Goal: Information Seeking & Learning: Learn about a topic

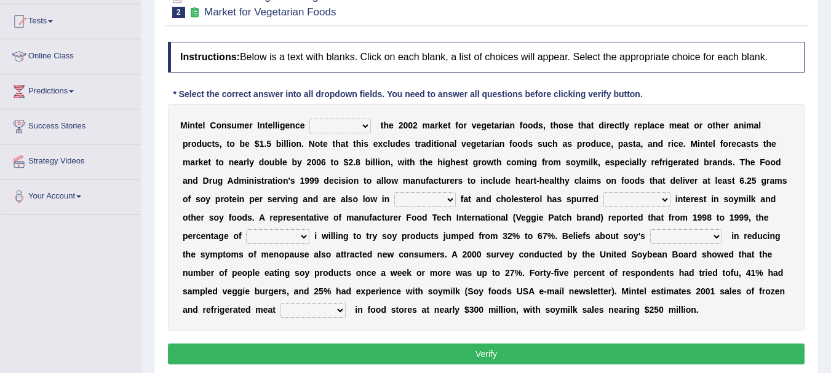
scroll to position [128, 0]
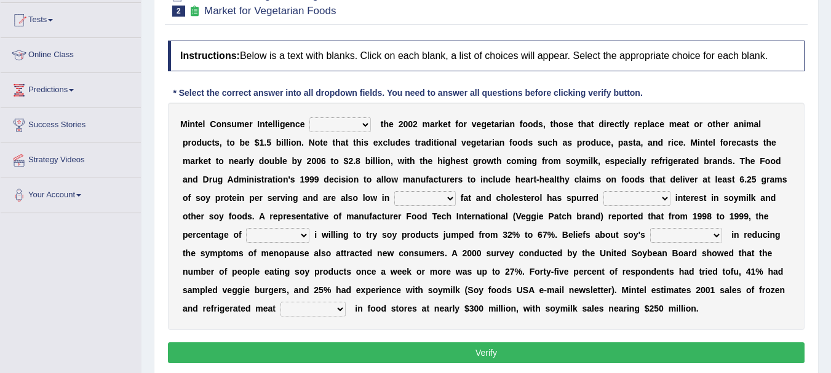
click at [362, 124] on select "deals fulfills creates estimates" at bounding box center [340, 124] width 62 height 15
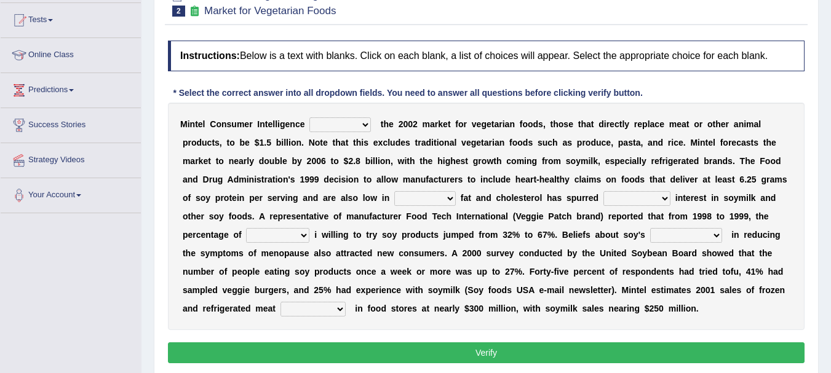
select select "fulfills"
click at [309, 117] on select "deals fulfills creates estimates" at bounding box center [340, 124] width 62 height 15
click at [361, 123] on select "deals fulfills creates estimates" at bounding box center [340, 124] width 62 height 15
click at [450, 197] on select "saturated solid acid liquid" at bounding box center [425, 198] width 62 height 15
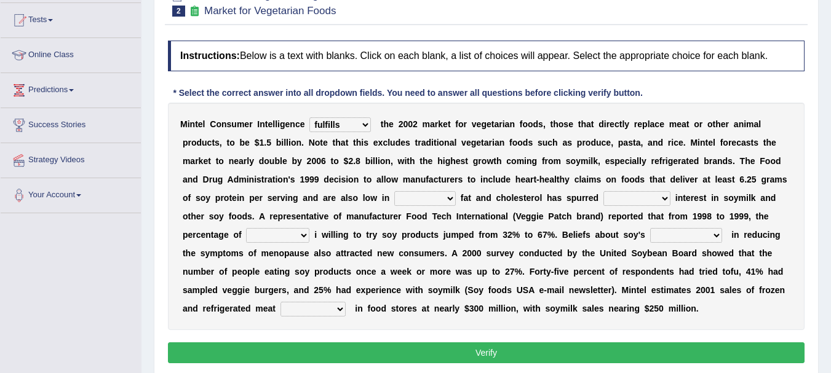
click at [450, 197] on select "saturated solid acid liquid" at bounding box center [425, 198] width 62 height 15
click at [662, 197] on select "good big tremendous extreme" at bounding box center [636, 198] width 67 height 15
select select "tremendous"
click at [603, 191] on select "good big tremendous extreme" at bounding box center [636, 198] width 67 height 15
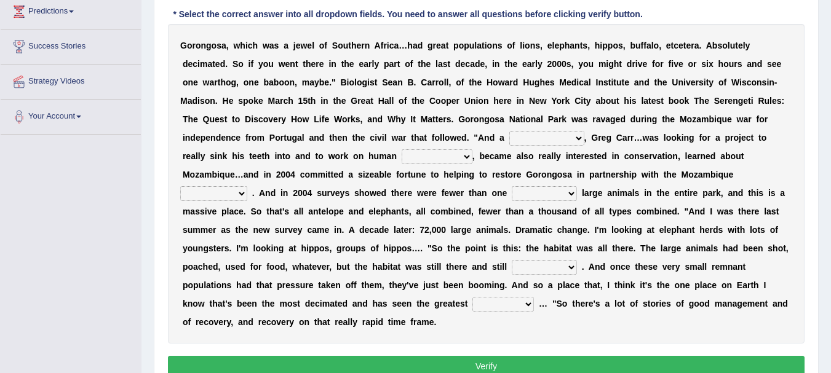
click at [576, 137] on select "passion solstice ballast philanthropist" at bounding box center [546, 138] width 75 height 15
click at [463, 154] on select "negligence prevalence development malevolence" at bounding box center [437, 156] width 71 height 15
click at [574, 138] on select "passion solstice ballast philanthropist" at bounding box center [546, 138] width 75 height 15
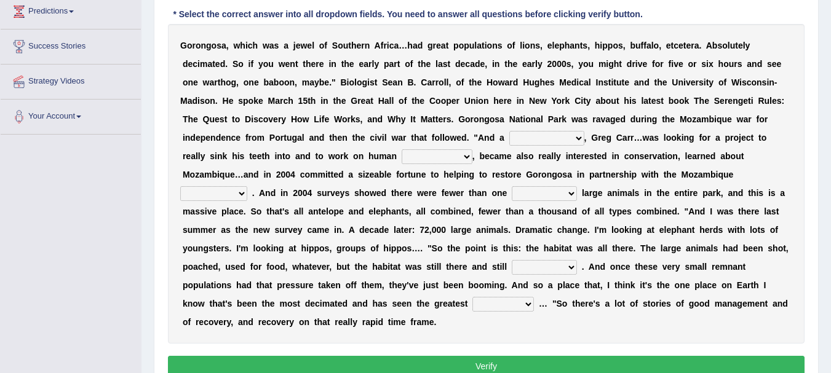
select select "philanthropist"
click at [509, 131] on select "passion solstice ballast philanthropist" at bounding box center [546, 138] width 75 height 15
click at [464, 156] on select "negligence prevalence development malevolence" at bounding box center [437, 156] width 71 height 15
click at [238, 194] on select "parliament semanticist government journalist" at bounding box center [213, 193] width 67 height 15
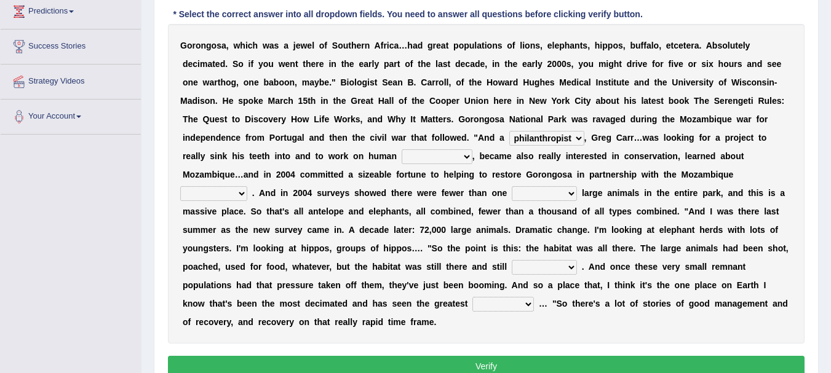
click at [461, 156] on select "negligence prevalence development malevolence" at bounding box center [437, 156] width 71 height 15
click at [567, 196] on select "deflowered embowered roundest thousand" at bounding box center [544, 193] width 65 height 15
select select "thousand"
click at [512, 186] on select "deflowered embowered roundest thousand" at bounding box center [544, 193] width 65 height 15
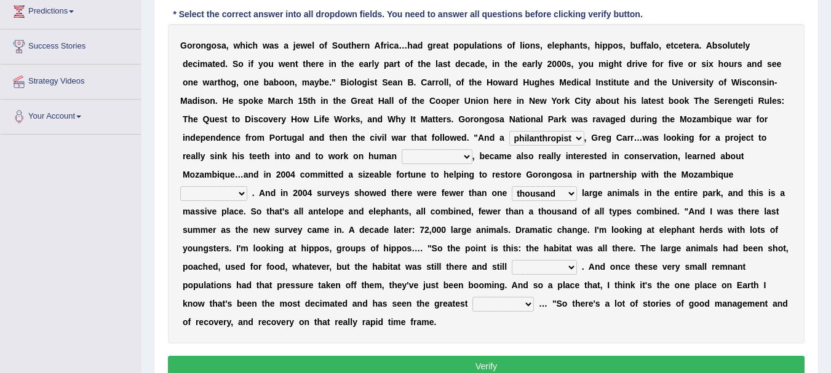
click at [240, 194] on select "parliament semanticist government journalist" at bounding box center [213, 193] width 67 height 15
select select "government"
click at [180, 186] on select "parliament semanticist government journalist" at bounding box center [213, 193] width 67 height 15
click at [460, 159] on select "negligence prevalence development malevolence" at bounding box center [437, 156] width 71 height 15
select select "development"
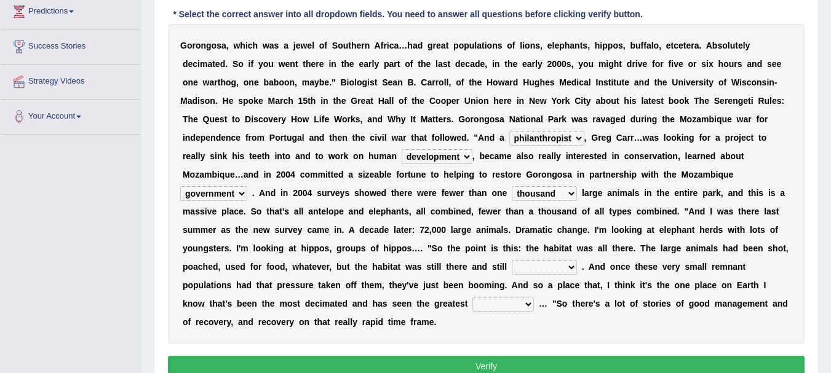
click at [402, 149] on select "negligence prevalence development malevolence" at bounding box center [437, 156] width 71 height 15
click at [564, 271] on select "assertive incidental compulsive productive" at bounding box center [544, 267] width 65 height 15
click at [628, 330] on div "G o r o n g o s a , w h i c h w a s a j e w e l o f S o u t h e r n A f r i c a…" at bounding box center [486, 184] width 637 height 320
click at [570, 267] on select "assertive incidental compulsive productive" at bounding box center [544, 267] width 65 height 15
select select "productive"
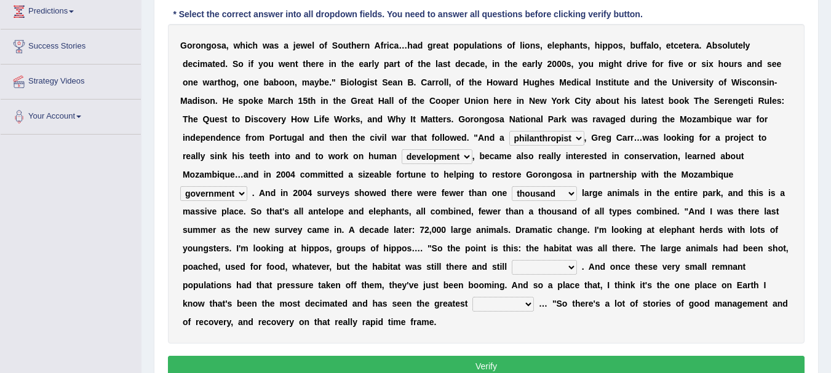
click at [512, 260] on select "assertive incidental compulsive productive" at bounding box center [544, 267] width 65 height 15
click at [525, 304] on select "recovery efficacy golly stumpy" at bounding box center [503, 304] width 62 height 15
select select "recovery"
click at [472, 297] on select "recovery efficacy golly stumpy" at bounding box center [503, 304] width 62 height 15
click at [493, 360] on button "Verify" at bounding box center [486, 366] width 637 height 21
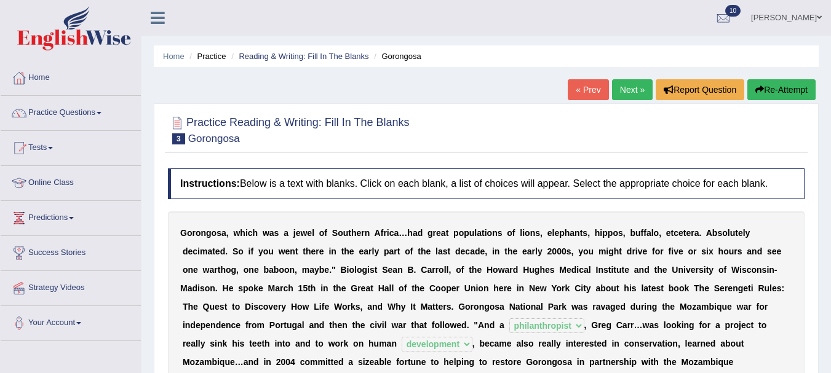
click at [625, 92] on link "Next »" at bounding box center [632, 89] width 41 height 21
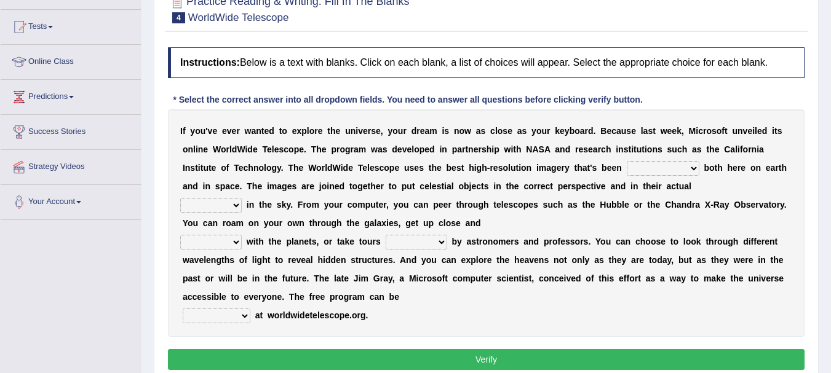
scroll to position [122, 0]
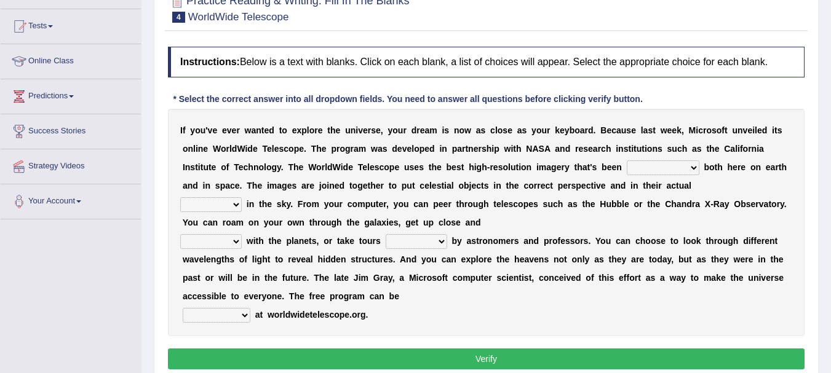
click at [688, 169] on select "degraded ascended remonstrated generated" at bounding box center [663, 168] width 73 height 15
select select "remonstrated"
click at [627, 161] on select "degraded ascended remonstrated generated" at bounding box center [663, 168] width 73 height 15
click at [233, 204] on select "aspects parts conditions positions" at bounding box center [211, 204] width 62 height 15
select select "positions"
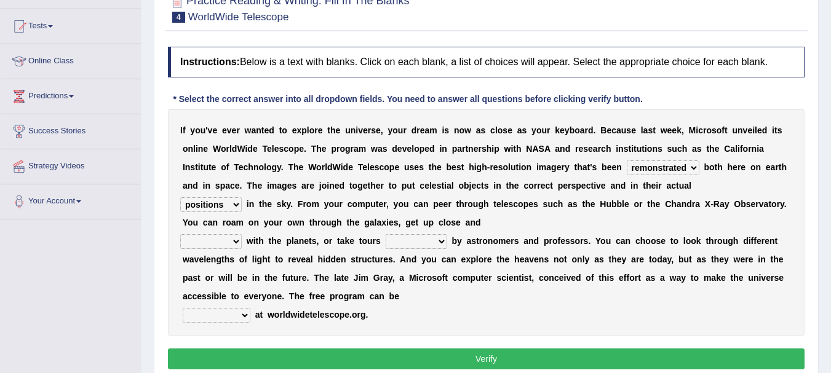
click at [180, 197] on select "aspects parts conditions positions" at bounding box center [211, 204] width 62 height 15
click at [236, 239] on select "personal individual apart polite" at bounding box center [211, 241] width 62 height 15
click at [232, 242] on select "personal individual apart polite" at bounding box center [211, 241] width 62 height 15
select select "apart"
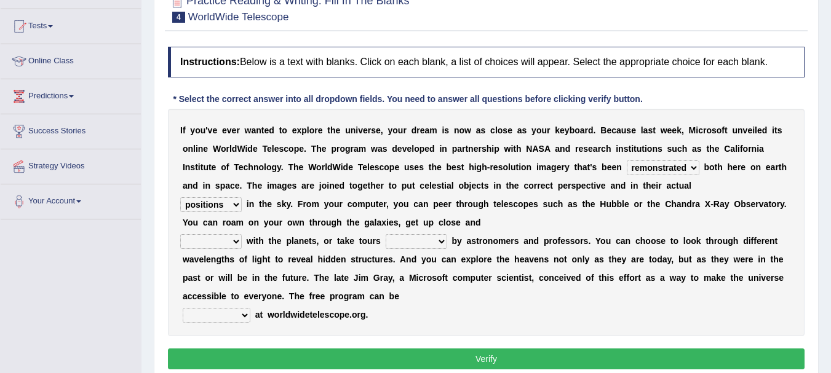
click at [180, 234] on select "personal individual apart polite" at bounding box center [211, 241] width 62 height 15
click at [442, 244] on select "guide guided guiding to guide" at bounding box center [417, 241] width 62 height 15
select select "guided"
click at [386, 234] on select "guide guided guiding to guide" at bounding box center [417, 241] width 62 height 15
click at [234, 241] on select "personal individual apart polite" at bounding box center [211, 241] width 62 height 15
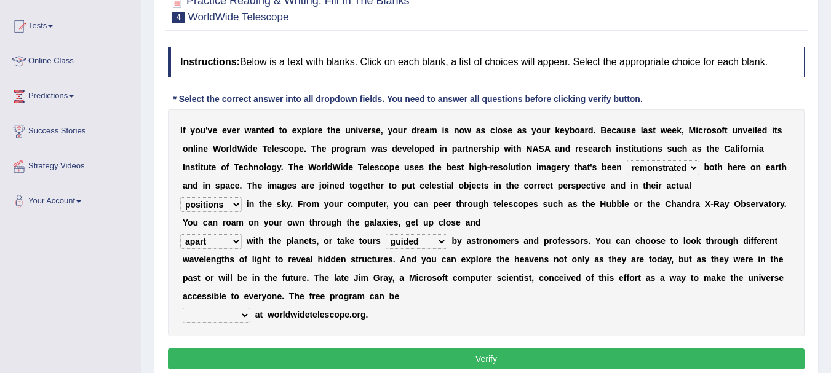
select select "personal"
click at [180, 234] on select "personal individual apart polite" at bounding box center [211, 241] width 62 height 15
click at [243, 317] on select "upheld downloaded loaded posted" at bounding box center [217, 315] width 68 height 15
select select "downloaded"
click at [183, 308] on select "upheld downloaded loaded posted" at bounding box center [217, 315] width 68 height 15
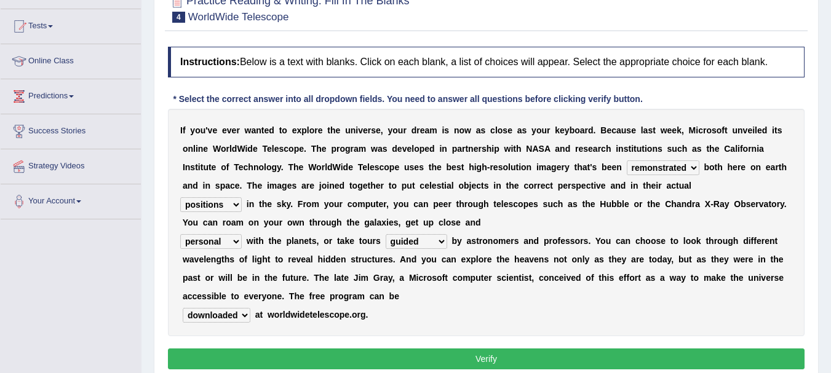
click at [405, 352] on button "Verify" at bounding box center [486, 359] width 637 height 21
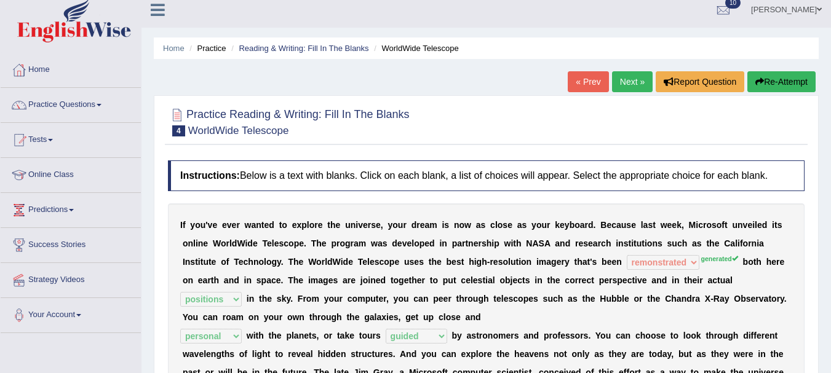
scroll to position [7, 0]
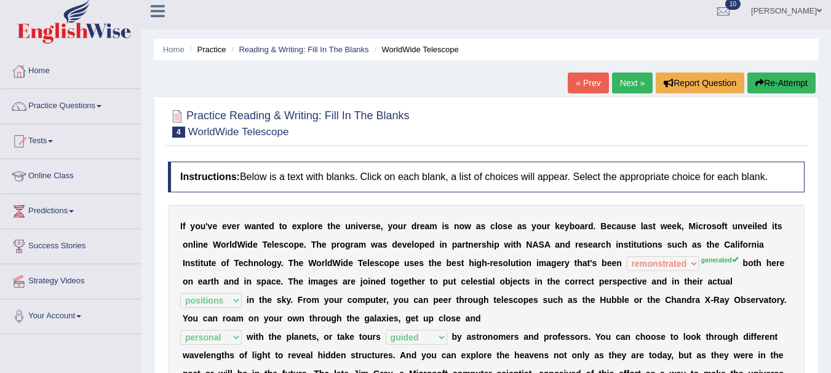
click at [625, 79] on link "Next »" at bounding box center [632, 83] width 41 height 21
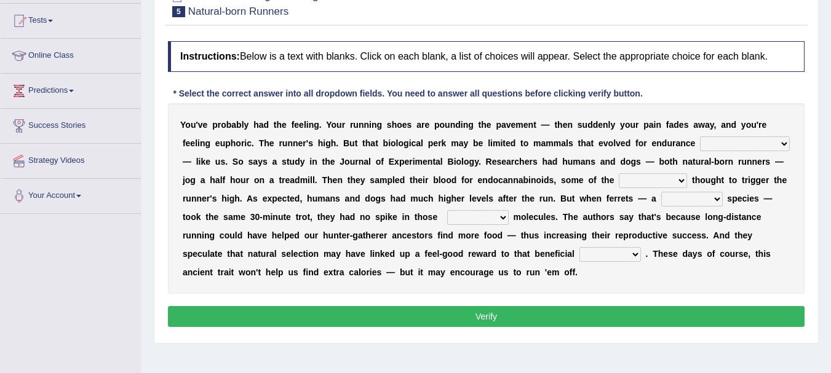
click at [756, 142] on select "dykes personalize classifies exercise" at bounding box center [745, 144] width 90 height 15
select select "exercise"
click at [700, 137] on select "dykes personalize classifies exercise" at bounding box center [745, 144] width 90 height 15
click at [658, 181] on select "almshouse turnarounds compounds foxhounds" at bounding box center [653, 180] width 68 height 15
select select "compounds"
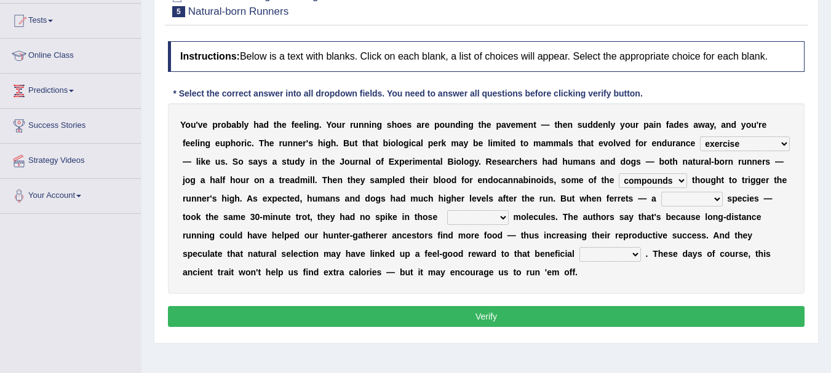
click at [619, 173] on select "almshouse turnarounds compounds foxhounds" at bounding box center [653, 180] width 68 height 15
click at [714, 200] on select "excellency merely faerie sedentary" at bounding box center [692, 199] width 62 height 15
click at [494, 220] on select "groaned feel-good inchoate loaned" at bounding box center [478, 217] width 62 height 15
select select "inchoate"
click at [447, 210] on select "groaned feel-good inchoate loaned" at bounding box center [478, 217] width 62 height 15
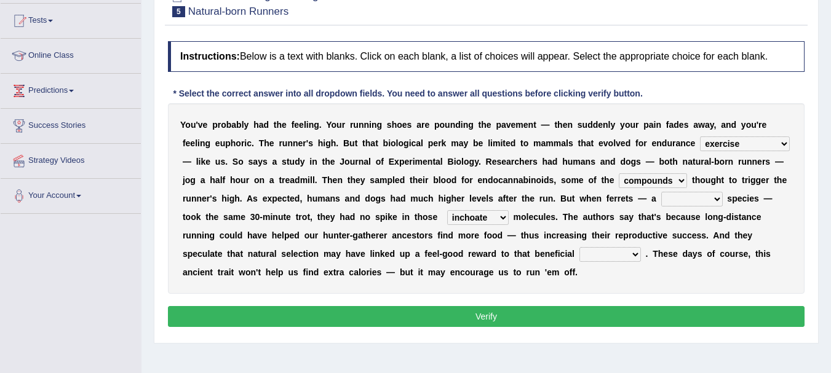
click at [499, 216] on select "groaned feel-good inchoate loaned" at bounding box center [478, 217] width 62 height 15
click at [716, 201] on select "excellency merely faerie sedentary" at bounding box center [692, 199] width 62 height 15
click at [691, 198] on select "excellency merely faerie sedentary" at bounding box center [692, 199] width 62 height 15
click at [633, 253] on select "wager exchanger behavior regulator" at bounding box center [610, 254] width 62 height 15
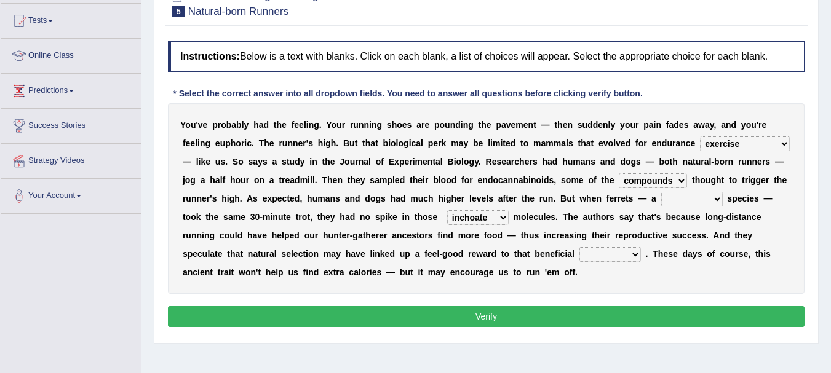
click at [633, 253] on select "wager exchanger behavior regulator" at bounding box center [610, 254] width 62 height 15
select select "behavior"
click at [579, 247] on select "wager exchanger behavior regulator" at bounding box center [610, 254] width 62 height 15
click at [708, 197] on select "excellency merely faerie sedentary" at bounding box center [692, 199] width 62 height 15
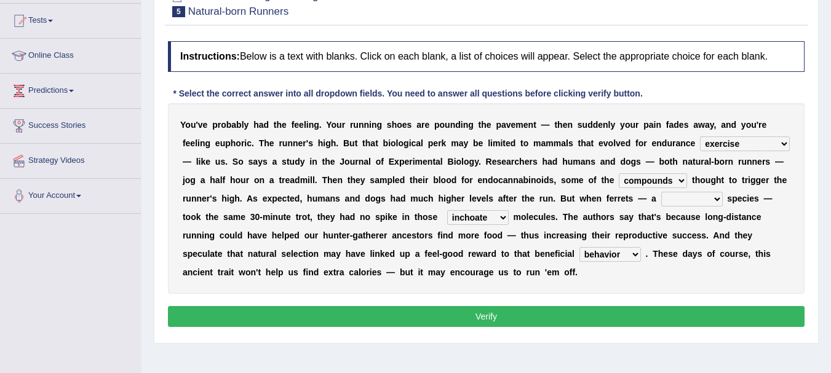
select select "faerie"
click at [661, 192] on select "excellency merely faerie sedentary" at bounding box center [692, 199] width 62 height 15
click at [573, 318] on button "Verify" at bounding box center [486, 316] width 637 height 21
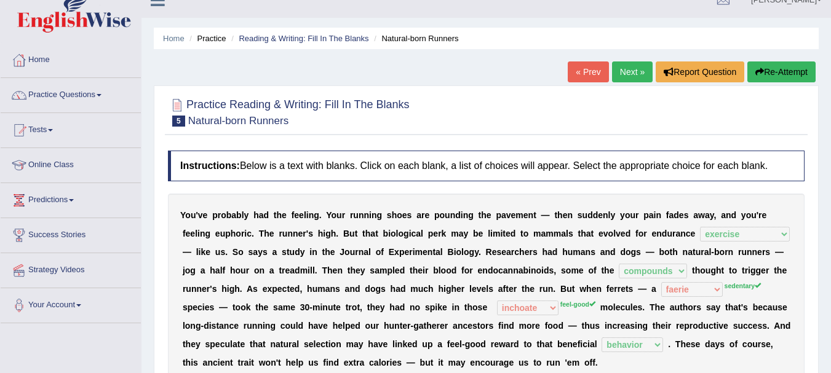
scroll to position [17, 0]
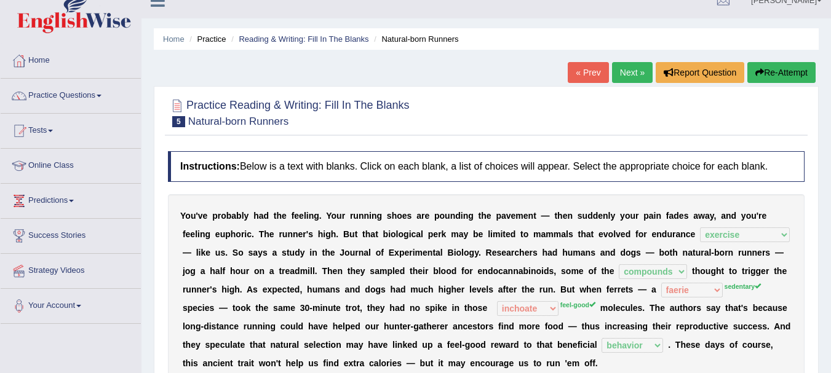
click at [624, 74] on link "Next »" at bounding box center [632, 72] width 41 height 21
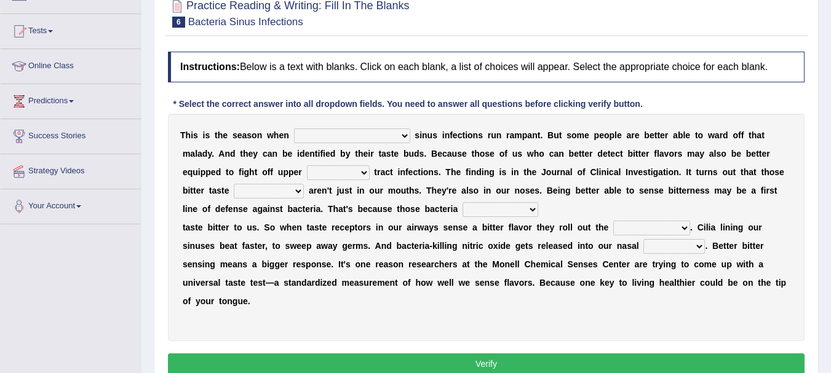
click at [353, 136] on select "conventicle [DEMOGRAPHIC_DATA] bacterial prissier" at bounding box center [352, 136] width 116 height 15
select select "bacterial"
click at [294, 129] on select "conventicle [DEMOGRAPHIC_DATA] bacterial prissier" at bounding box center [352, 136] width 116 height 15
click at [307, 171] on select "faulty respiratory togae gawky" at bounding box center [338, 172] width 63 height 15
select select "respiratory"
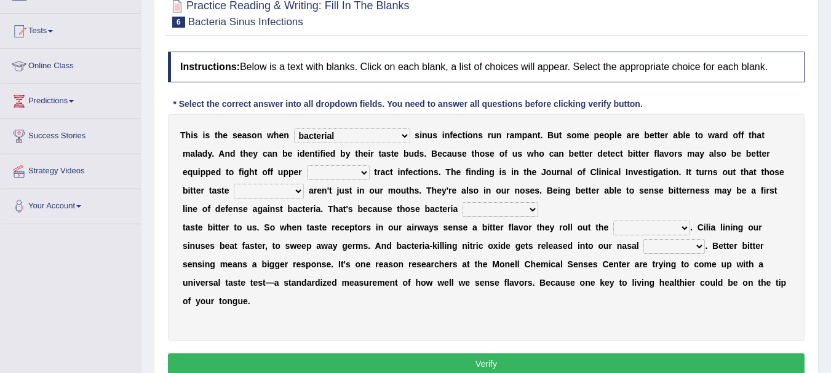
click at [307, 165] on select "faulty respiratory togae gawky" at bounding box center [338, 172] width 63 height 15
click at [307, 173] on select "faulty respiratory togae gawky" at bounding box center [338, 172] width 63 height 15
click at [245, 188] on select "depressions dinners submissions receptors" at bounding box center [269, 191] width 70 height 15
select select "receptors"
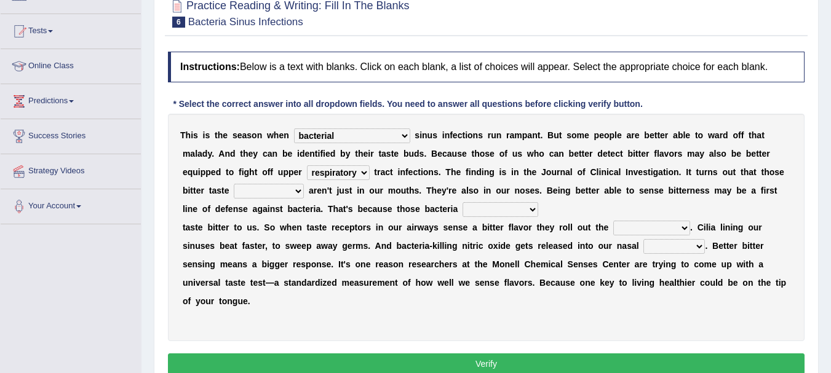
click at [234, 184] on select "depressions dinners submissions receptors" at bounding box center [269, 191] width 70 height 15
click at [495, 207] on select "purposelessly actually diagonally providently" at bounding box center [501, 209] width 76 height 15
click at [683, 225] on select "defenses contradictions chestnuts pelvis" at bounding box center [651, 228] width 77 height 15
click at [587, 207] on div "T h i s i s t h e s e a s o n w h e n conventicle [DEMOGRAPHIC_DATA] bacterial …" at bounding box center [486, 228] width 637 height 228
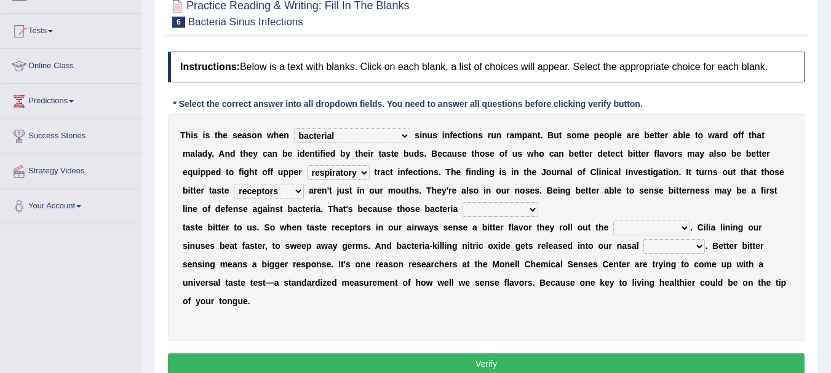
click at [696, 247] on select "causalities localities infirmities cavities" at bounding box center [674, 246] width 62 height 15
select select "cavities"
click at [643, 239] on select "causalities localities infirmities cavities" at bounding box center [674, 246] width 62 height 15
click at [307, 171] on select "faulty respiratory togae gawky" at bounding box center [338, 172] width 63 height 15
select select "togae"
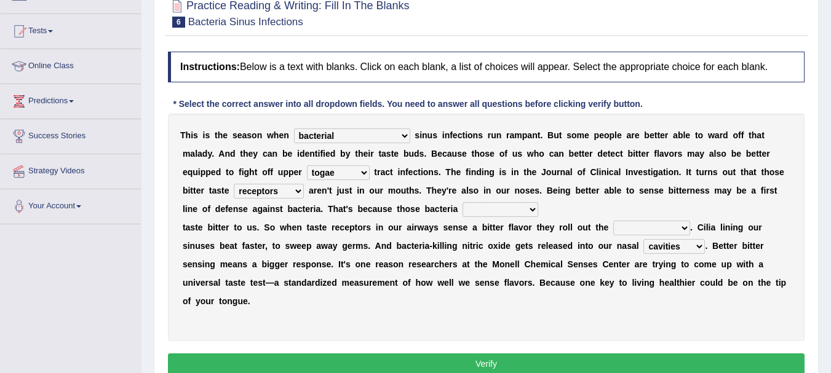
click at [307, 165] on select "faulty respiratory togae gawky" at bounding box center [338, 172] width 63 height 15
click at [492, 209] on select "purposelessly actually diagonally providently" at bounding box center [501, 209] width 76 height 15
select select "actually"
click at [463, 202] on select "purposelessly actually diagonally providently" at bounding box center [501, 209] width 76 height 15
click at [677, 228] on select "defenses contradictions chestnuts pelvis" at bounding box center [651, 228] width 77 height 15
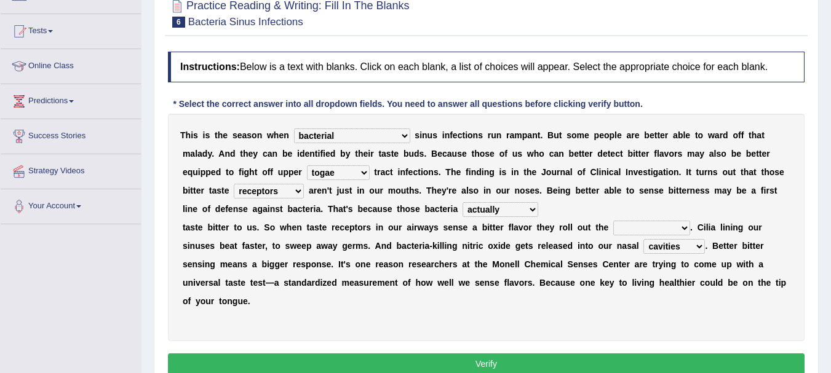
select select "defenses"
click at [613, 221] on select "defenses contradictions chestnuts pelvis" at bounding box center [651, 228] width 77 height 15
click at [514, 367] on button "Verify" at bounding box center [486, 364] width 637 height 21
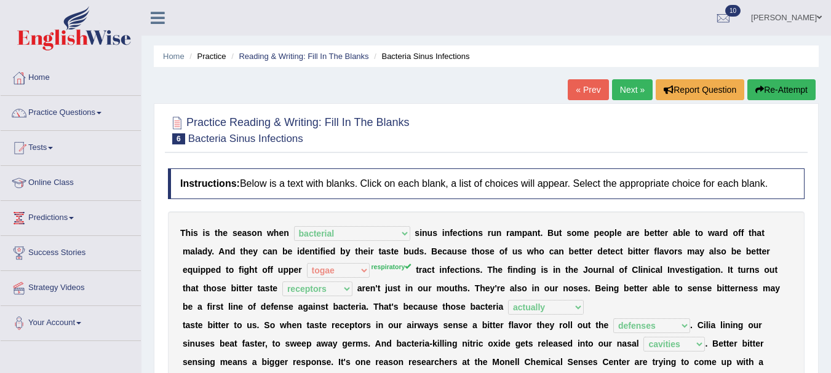
click at [624, 90] on link "Next »" at bounding box center [632, 89] width 41 height 21
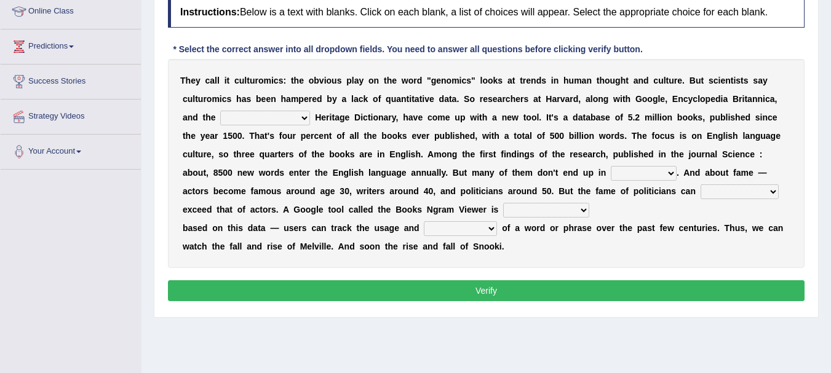
scroll to position [170, 0]
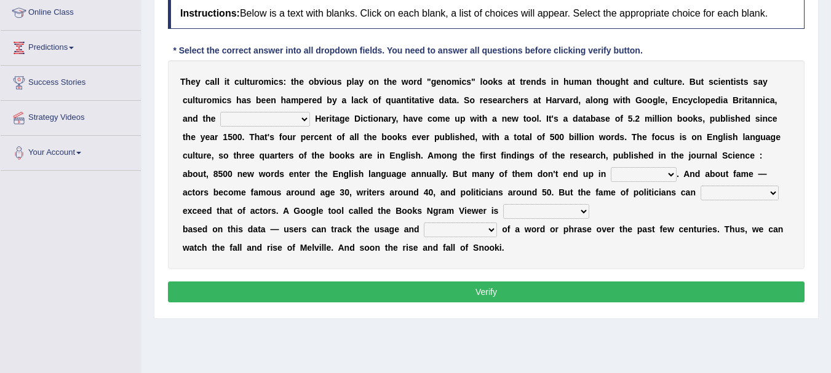
click at [292, 120] on select "Mettlesome Silicon Acetaminophen American" at bounding box center [265, 119] width 90 height 15
select select "American"
click at [220, 112] on select "Mettlesome Silicon Acetaminophen American" at bounding box center [265, 119] width 90 height 15
click at [667, 173] on select "veterinaries fairies dictionaries smithies" at bounding box center [644, 174] width 66 height 15
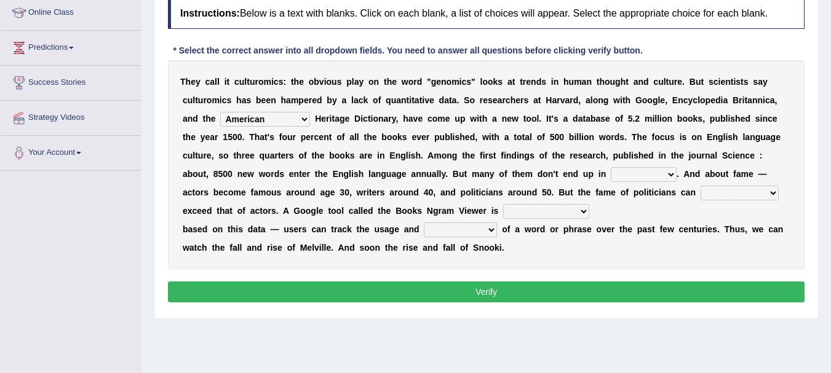
click at [667, 173] on select "veterinaries fairies dictionaries smithies" at bounding box center [644, 174] width 66 height 15
select select "dictionaries"
click at [611, 167] on select "veterinaries fairies dictionaries smithies" at bounding box center [644, 174] width 66 height 15
click at [767, 191] on select "intelligibly eventually venturesomely preferably" at bounding box center [740, 193] width 78 height 15
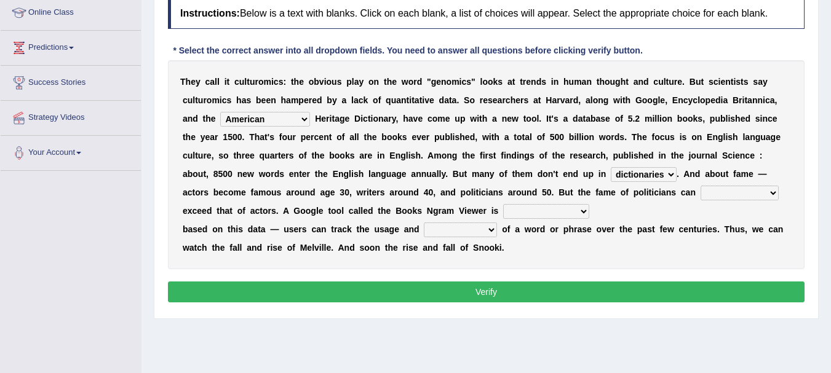
click at [574, 215] on select "nonoccupational nonbreakable trainable available" at bounding box center [546, 211] width 86 height 15
select select "available"
click at [503, 204] on select "nonoccupational nonbreakable trainable available" at bounding box center [546, 211] width 86 height 15
click at [475, 227] on select "frequency derisory drearily inappreciably" at bounding box center [460, 230] width 73 height 15
click at [485, 229] on select "frequency derisory drearily inappreciably" at bounding box center [460, 230] width 73 height 15
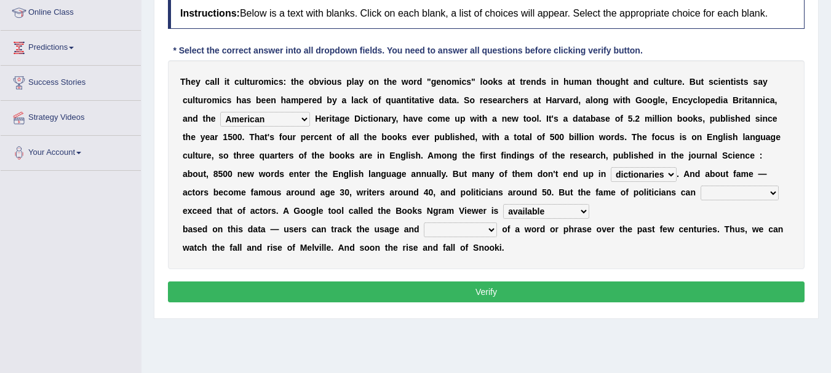
click at [485, 229] on select "frequency derisory drearily inappreciably" at bounding box center [460, 230] width 73 height 15
select select "frequency"
click at [424, 223] on select "frequency derisory drearily inappreciably" at bounding box center [460, 230] width 73 height 15
click at [761, 192] on select "intelligibly eventually venturesomely preferably" at bounding box center [740, 193] width 78 height 15
select select "eventually"
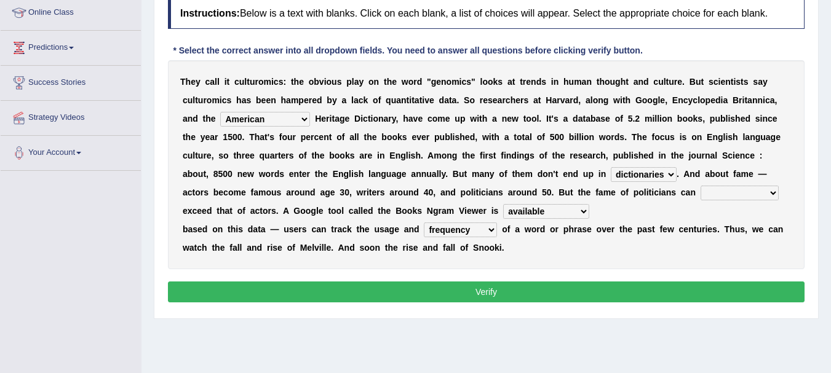
click at [701, 186] on select "intelligibly eventually venturesomely preferably" at bounding box center [740, 193] width 78 height 15
click at [609, 293] on button "Verify" at bounding box center [486, 292] width 637 height 21
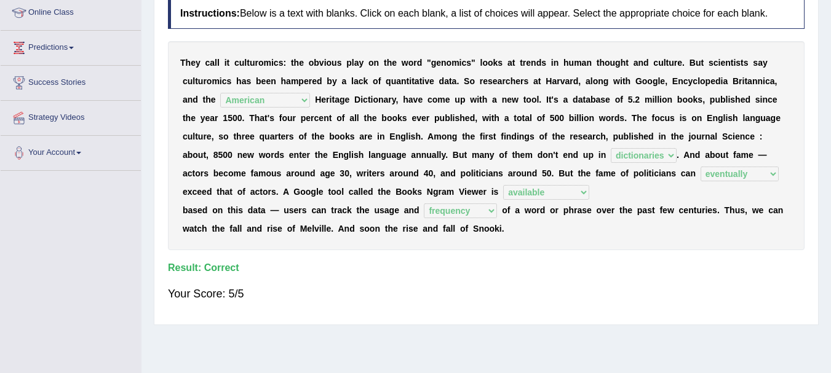
scroll to position [0, 0]
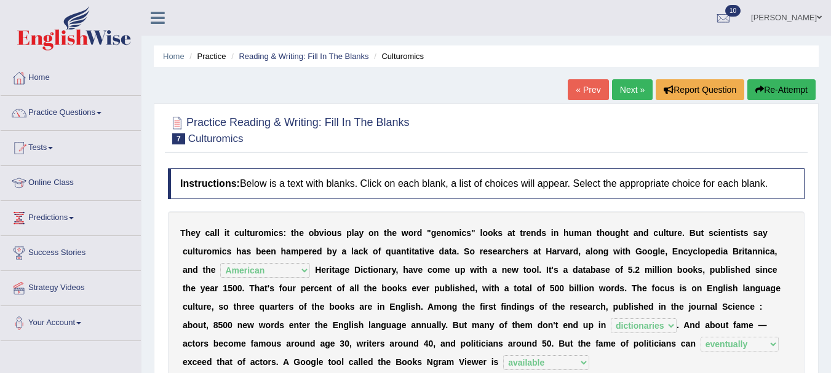
click at [98, 114] on link "Practice Questions" at bounding box center [71, 111] width 140 height 31
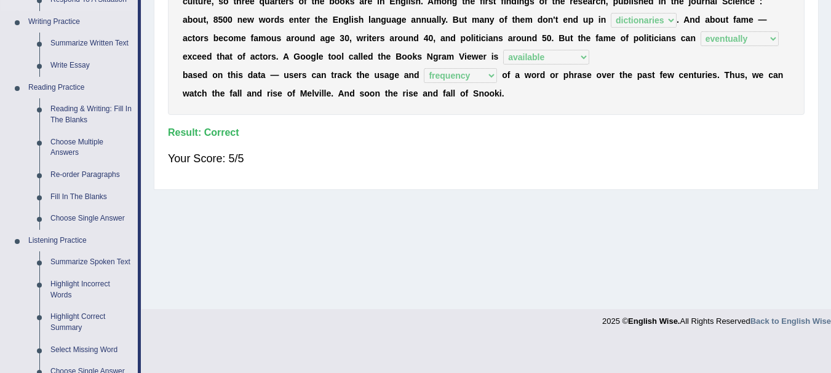
scroll to position [306, 0]
click at [98, 173] on link "Re-order Paragraphs" at bounding box center [91, 175] width 93 height 22
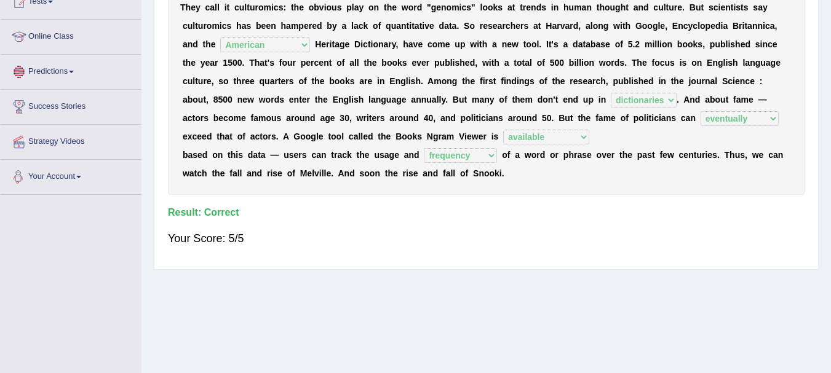
scroll to position [616, 0]
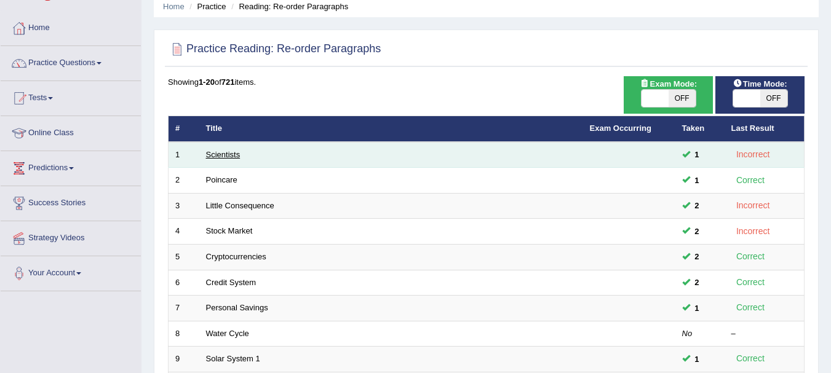
click at [218, 151] on link "Scientists" at bounding box center [223, 154] width 34 height 9
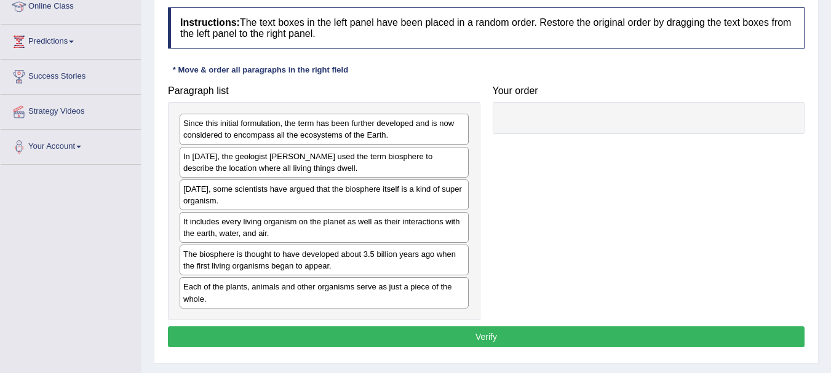
scroll to position [185, 0]
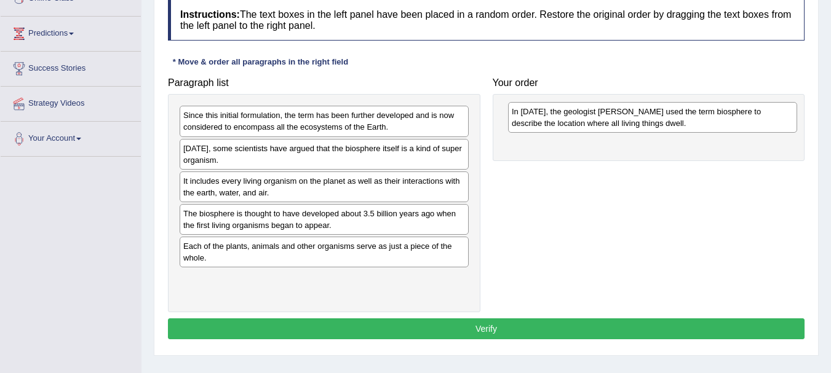
drag, startPoint x: 381, startPoint y: 156, endPoint x: 710, endPoint y: 114, distance: 332.3
click at [710, 114] on div "In [DATE], the geologist [PERSON_NAME] used the term biosphere to describe the …" at bounding box center [652, 117] width 289 height 31
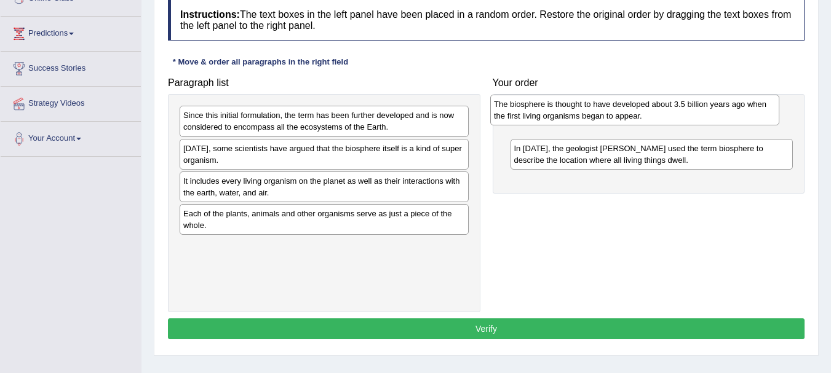
drag, startPoint x: 360, startPoint y: 218, endPoint x: 670, endPoint y: 109, distance: 328.7
click at [670, 109] on div "The biosphere is thought to have developed about 3.5 billion years ago when the…" at bounding box center [634, 110] width 289 height 31
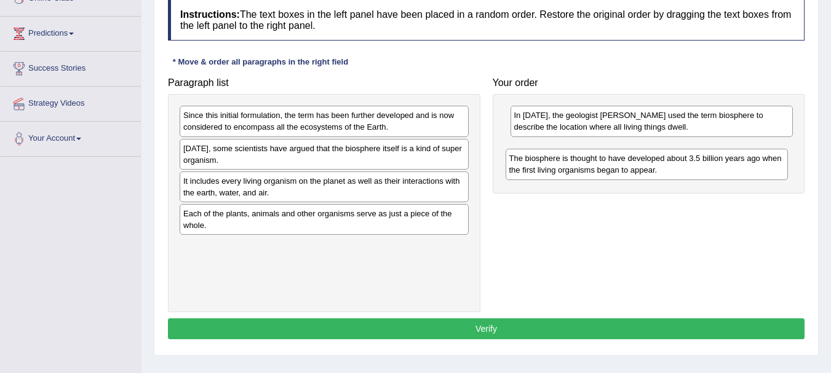
drag, startPoint x: 681, startPoint y: 123, endPoint x: 677, endPoint y: 164, distance: 41.5
click at [677, 165] on div "The biosphere is thought to have developed about 3.5 billion years ago when the…" at bounding box center [647, 164] width 283 height 31
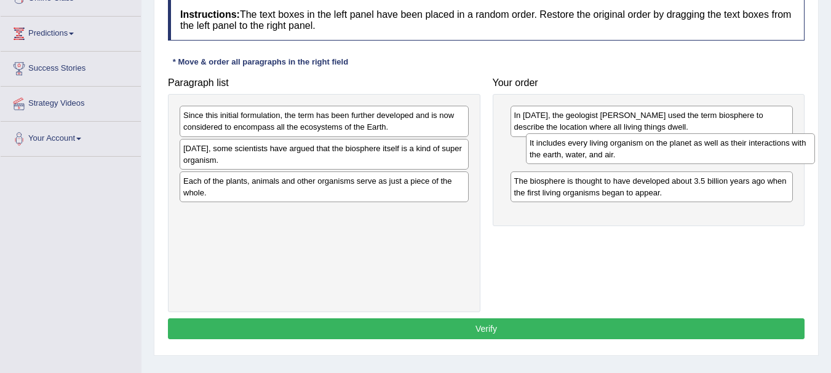
drag, startPoint x: 424, startPoint y: 193, endPoint x: 764, endPoint y: 154, distance: 342.9
click at [769, 155] on div "It includes every living organism on the planet as well as their interactions w…" at bounding box center [670, 148] width 289 height 31
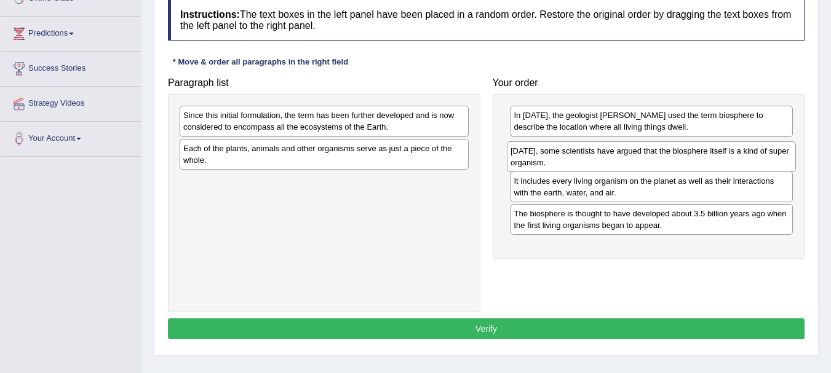
drag, startPoint x: 407, startPoint y: 151, endPoint x: 734, endPoint y: 145, distance: 327.3
click at [734, 145] on div "[DATE], some scientists have argued that the biosphere itself is a kind of supe…" at bounding box center [651, 156] width 289 height 31
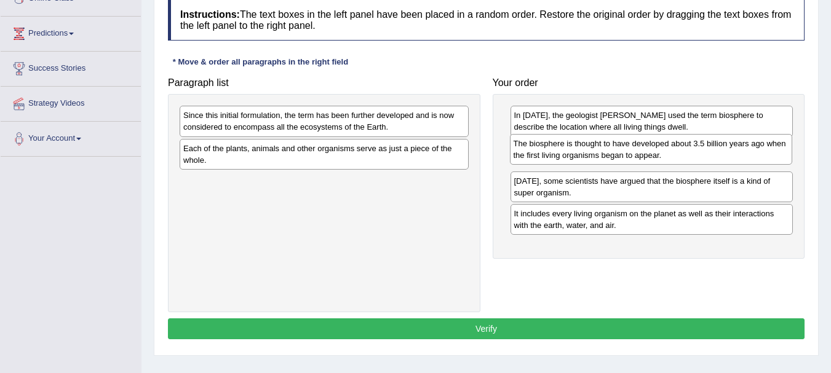
drag, startPoint x: 683, startPoint y: 222, endPoint x: 683, endPoint y: 153, distance: 68.9
click at [683, 153] on div "The biosphere is thought to have developed about 3.5 billion years ago when the…" at bounding box center [651, 149] width 283 height 31
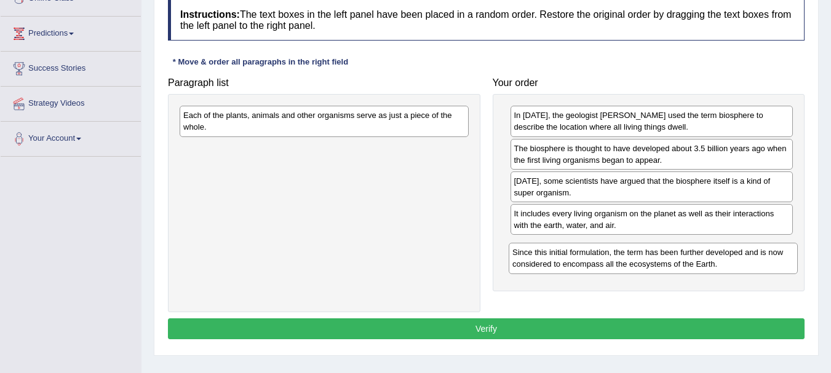
drag, startPoint x: 393, startPoint y: 124, endPoint x: 727, endPoint y: 256, distance: 359.2
click at [727, 256] on div "Since this initial formulation, the term has been further developed and is now …" at bounding box center [653, 258] width 289 height 31
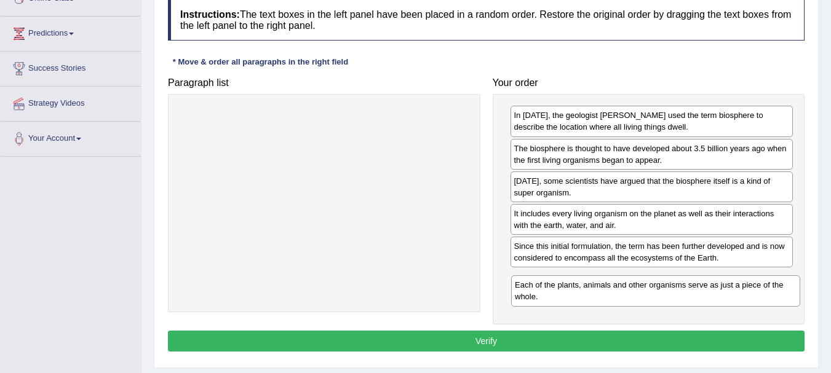
drag, startPoint x: 399, startPoint y: 129, endPoint x: 726, endPoint y: 295, distance: 366.4
click at [726, 295] on div "Each of the plants, animals and other organisms serve as just a piece of the wh…" at bounding box center [655, 291] width 289 height 31
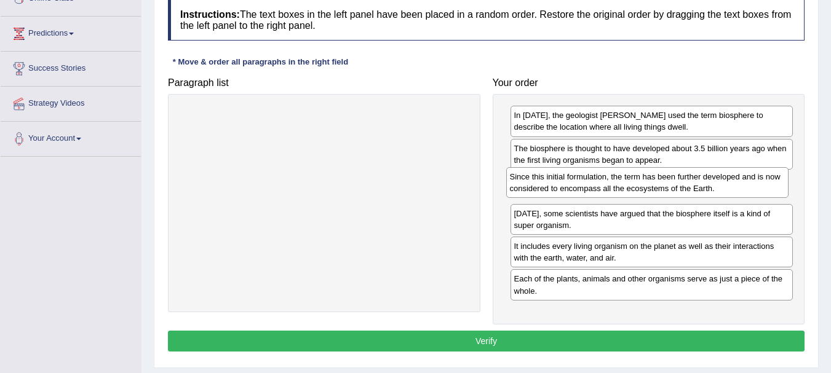
drag, startPoint x: 664, startPoint y: 256, endPoint x: 661, endPoint y: 189, distance: 67.7
click at [661, 189] on div "Since this initial formulation, the term has been further developed and is now …" at bounding box center [647, 182] width 283 height 31
click at [581, 336] on button "Verify" at bounding box center [486, 341] width 637 height 21
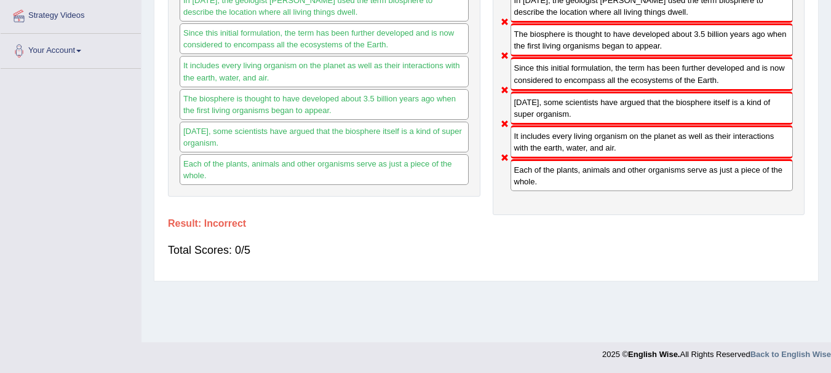
scroll to position [0, 0]
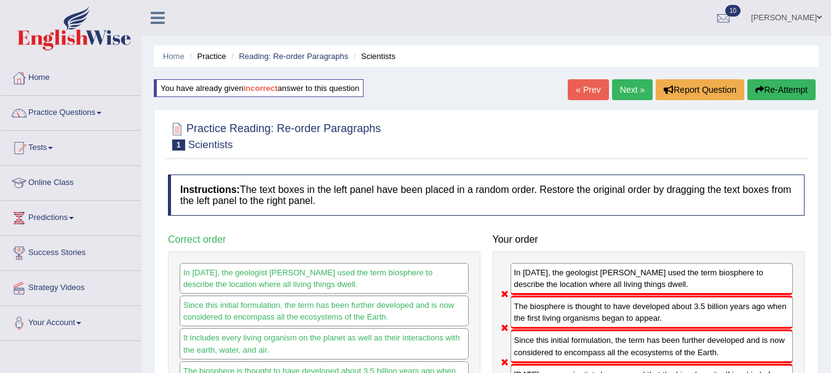
click at [622, 90] on link "Next »" at bounding box center [632, 89] width 41 height 21
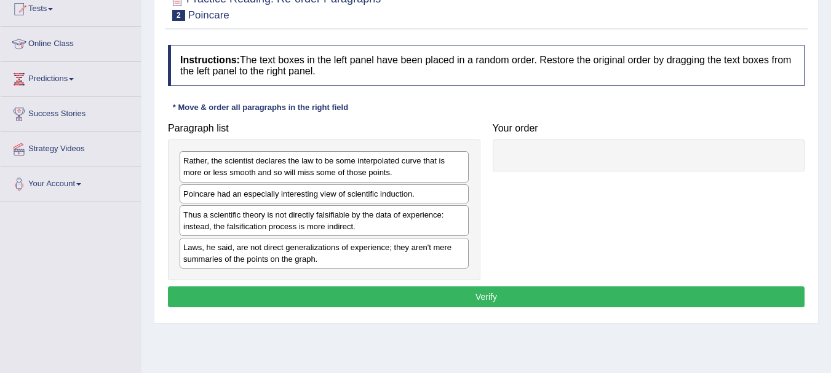
scroll to position [140, 0]
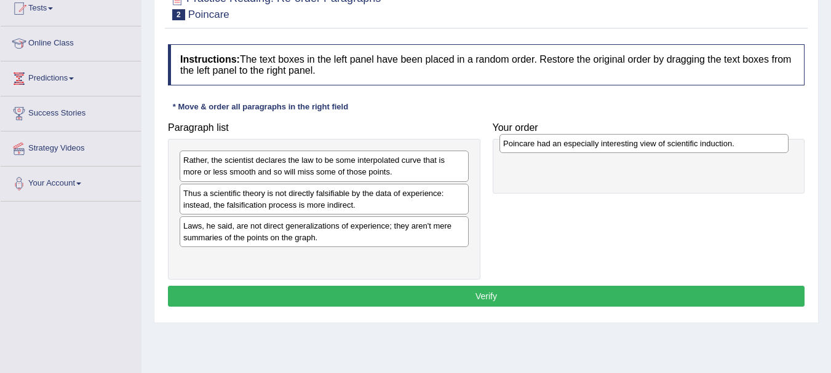
drag, startPoint x: 419, startPoint y: 195, endPoint x: 742, endPoint y: 145, distance: 326.7
click at [742, 145] on div "Poincare had an especially interesting view of scientific induction." at bounding box center [643, 143] width 289 height 19
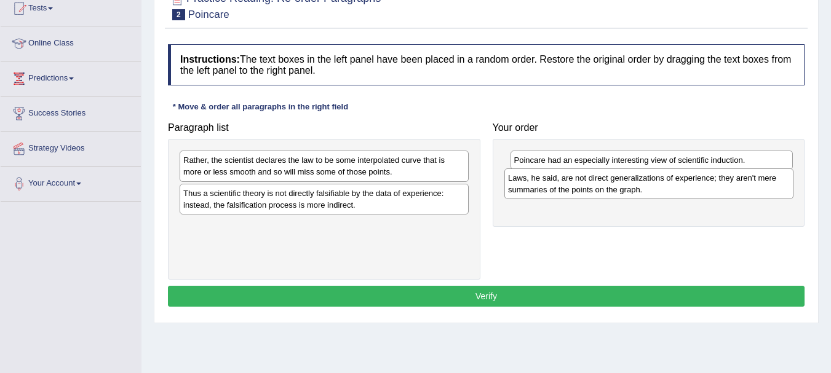
drag, startPoint x: 394, startPoint y: 240, endPoint x: 719, endPoint y: 191, distance: 329.0
click at [719, 191] on div "Laws, he said, are not direct generalizations of experience; they aren't mere s…" at bounding box center [648, 184] width 289 height 31
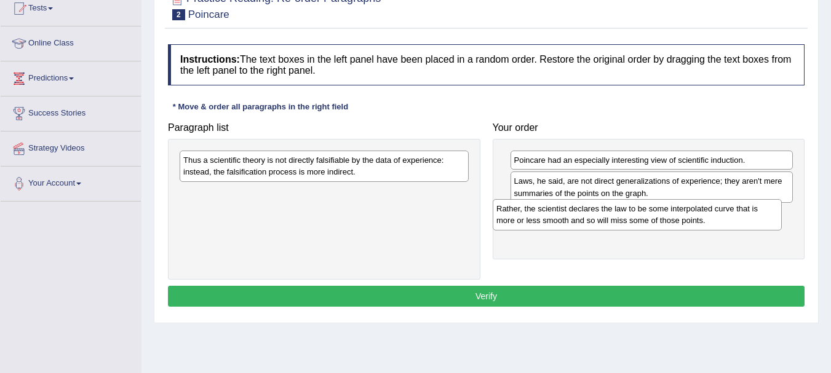
drag, startPoint x: 408, startPoint y: 165, endPoint x: 724, endPoint y: 213, distance: 319.1
click at [724, 213] on div "Rather, the scientist declares the law to be some interpolated curve that is mo…" at bounding box center [637, 214] width 289 height 31
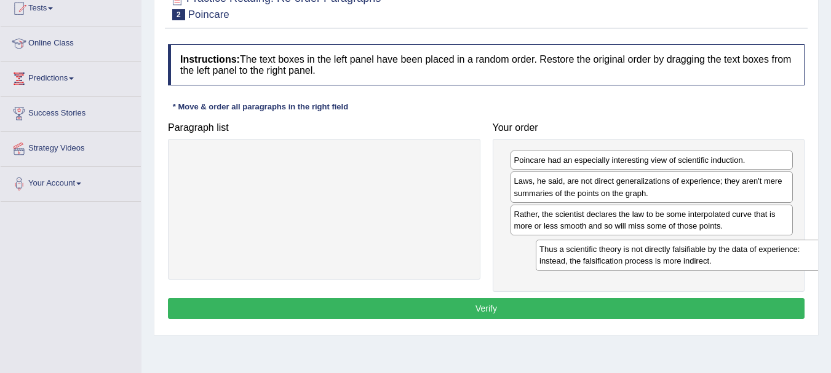
drag, startPoint x: 380, startPoint y: 172, endPoint x: 721, endPoint y: 253, distance: 350.1
click at [721, 253] on div "Thus a scientific theory is not directly falsifiable by the data of experience:…" at bounding box center [680, 255] width 289 height 31
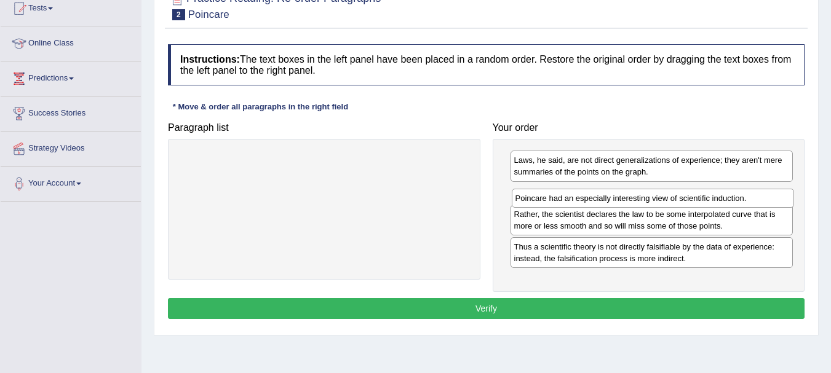
drag, startPoint x: 673, startPoint y: 157, endPoint x: 675, endPoint y: 189, distance: 32.0
click at [675, 191] on div "Poincare had an especially interesting view of scientific induction." at bounding box center [653, 198] width 283 height 19
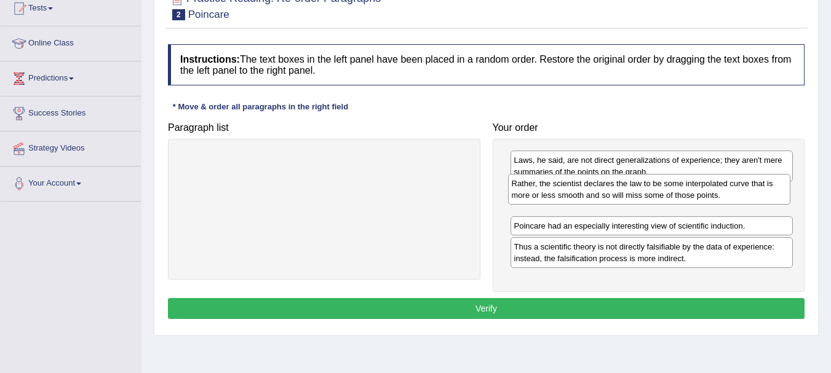
drag, startPoint x: 680, startPoint y: 217, endPoint x: 678, endPoint y: 189, distance: 28.4
click at [678, 189] on div "Rather, the scientist declares the law to be some interpolated curve that is mo…" at bounding box center [649, 189] width 283 height 31
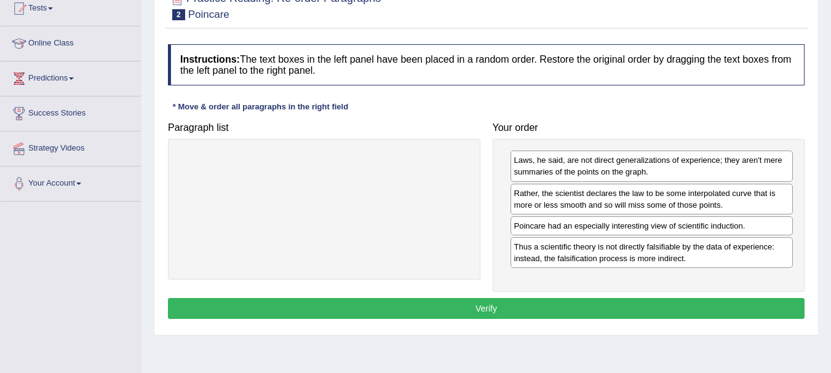
click at [527, 305] on button "Verify" at bounding box center [486, 308] width 637 height 21
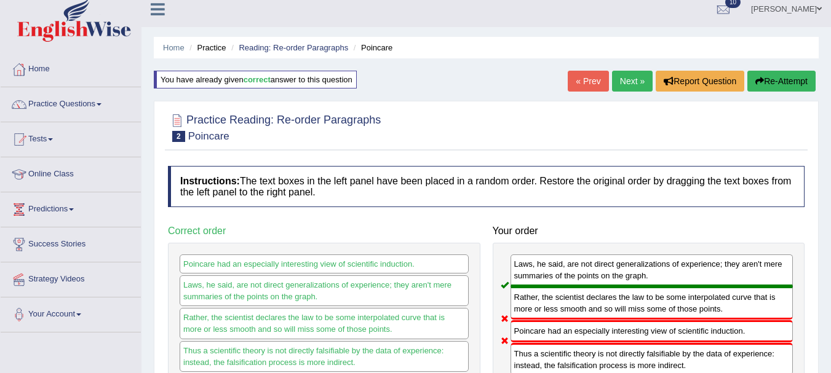
scroll to position [0, 0]
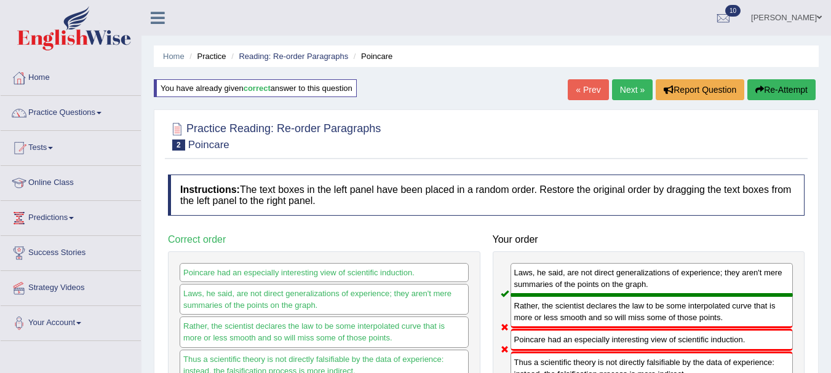
click at [623, 93] on link "Next »" at bounding box center [632, 89] width 41 height 21
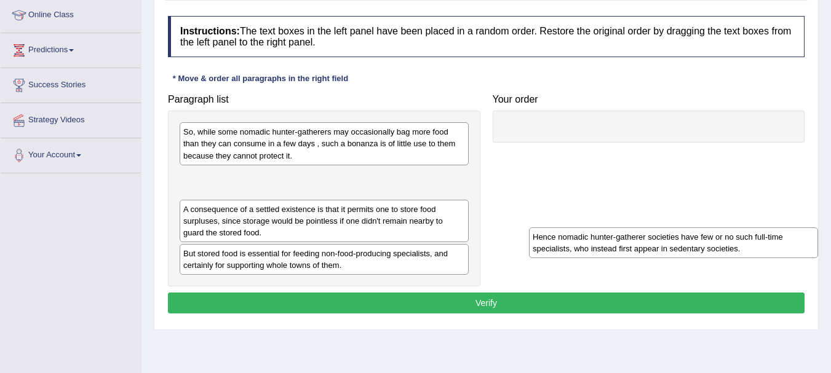
drag, startPoint x: 361, startPoint y: 185, endPoint x: 709, endPoint y: 252, distance: 354.5
click at [709, 252] on div "Hence nomadic hunter-gatherer societies have few or no such full-time specialis…" at bounding box center [673, 243] width 289 height 31
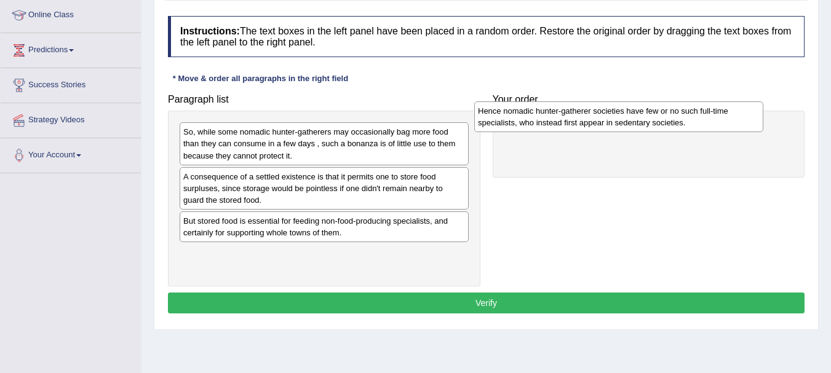
drag, startPoint x: 331, startPoint y: 180, endPoint x: 613, endPoint y: 99, distance: 293.0
click at [613, 101] on div "Hence nomadic hunter-gatherer societies have few or no such full-time specialis…" at bounding box center [618, 116] width 289 height 31
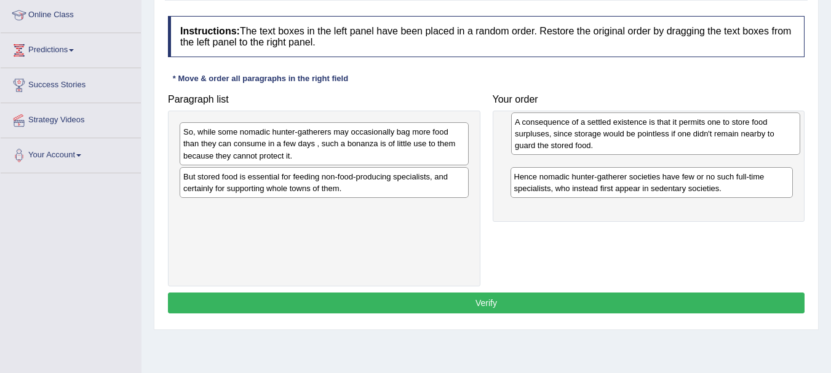
drag, startPoint x: 360, startPoint y: 201, endPoint x: 689, endPoint y: 145, distance: 334.4
click at [689, 145] on div "A consequence of a settled existence is that it permits one to store food surpl…" at bounding box center [655, 134] width 289 height 42
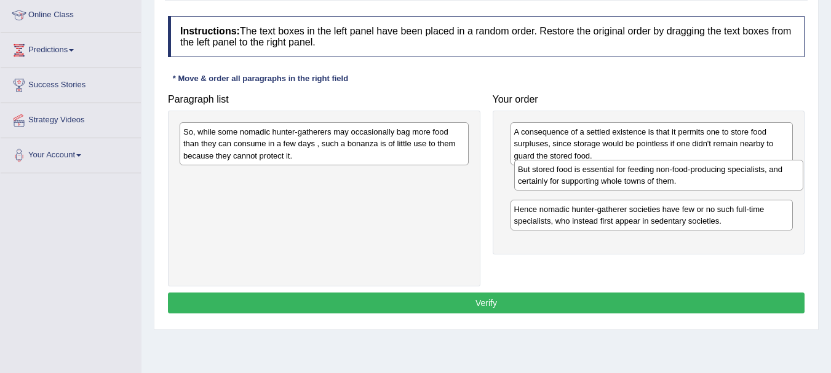
drag, startPoint x: 355, startPoint y: 188, endPoint x: 679, endPoint y: 181, distance: 323.6
click at [679, 181] on div "But stored food is essential for feeding non-food-producing specialists, and ce…" at bounding box center [658, 175] width 289 height 31
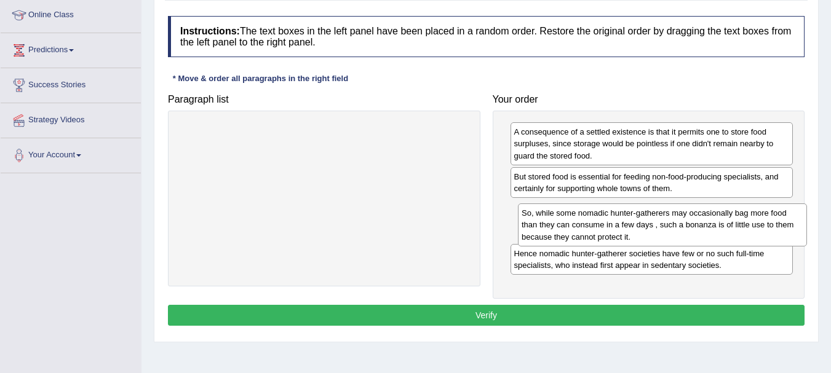
drag, startPoint x: 418, startPoint y: 141, endPoint x: 756, endPoint y: 223, distance: 347.6
click at [756, 223] on div "So, while some nomadic hunter-gatherers may occasionally bag more food than the…" at bounding box center [662, 225] width 289 height 42
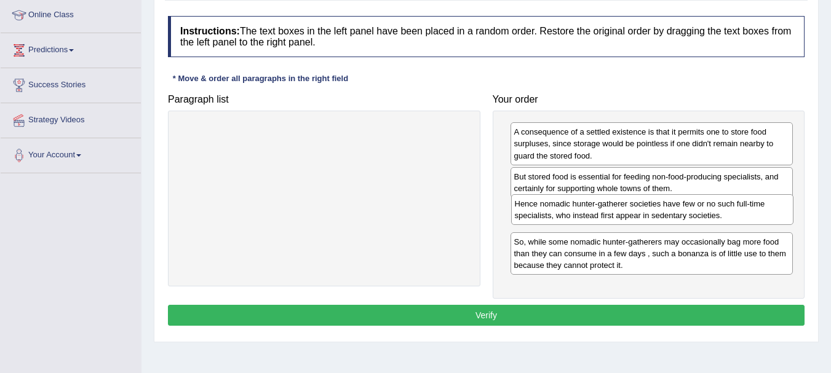
drag, startPoint x: 688, startPoint y: 259, endPoint x: 688, endPoint y: 212, distance: 47.4
click at [688, 212] on div "Hence nomadic hunter-gatherer societies have few or no such full-time specialis…" at bounding box center [652, 209] width 283 height 31
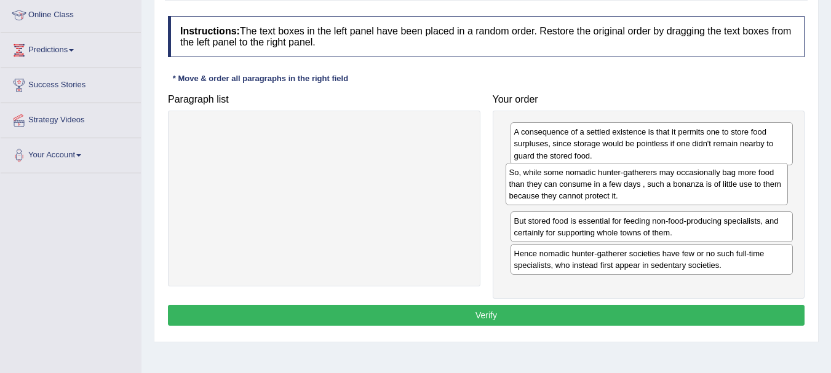
drag, startPoint x: 672, startPoint y: 264, endPoint x: 667, endPoint y: 196, distance: 69.1
click at [667, 196] on div "So, while some nomadic hunter-gatherers may occasionally bag more food than the…" at bounding box center [647, 184] width 283 height 42
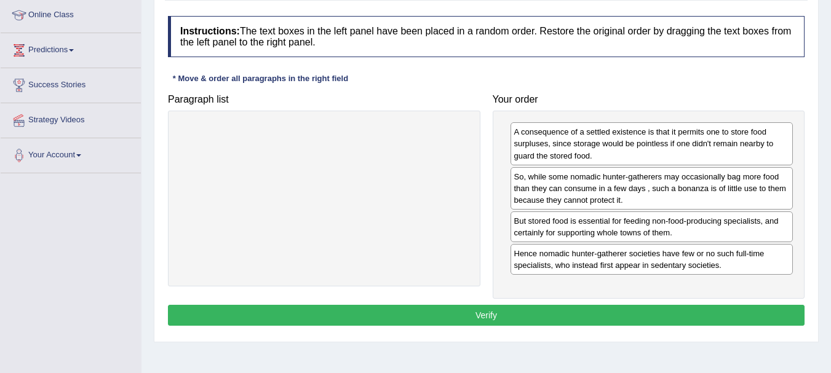
click at [538, 313] on button "Verify" at bounding box center [486, 315] width 637 height 21
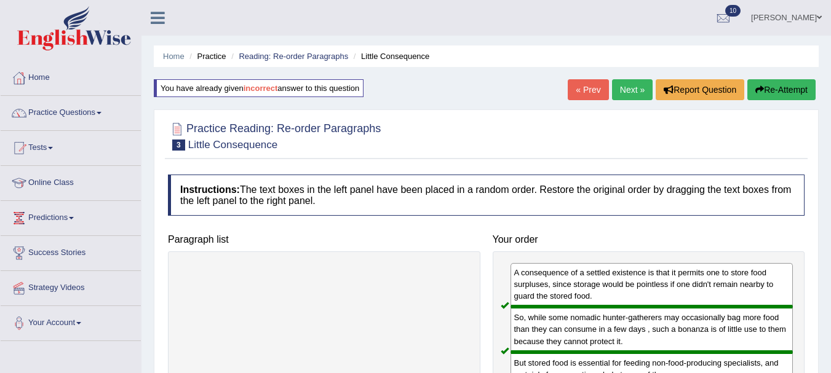
click at [627, 90] on link "Next »" at bounding box center [632, 89] width 41 height 21
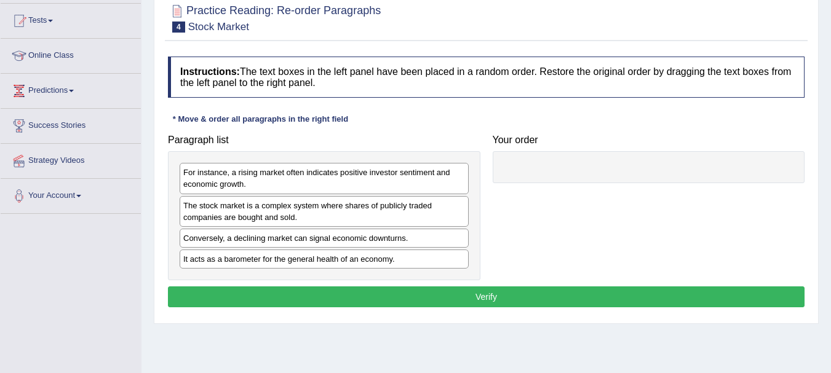
scroll to position [129, 0]
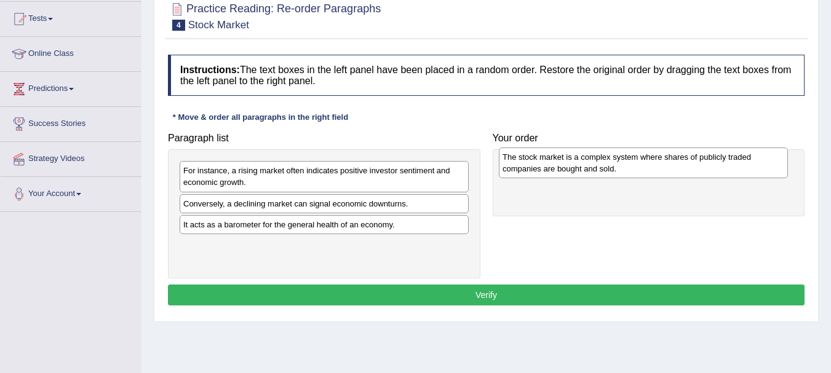
drag, startPoint x: 362, startPoint y: 213, endPoint x: 685, endPoint y: 164, distance: 325.9
click at [683, 165] on div "The stock market is a complex system where shares of publicly traded companies …" at bounding box center [643, 163] width 289 height 31
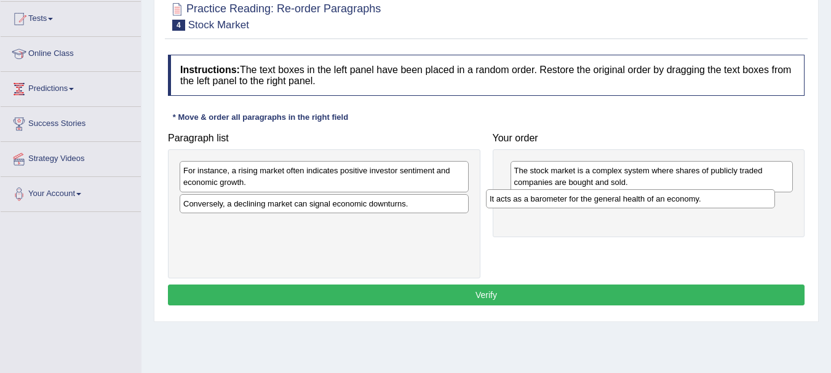
drag, startPoint x: 381, startPoint y: 226, endPoint x: 689, endPoint y: 199, distance: 309.9
click at [688, 200] on div "It acts as a barometer for the general health of an economy." at bounding box center [630, 198] width 289 height 19
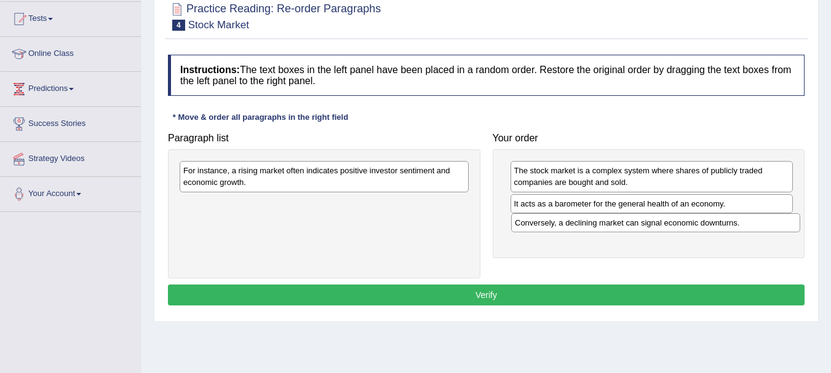
drag, startPoint x: 384, startPoint y: 208, endPoint x: 715, endPoint y: 228, distance: 330.8
click at [715, 228] on div "Conversely, a declining market can signal economic downturns." at bounding box center [655, 222] width 289 height 19
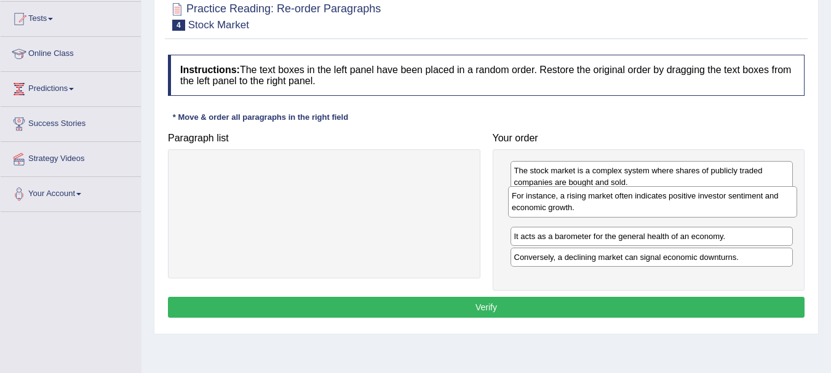
drag, startPoint x: 332, startPoint y: 178, endPoint x: 660, endPoint y: 204, distance: 328.8
click at [660, 204] on div "For instance, a rising market often indicates positive investor sentiment and e…" at bounding box center [652, 201] width 289 height 31
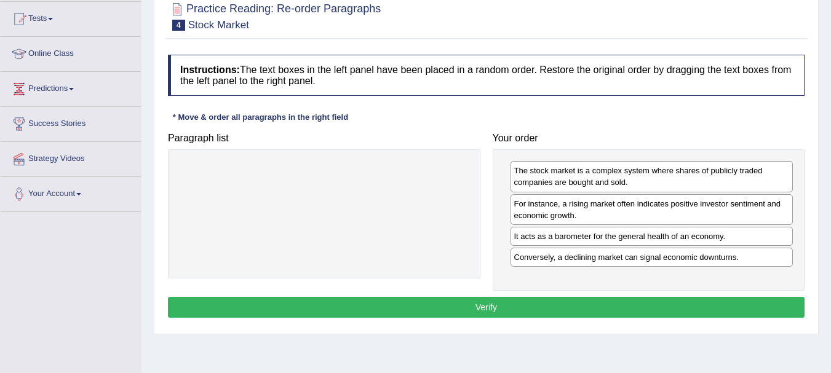
click at [528, 308] on button "Verify" at bounding box center [486, 307] width 637 height 21
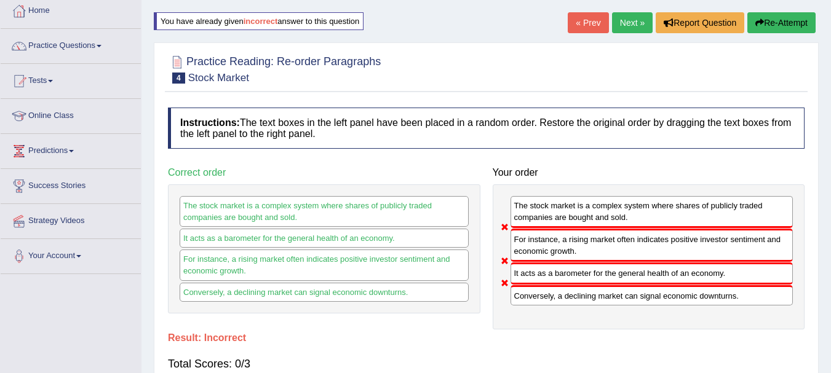
scroll to position [0, 0]
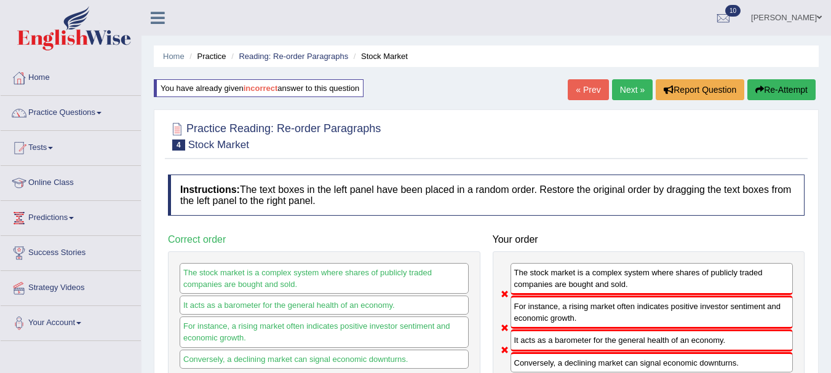
click at [620, 92] on link "Next »" at bounding box center [632, 89] width 41 height 21
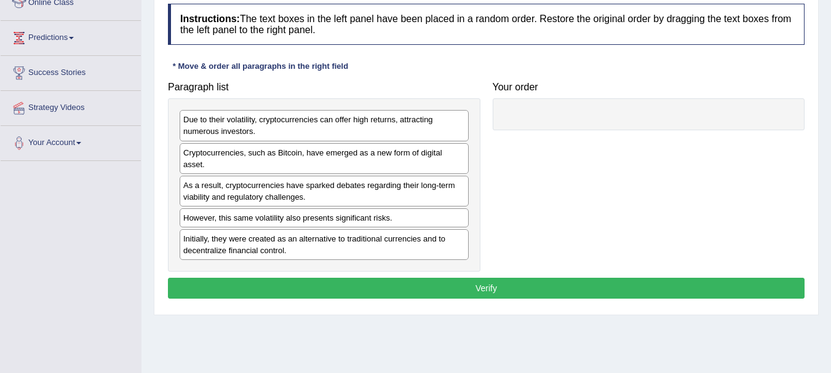
scroll to position [181, 0]
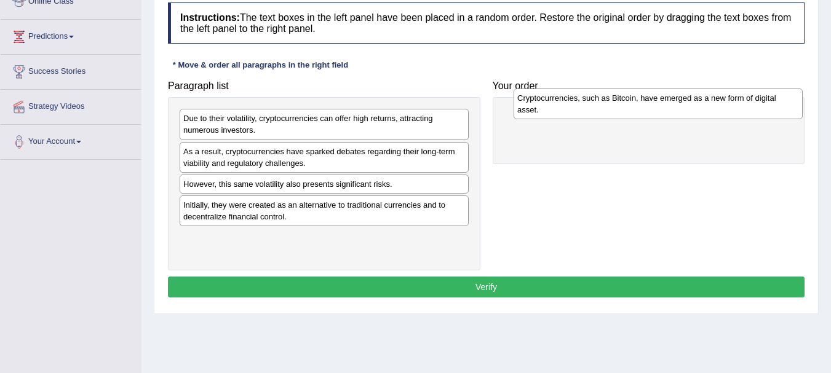
drag, startPoint x: 357, startPoint y: 161, endPoint x: 685, endPoint y: 108, distance: 332.1
click at [685, 108] on div "Cryptocurrencies, such as Bitcoin, have emerged as a new form of digital asset." at bounding box center [658, 104] width 289 height 31
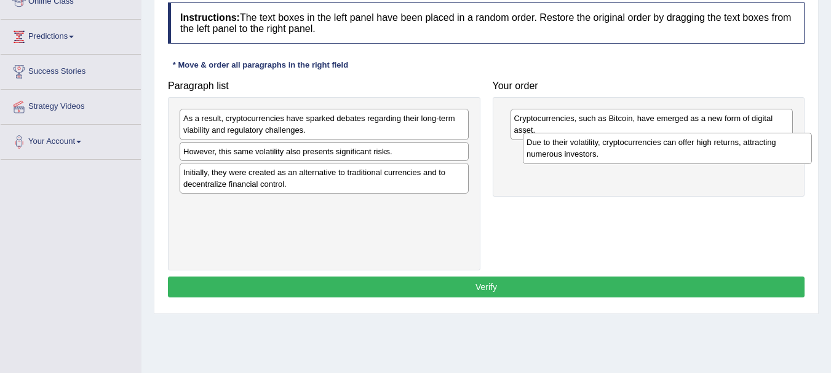
drag, startPoint x: 383, startPoint y: 122, endPoint x: 714, endPoint y: 148, distance: 331.9
click at [714, 148] on div "Due to their volatility, cryptocurrencies can offer high returns, attracting nu…" at bounding box center [667, 148] width 289 height 31
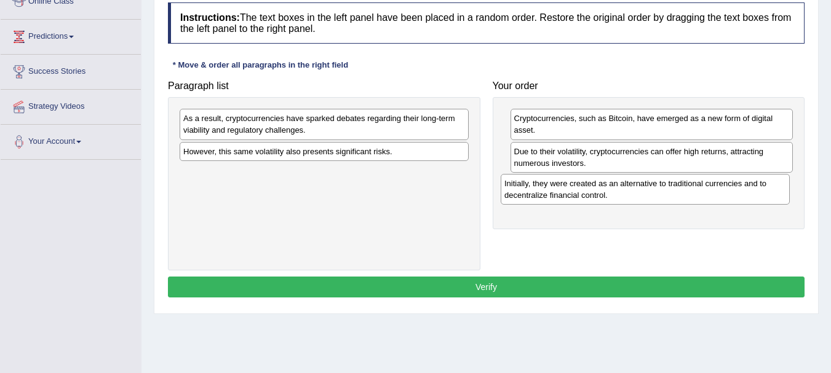
drag, startPoint x: 393, startPoint y: 182, endPoint x: 714, endPoint y: 193, distance: 321.2
click at [714, 193] on div "Initially, they were created as an alternative to traditional currencies and to…" at bounding box center [645, 189] width 289 height 31
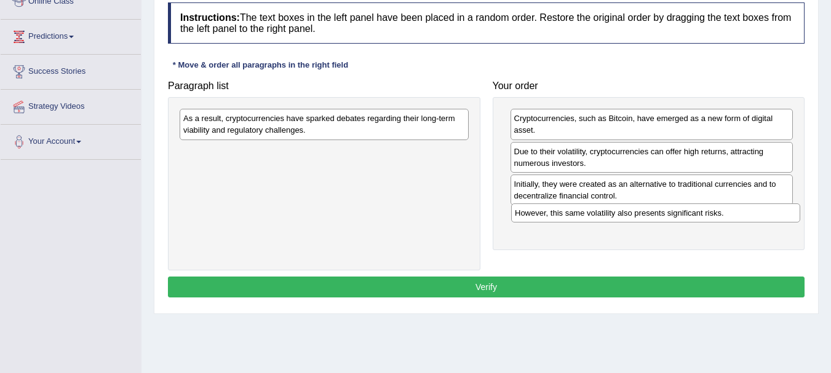
drag, startPoint x: 378, startPoint y: 153, endPoint x: 710, endPoint y: 214, distance: 337.8
click at [710, 214] on div "However, this same volatility also presents significant risks." at bounding box center [655, 213] width 289 height 19
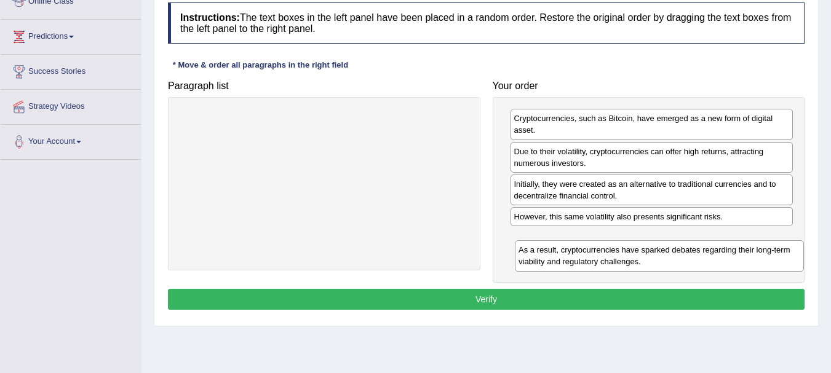
drag, startPoint x: 386, startPoint y: 121, endPoint x: 712, endPoint y: 250, distance: 351.2
click at [712, 250] on div "As a result, cryptocurrencies have sparked debates regarding their long-term vi…" at bounding box center [659, 255] width 289 height 31
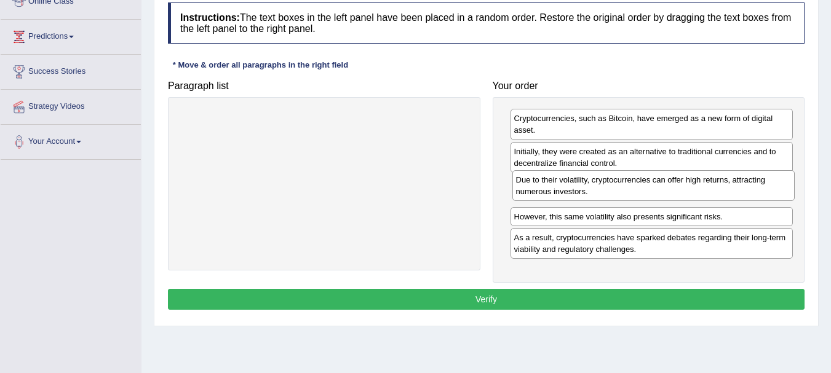
drag, startPoint x: 674, startPoint y: 159, endPoint x: 675, endPoint y: 188, distance: 29.5
click at [676, 188] on div "Due to their volatility, cryptocurrencies can offer high returns, attracting nu…" at bounding box center [653, 185] width 283 height 31
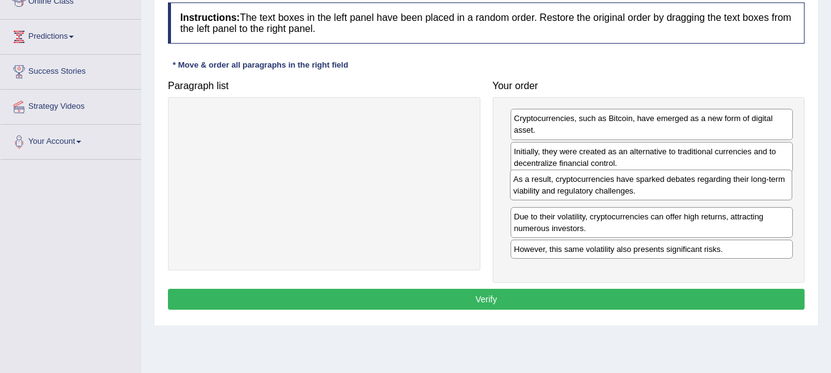
drag, startPoint x: 662, startPoint y: 245, endPoint x: 662, endPoint y: 186, distance: 58.4
click at [662, 186] on div "As a result, cryptocurrencies have sparked debates regarding their long-term vi…" at bounding box center [651, 185] width 283 height 31
click at [550, 298] on button "Verify" at bounding box center [486, 299] width 637 height 21
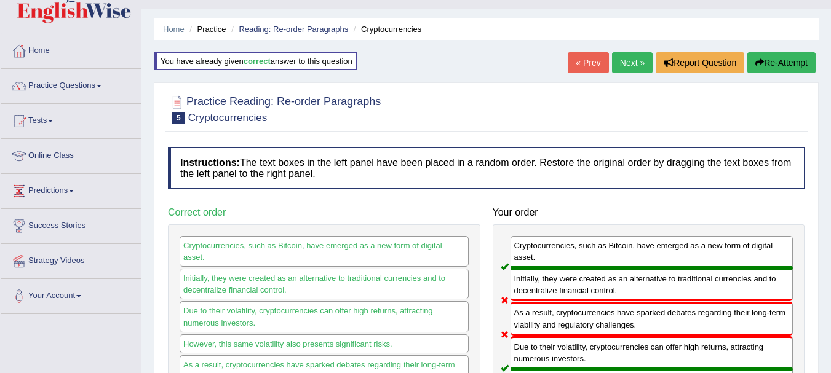
scroll to position [0, 0]
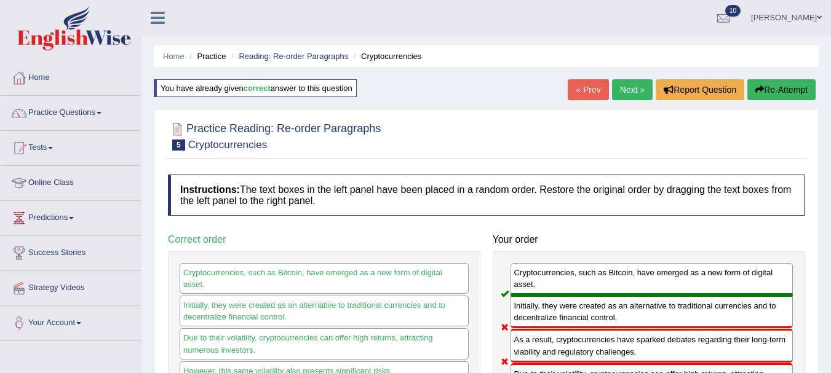
click at [630, 81] on link "Next »" at bounding box center [632, 89] width 41 height 21
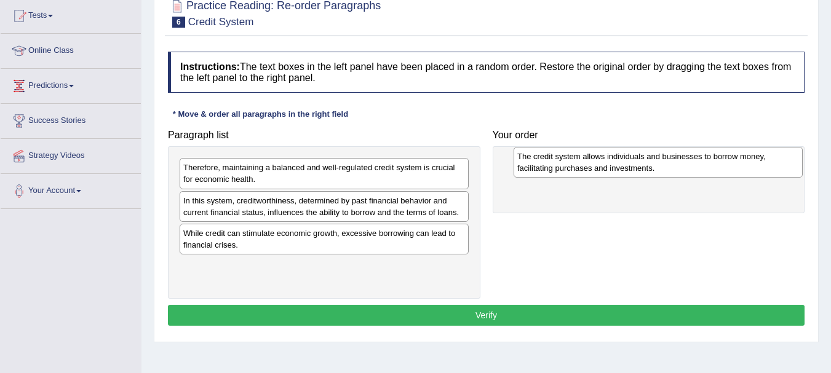
drag, startPoint x: 360, startPoint y: 207, endPoint x: 694, endPoint y: 162, distance: 336.9
click at [694, 162] on div "The credit system allows individuals and businesses to borrow money, facilitati…" at bounding box center [658, 162] width 289 height 31
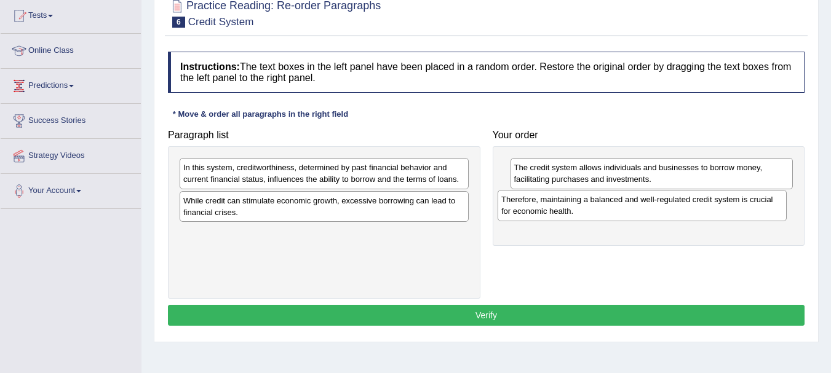
drag, startPoint x: 428, startPoint y: 173, endPoint x: 747, endPoint y: 205, distance: 320.2
click at [747, 205] on div "Therefore, maintaining a balanced and well-regulated credit system is crucial f…" at bounding box center [642, 205] width 289 height 31
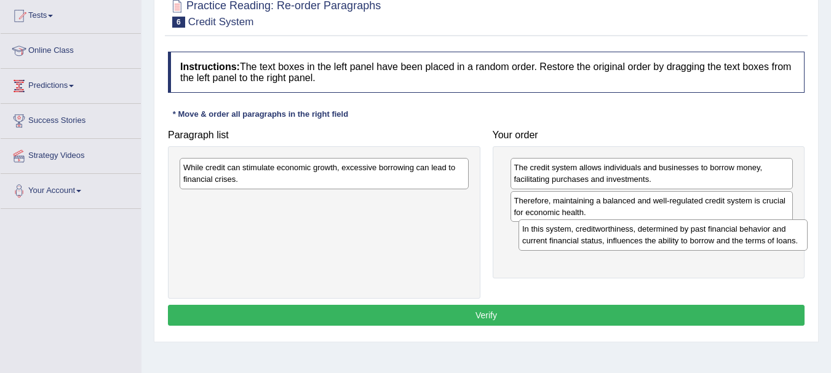
drag, startPoint x: 379, startPoint y: 182, endPoint x: 720, endPoint y: 244, distance: 345.7
click at [720, 244] on div "In this system, creditworthiness, determined by past financial behavior and cur…" at bounding box center [662, 235] width 289 height 31
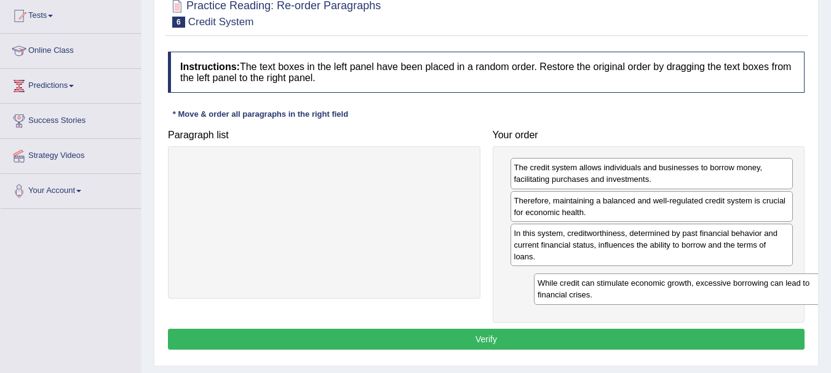
drag, startPoint x: 392, startPoint y: 175, endPoint x: 744, endPoint y: 289, distance: 369.9
click at [744, 289] on div "While credit can stimulate economic growth, excessive borrowing can lead to fin…" at bounding box center [678, 289] width 289 height 31
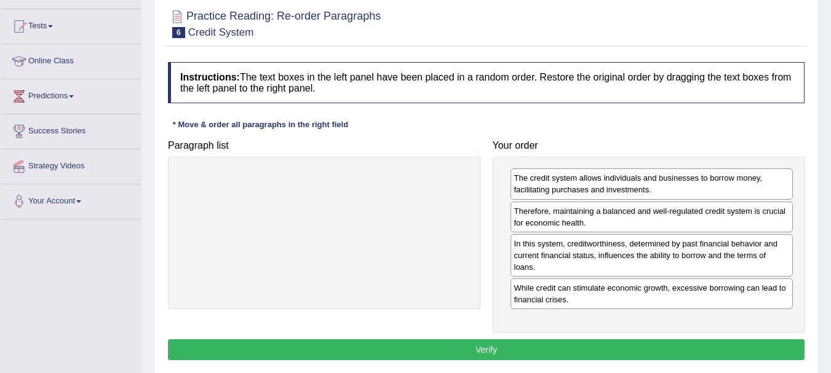
scroll to position [135, 0]
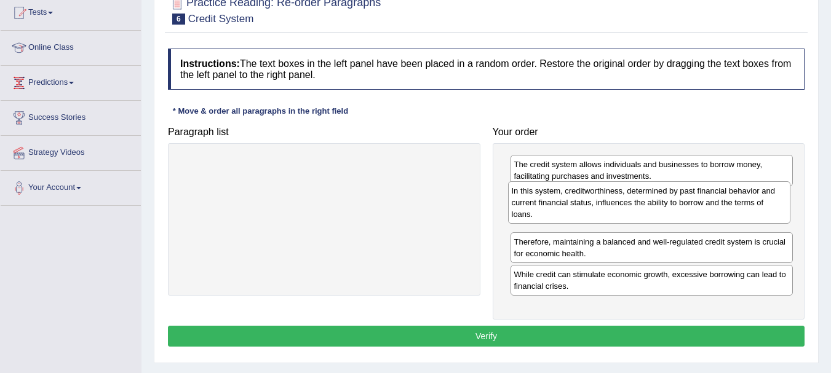
drag, startPoint x: 654, startPoint y: 247, endPoint x: 652, endPoint y: 207, distance: 39.4
click at [652, 207] on div "In this system, creditworthiness, determined by past financial behavior and cur…" at bounding box center [649, 202] width 283 height 42
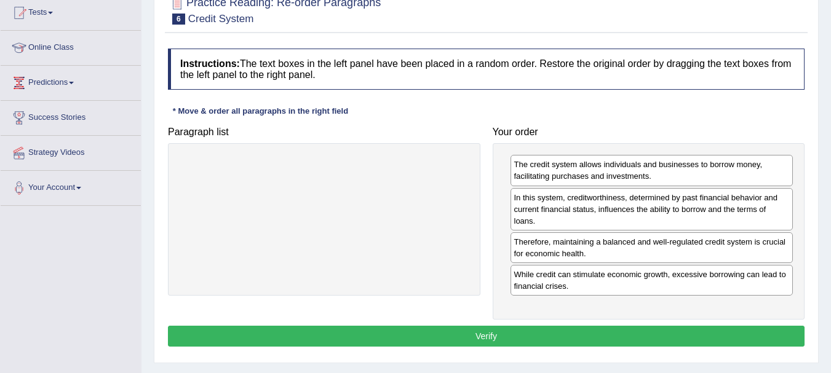
click at [501, 339] on button "Verify" at bounding box center [486, 336] width 637 height 21
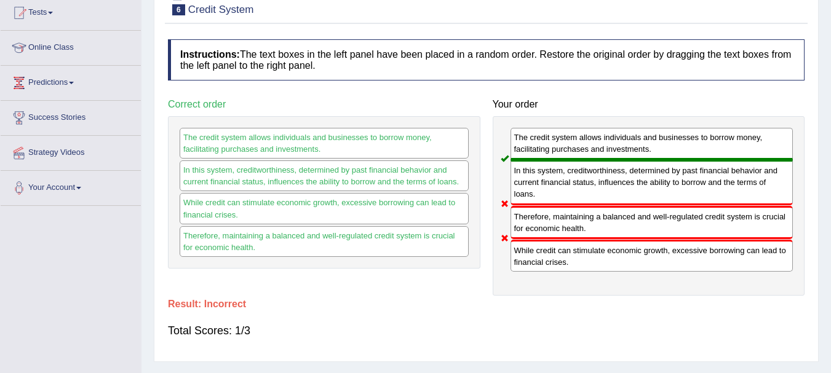
scroll to position [0, 0]
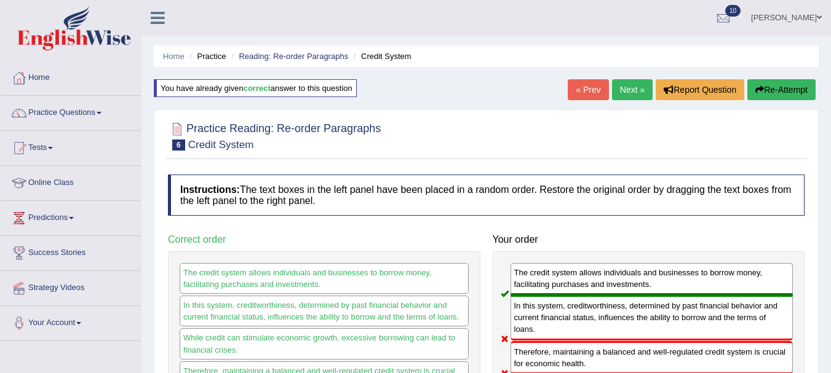
click at [625, 89] on link "Next »" at bounding box center [632, 89] width 41 height 21
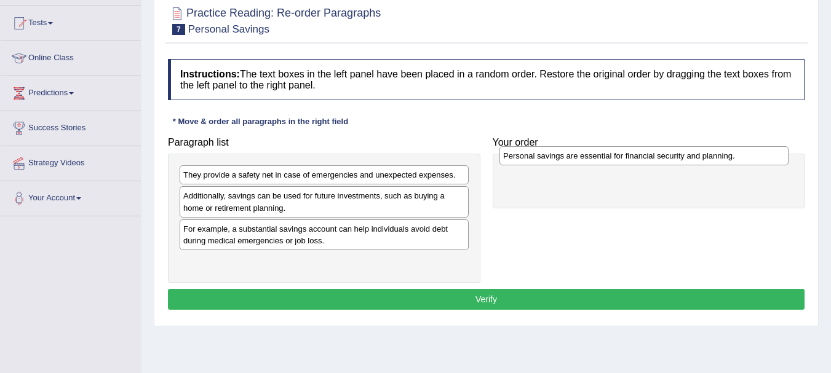
drag, startPoint x: 400, startPoint y: 263, endPoint x: 720, endPoint y: 157, distance: 336.9
click at [720, 157] on div "Personal savings are essential for financial security and planning." at bounding box center [643, 155] width 289 height 19
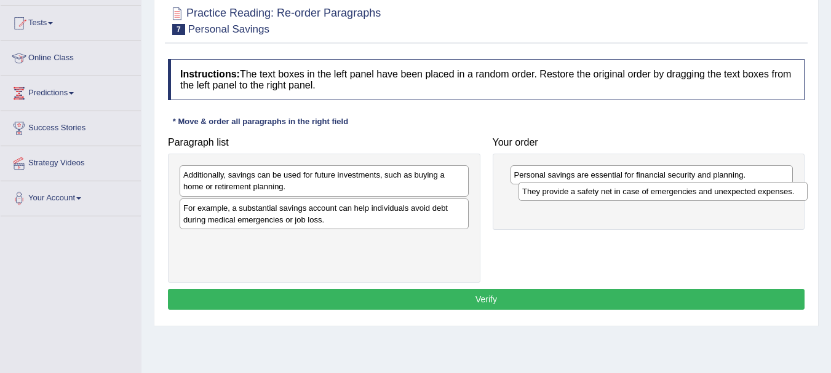
drag, startPoint x: 395, startPoint y: 175, endPoint x: 731, endPoint y: 193, distance: 335.6
click at [731, 193] on div "They provide a safety net in case of emergencies and unexpected expenses." at bounding box center [662, 191] width 289 height 19
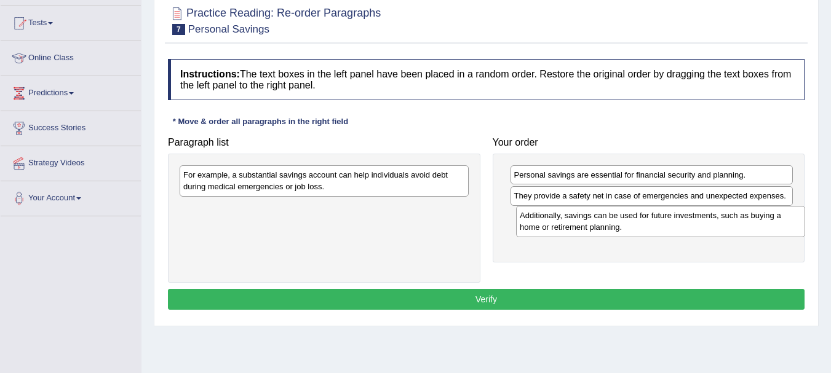
drag, startPoint x: 326, startPoint y: 186, endPoint x: 657, endPoint y: 226, distance: 333.3
click at [657, 226] on div "Additionally, savings can be used for future investments, such as buying a home…" at bounding box center [660, 221] width 289 height 31
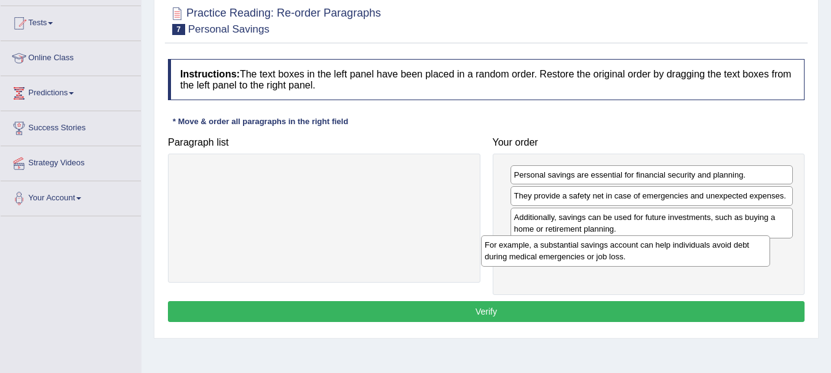
drag, startPoint x: 283, startPoint y: 177, endPoint x: 586, endPoint y: 245, distance: 310.3
click at [586, 245] on div "For example, a substantial savings account can help individuals avoid debt duri…" at bounding box center [625, 251] width 289 height 31
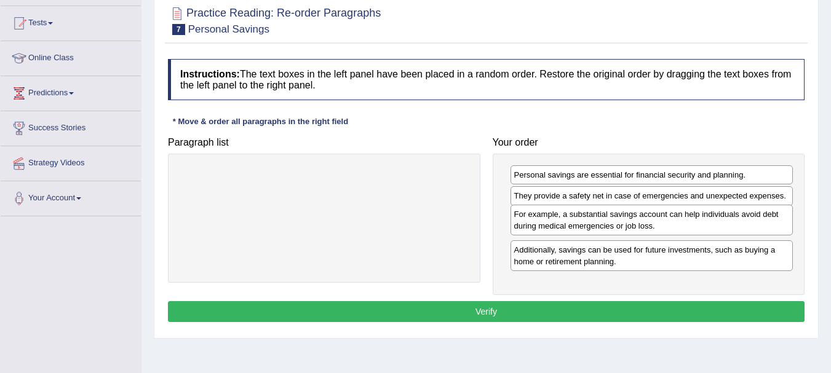
drag, startPoint x: 597, startPoint y: 262, endPoint x: 597, endPoint y: 227, distance: 35.1
click at [597, 227] on div "For example, a substantial savings account can help individuals avoid debt duri…" at bounding box center [651, 220] width 283 height 31
click at [521, 308] on button "Verify" at bounding box center [486, 311] width 637 height 21
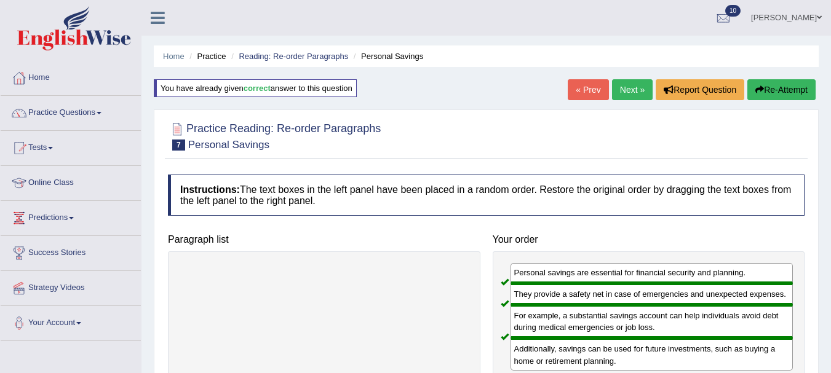
click at [627, 89] on link "Next »" at bounding box center [632, 89] width 41 height 21
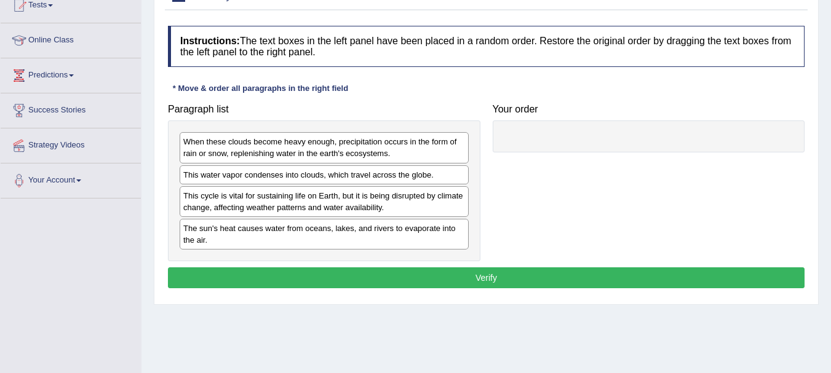
scroll to position [143, 0]
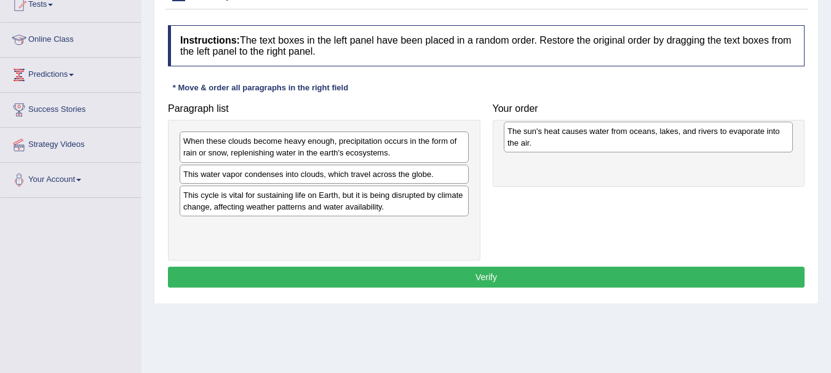
drag, startPoint x: 384, startPoint y: 238, endPoint x: 708, endPoint y: 141, distance: 338.2
click at [708, 141] on div "The sun's heat causes water from oceans, lakes, and rivers to evaporate into th…" at bounding box center [648, 137] width 289 height 31
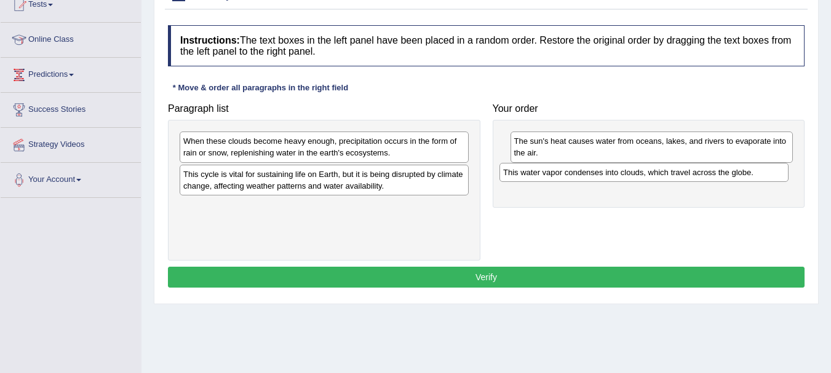
drag, startPoint x: 397, startPoint y: 178, endPoint x: 717, endPoint y: 177, distance: 319.2
click at [717, 177] on div "This water vapor condenses into clouds, which travel across the globe." at bounding box center [643, 172] width 289 height 19
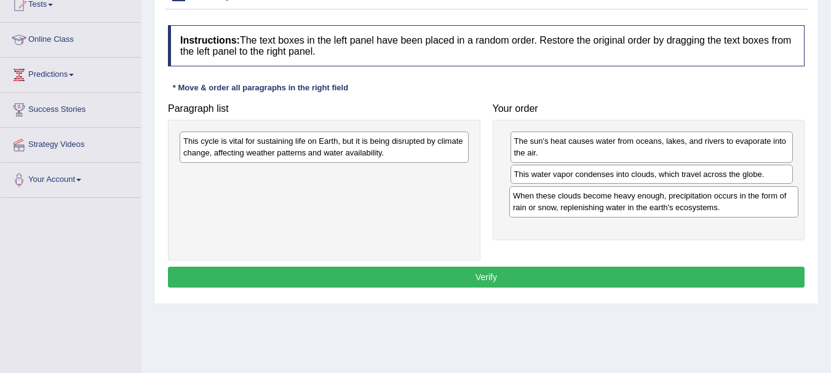
drag, startPoint x: 344, startPoint y: 148, endPoint x: 673, endPoint y: 203, distance: 334.2
click at [673, 203] on div "When these clouds become heavy enough, precipitation occurs in the form of rain…" at bounding box center [653, 201] width 289 height 31
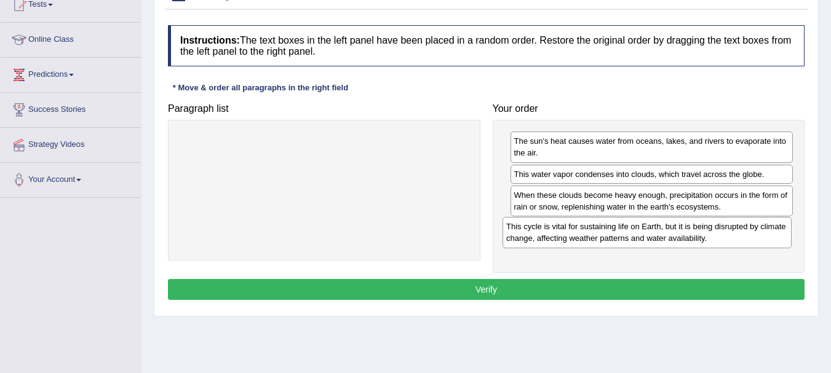
drag, startPoint x: 354, startPoint y: 146, endPoint x: 677, endPoint y: 232, distance: 334.0
click at [677, 232] on div "This cycle is vital for sustaining life on Earth, but it is being disrupted by …" at bounding box center [646, 232] width 289 height 31
click at [533, 288] on button "Verify" at bounding box center [486, 289] width 637 height 21
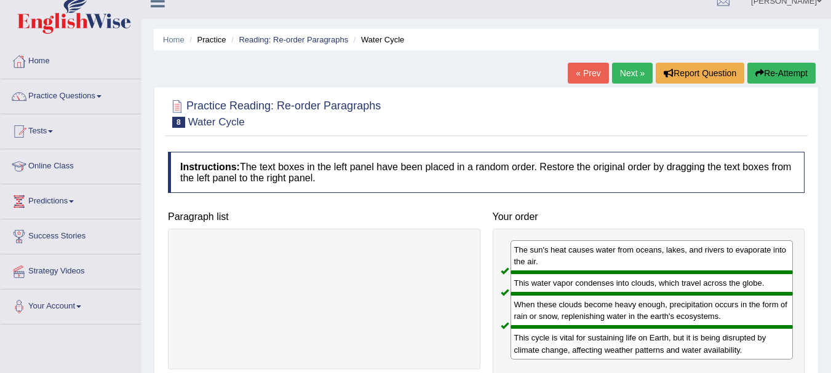
scroll to position [0, 0]
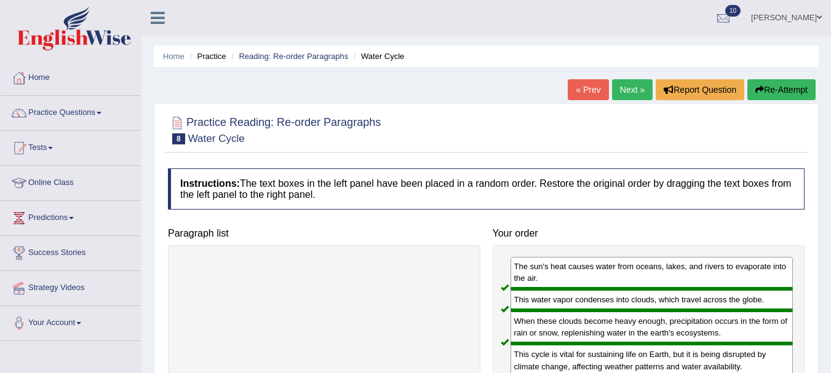
click at [627, 90] on link "Next »" at bounding box center [632, 89] width 41 height 21
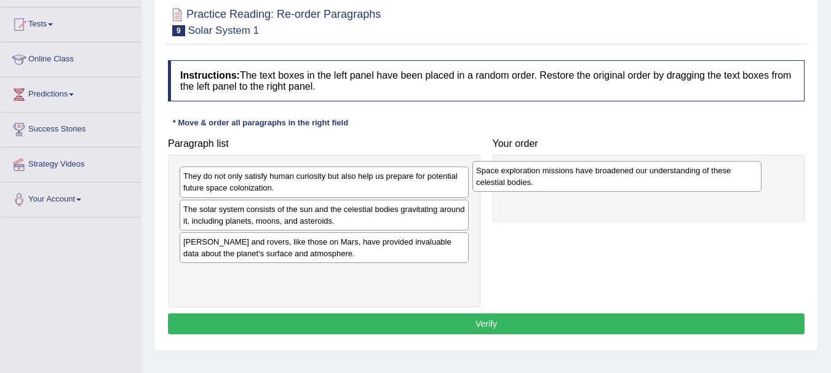
drag, startPoint x: 398, startPoint y: 221, endPoint x: 689, endPoint y: 183, distance: 293.5
click at [689, 183] on div "Space exploration missions have broadened our understanding of these celestial …" at bounding box center [616, 176] width 289 height 31
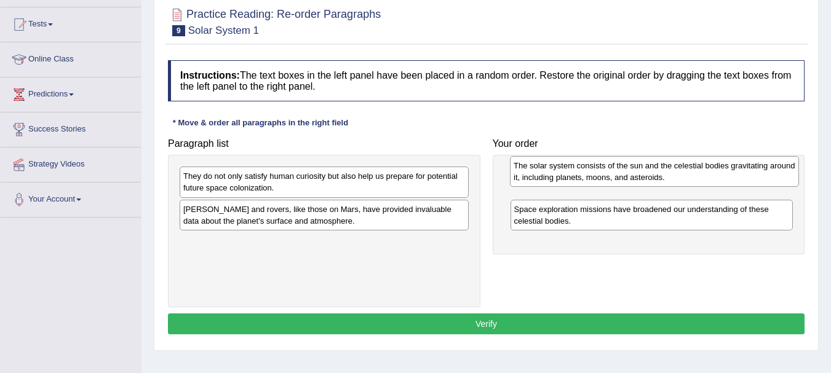
drag, startPoint x: 363, startPoint y: 219, endPoint x: 692, endPoint y: 175, distance: 331.9
click at [692, 175] on div "The solar system consists of the sun and the celestial bodies gravitating aroun…" at bounding box center [654, 171] width 289 height 31
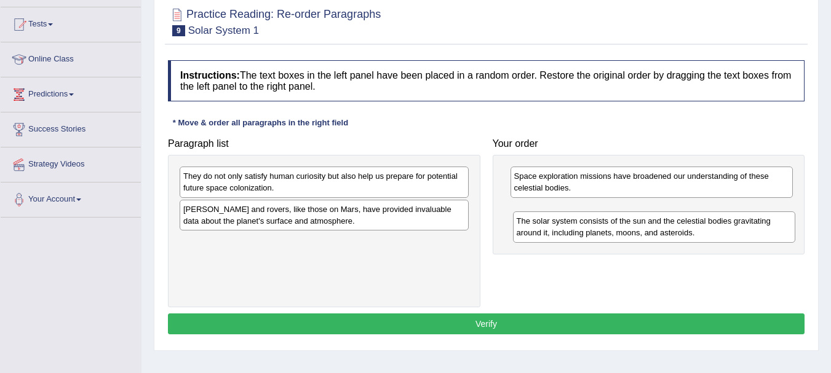
drag, startPoint x: 692, startPoint y: 175, endPoint x: 694, endPoint y: 218, distance: 42.5
click at [694, 218] on div "The solar system consists of the sun and the celestial bodies gravitating aroun…" at bounding box center [654, 227] width 283 height 31
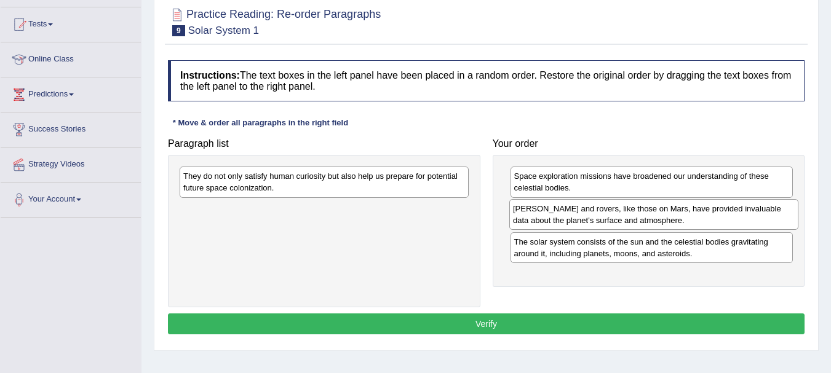
drag, startPoint x: 385, startPoint y: 221, endPoint x: 714, endPoint y: 220, distance: 329.0
click at [714, 220] on div "Landers and rovers, like those on Mars, have provided invaluable data about the…" at bounding box center [653, 214] width 289 height 31
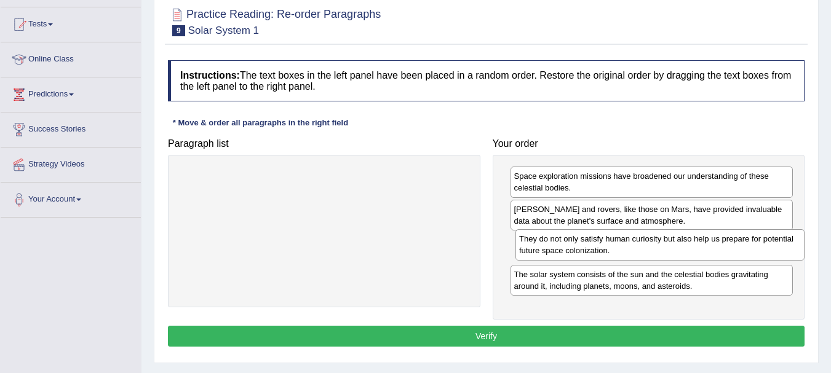
drag, startPoint x: 305, startPoint y: 183, endPoint x: 641, endPoint y: 246, distance: 341.6
click at [641, 246] on div "They do not only satisfy human curiosity but also help us prepare for potential…" at bounding box center [659, 244] width 289 height 31
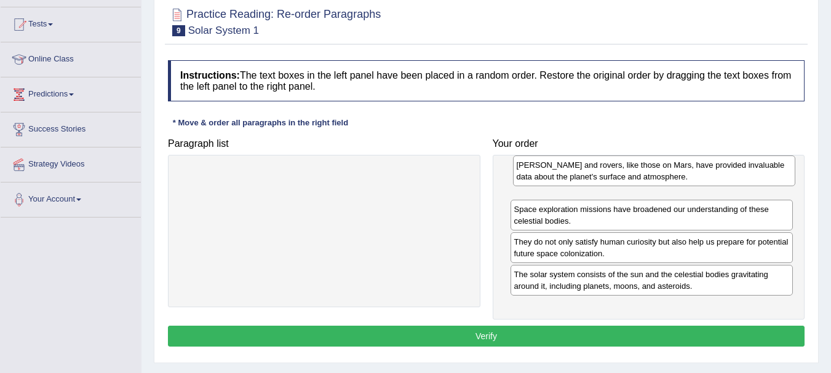
drag, startPoint x: 642, startPoint y: 210, endPoint x: 645, endPoint y: 165, distance: 44.4
click at [645, 165] on div "Landers and rovers, like those on Mars, have provided invaluable data about the…" at bounding box center [654, 171] width 283 height 31
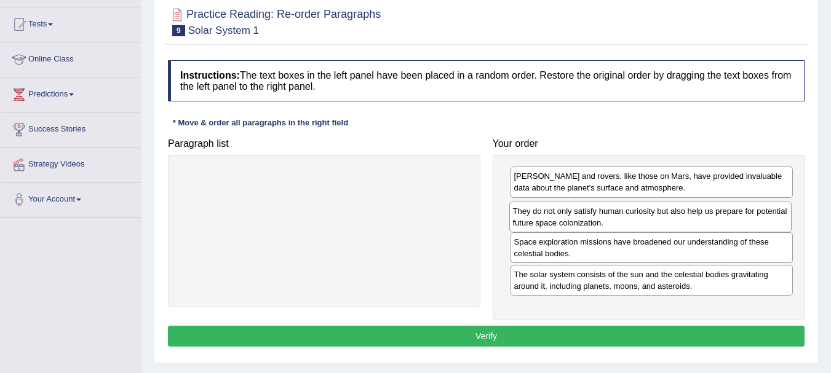
drag, startPoint x: 647, startPoint y: 254, endPoint x: 645, endPoint y: 223, distance: 30.8
click at [645, 223] on div "They do not only satisfy human curiosity but also help us prepare for potential…" at bounding box center [650, 217] width 283 height 31
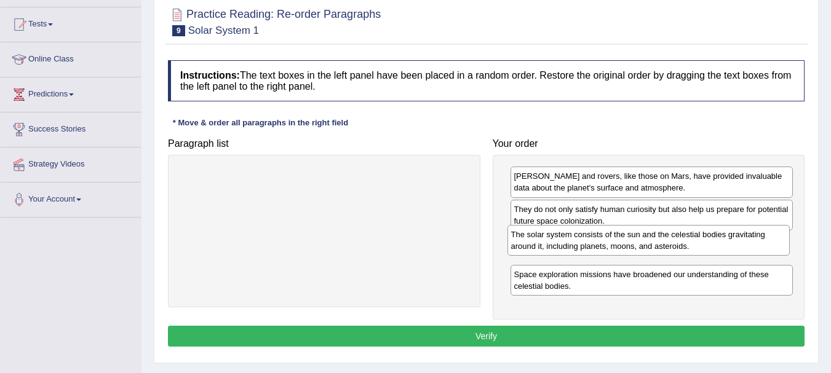
drag, startPoint x: 630, startPoint y: 285, endPoint x: 627, endPoint y: 248, distance: 36.4
click at [627, 248] on div "The solar system consists of the sun and the celestial bodies gravitating aroun…" at bounding box center [648, 240] width 283 height 31
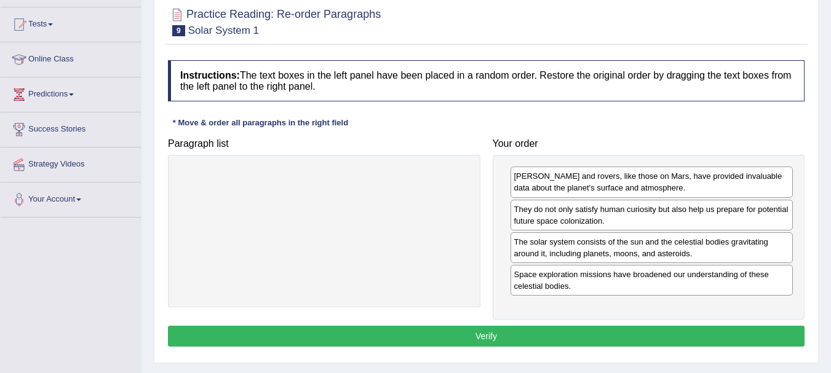
click at [351, 224] on div at bounding box center [324, 231] width 312 height 153
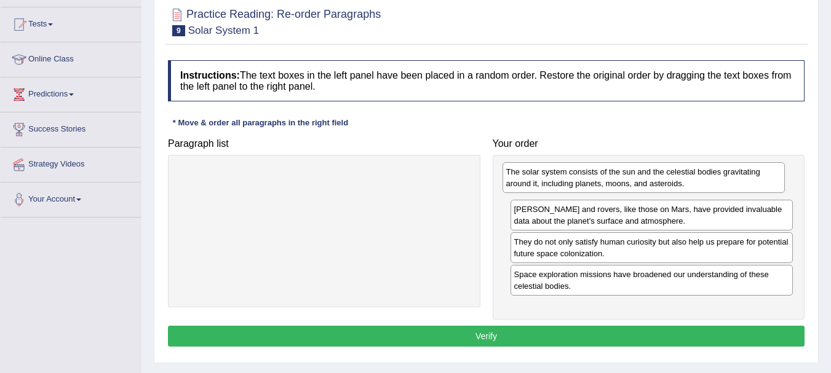
drag, startPoint x: 579, startPoint y: 255, endPoint x: 571, endPoint y: 185, distance: 70.0
click at [571, 185] on div "The solar system consists of the sun and the celestial bodies gravitating aroun…" at bounding box center [643, 177] width 283 height 31
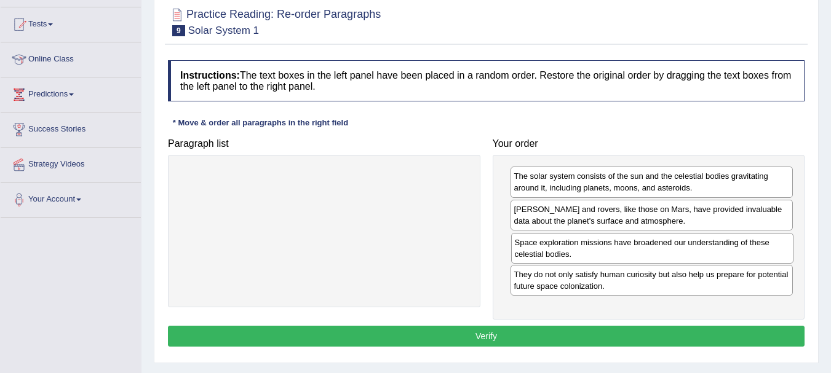
drag, startPoint x: 586, startPoint y: 280, endPoint x: 586, endPoint y: 249, distance: 31.4
click at [586, 249] on div "Space exploration missions have broadened our understanding of these celestial …" at bounding box center [652, 248] width 283 height 31
click at [486, 333] on button "Verify" at bounding box center [486, 336] width 637 height 21
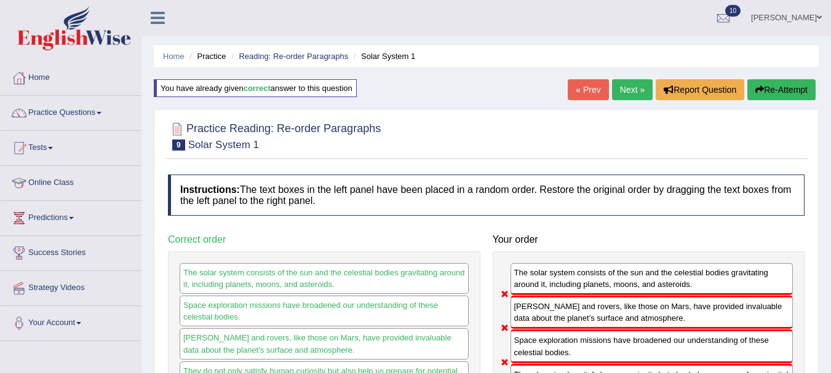
click at [622, 89] on link "Next »" at bounding box center [632, 89] width 41 height 21
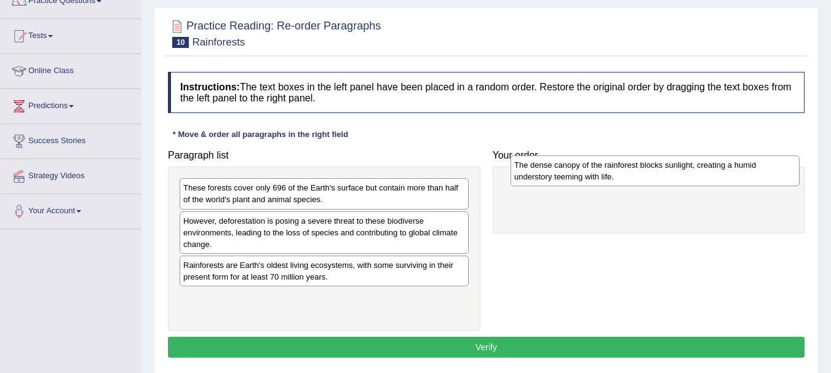
drag, startPoint x: 389, startPoint y: 309, endPoint x: 720, endPoint y: 181, distance: 354.2
click at [720, 181] on div "The dense canopy of the rainforest blocks sunlight, creating a humid understory…" at bounding box center [654, 171] width 289 height 31
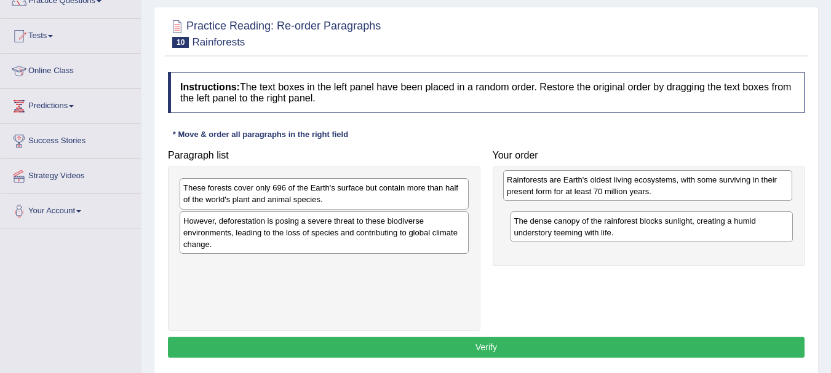
drag, startPoint x: 366, startPoint y: 276, endPoint x: 689, endPoint y: 191, distance: 334.6
click at [689, 191] on div "Rainforests are Earth's oldest living ecosystems, with some surviving in their …" at bounding box center [647, 185] width 289 height 31
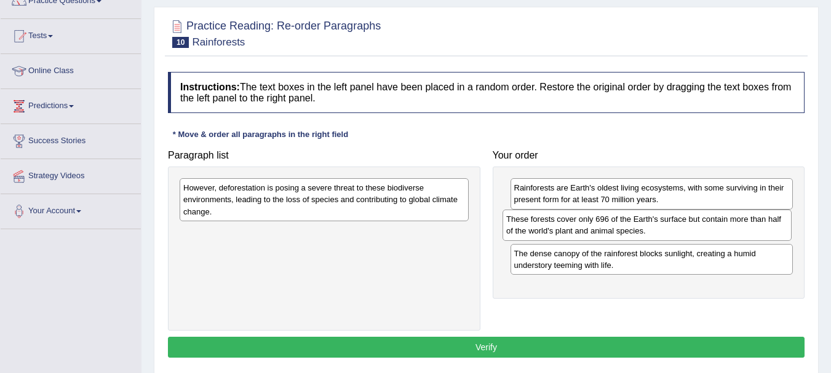
drag, startPoint x: 390, startPoint y: 194, endPoint x: 712, endPoint y: 225, distance: 323.8
click at [712, 225] on div "These forests cover only 696 of the Earth's surface but contain more than half …" at bounding box center [646, 225] width 289 height 31
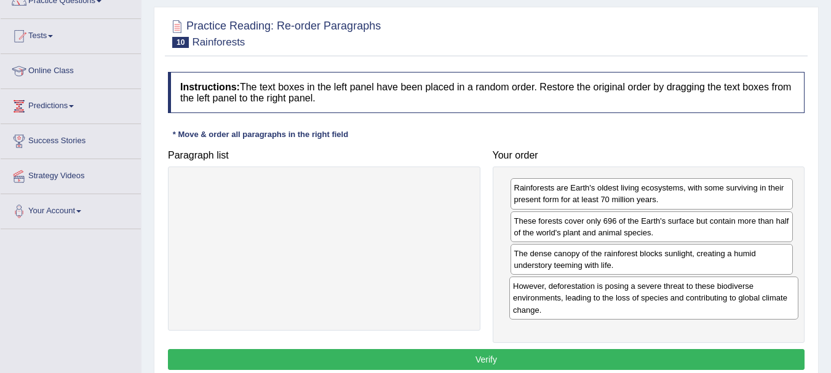
drag, startPoint x: 330, startPoint y: 194, endPoint x: 659, endPoint y: 292, distance: 343.7
click at [659, 292] on div "However, deforestation is posing a severe threat to these biodiverse environmen…" at bounding box center [653, 298] width 289 height 42
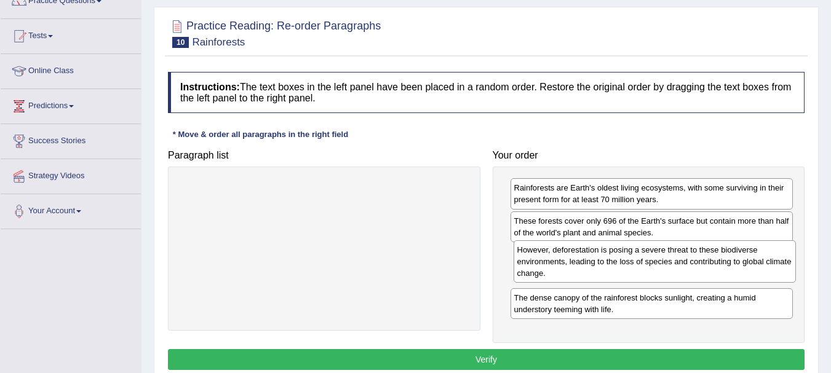
drag, startPoint x: 613, startPoint y: 297, endPoint x: 615, endPoint y: 261, distance: 36.4
click at [615, 261] on div "However, deforestation is posing a severe threat to these biodiverse environmen…" at bounding box center [655, 261] width 283 height 42
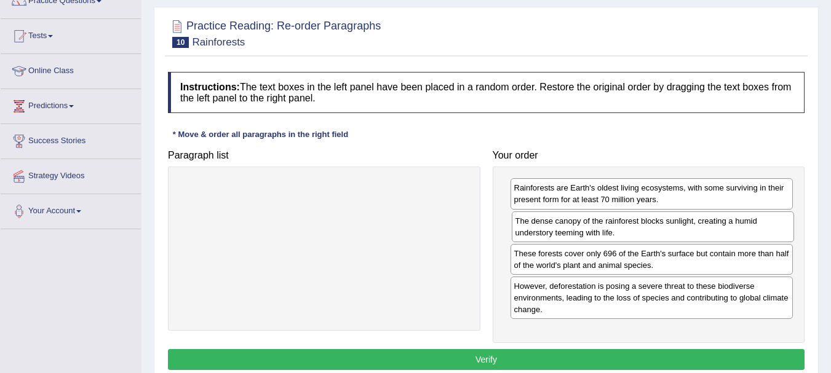
drag, startPoint x: 602, startPoint y: 304, endPoint x: 602, endPoint y: 227, distance: 76.9
click at [602, 227] on div "The dense canopy of the rainforest blocks sunlight, creating a humid understory…" at bounding box center [653, 227] width 283 height 31
click at [633, 308] on div "However, deforestation is posing a severe threat to these biodiverse environmen…" at bounding box center [647, 296] width 283 height 42
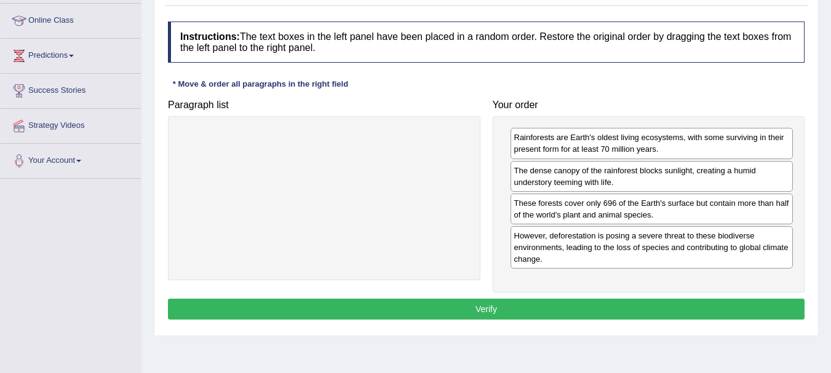
scroll to position [166, 0]
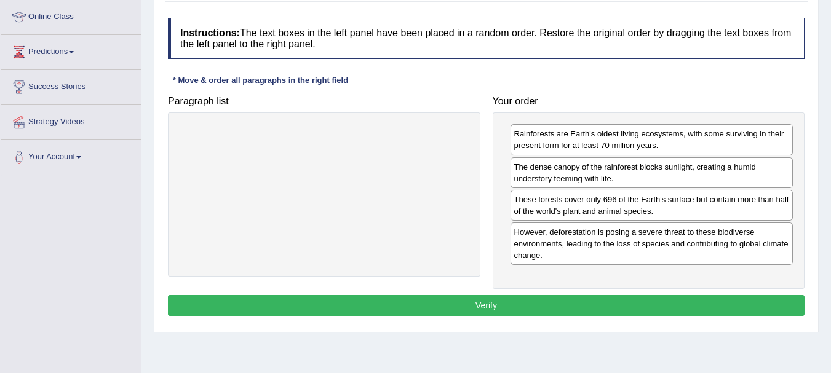
click at [469, 309] on button "Verify" at bounding box center [486, 305] width 637 height 21
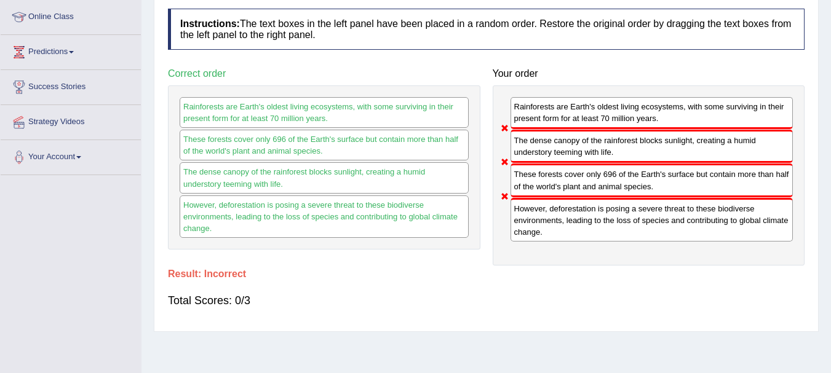
scroll to position [0, 0]
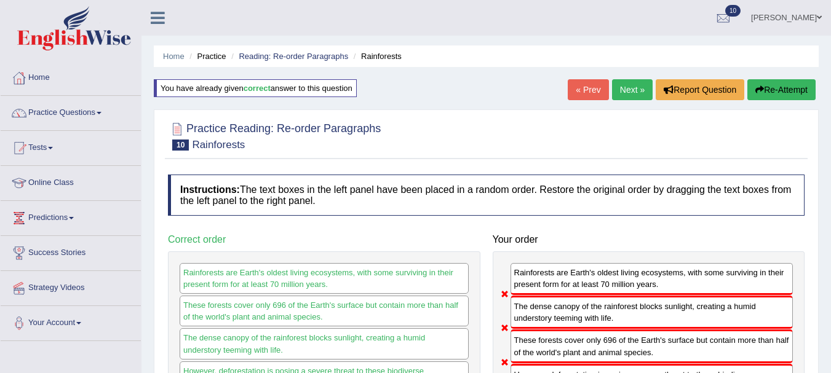
click at [619, 90] on link "Next »" at bounding box center [632, 89] width 41 height 21
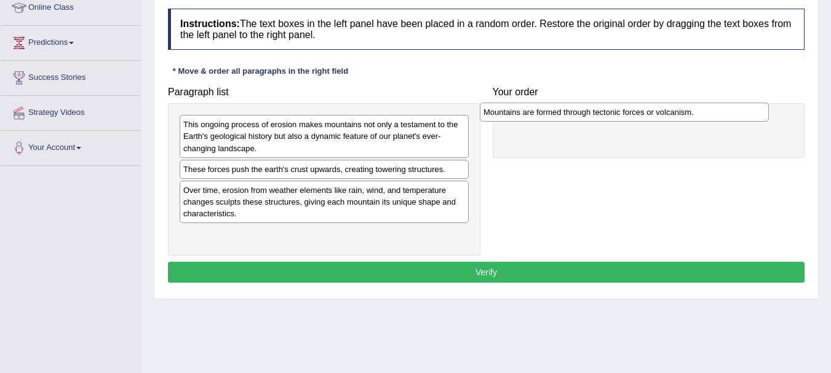
drag, startPoint x: 387, startPoint y: 126, endPoint x: 688, endPoint y: 113, distance: 300.4
click at [688, 113] on div "Mountains are formed through tectonic forces or volcanism." at bounding box center [624, 112] width 289 height 19
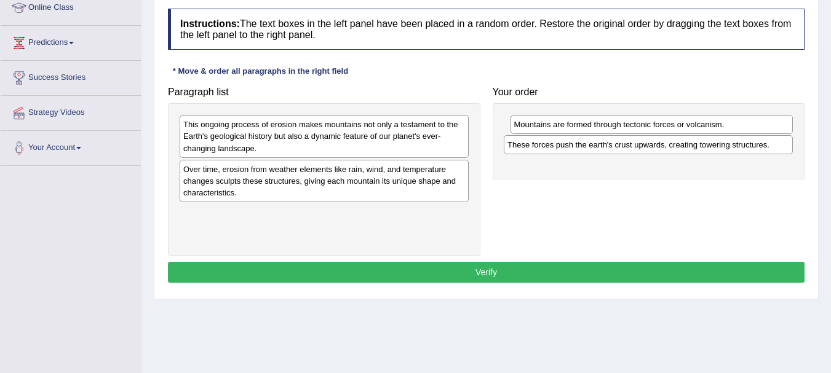
drag, startPoint x: 372, startPoint y: 170, endPoint x: 701, endPoint y: 143, distance: 329.5
click at [701, 143] on div "These forces push the earth's crust upwards, creating towering structures." at bounding box center [648, 144] width 289 height 19
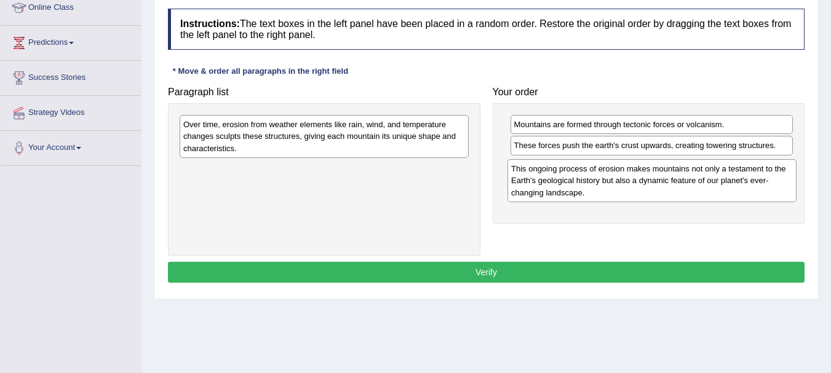
drag, startPoint x: 372, startPoint y: 140, endPoint x: 700, endPoint y: 183, distance: 330.7
click at [700, 183] on div "This ongoing process of erosion makes mountains not only a testament to the Ear…" at bounding box center [651, 180] width 289 height 42
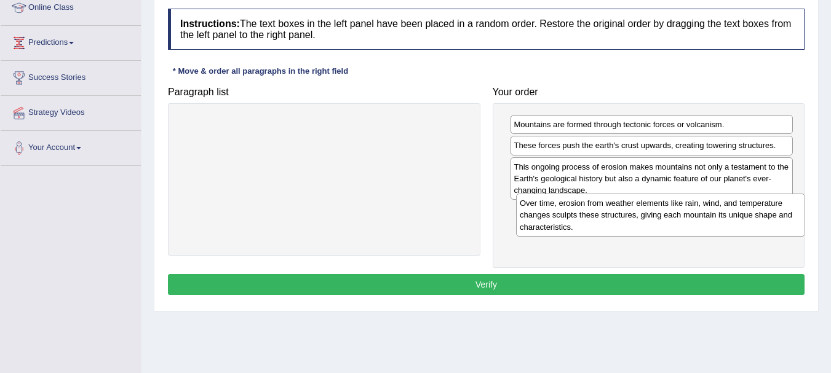
drag, startPoint x: 325, startPoint y: 137, endPoint x: 661, endPoint y: 215, distance: 345.5
click at [661, 215] on div "Over time, erosion from weather elements like rain, wind, and temperature chang…" at bounding box center [660, 215] width 289 height 42
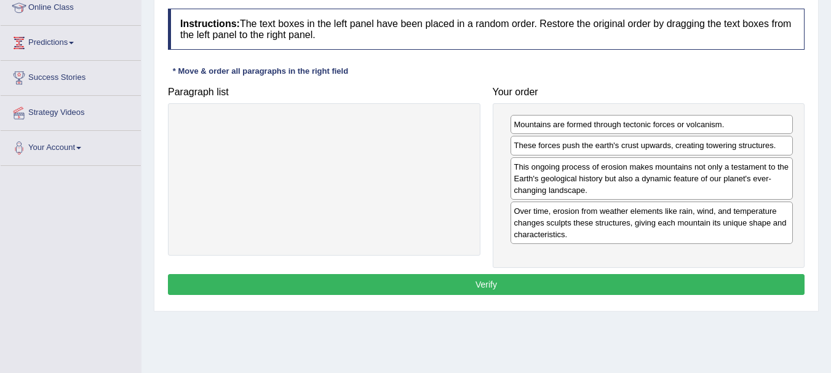
click at [471, 277] on button "Verify" at bounding box center [486, 284] width 637 height 21
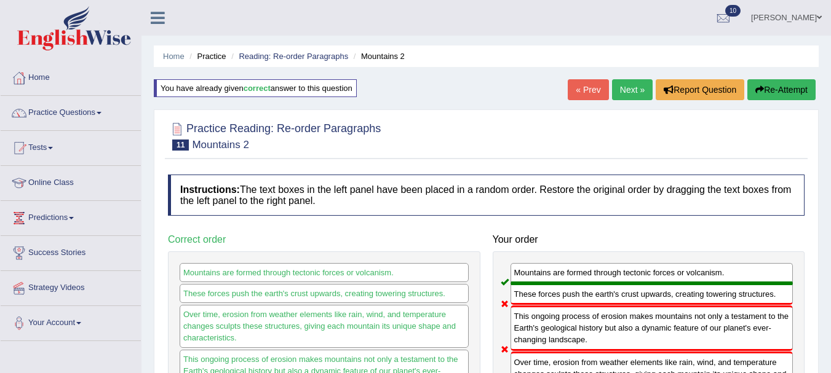
click at [621, 83] on link "Next »" at bounding box center [632, 89] width 41 height 21
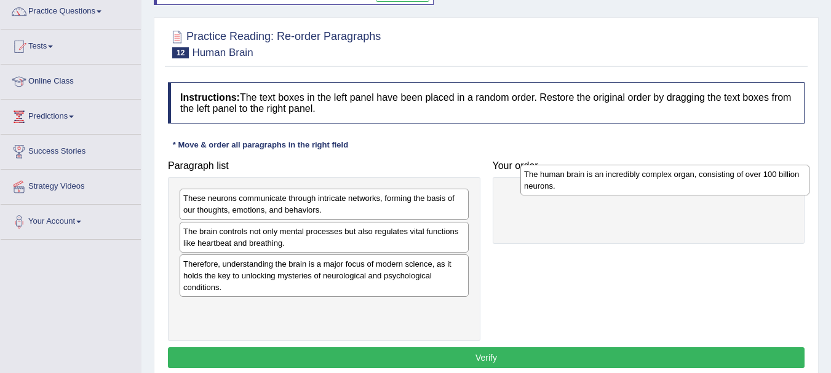
drag, startPoint x: 356, startPoint y: 268, endPoint x: 696, endPoint y: 179, distance: 351.6
click at [696, 179] on div "The human brain is an incredibly complex organ, consisting of over 100 billion …" at bounding box center [664, 180] width 289 height 31
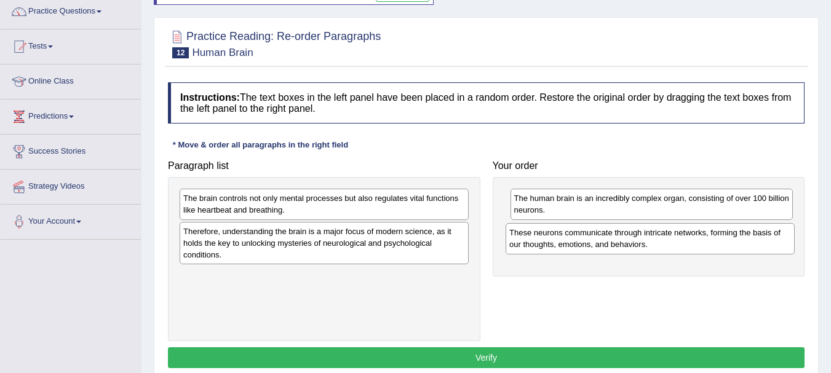
drag, startPoint x: 375, startPoint y: 208, endPoint x: 701, endPoint y: 242, distance: 327.8
click at [701, 242] on div "These neurons communicate through intricate networks, forming the basis of our …" at bounding box center [650, 238] width 289 height 31
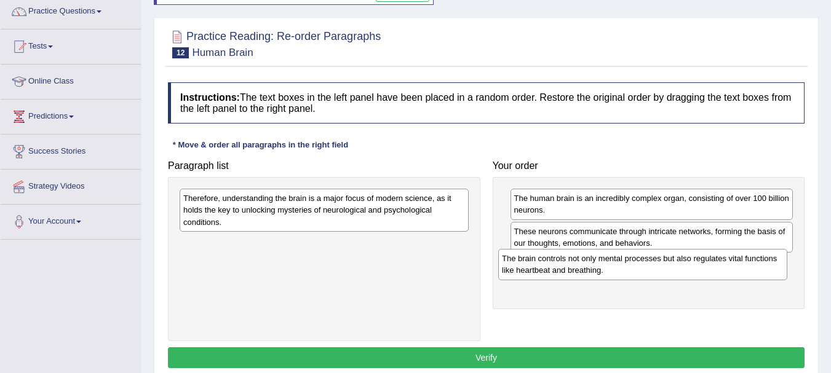
drag, startPoint x: 373, startPoint y: 200, endPoint x: 691, endPoint y: 260, distance: 324.2
click at [691, 260] on div "The brain controls not only mental processes but also regulates vital functions…" at bounding box center [642, 264] width 289 height 31
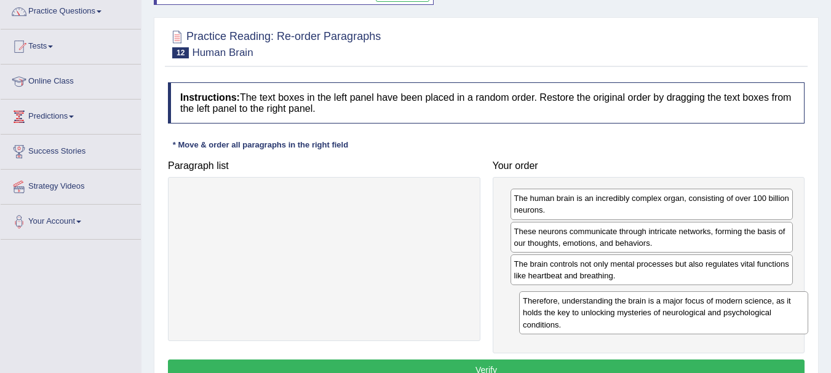
drag, startPoint x: 335, startPoint y: 210, endPoint x: 673, endPoint y: 312, distance: 353.2
click at [673, 312] on div "Therefore, understanding the brain is a major focus of modern science, as it ho…" at bounding box center [663, 313] width 289 height 42
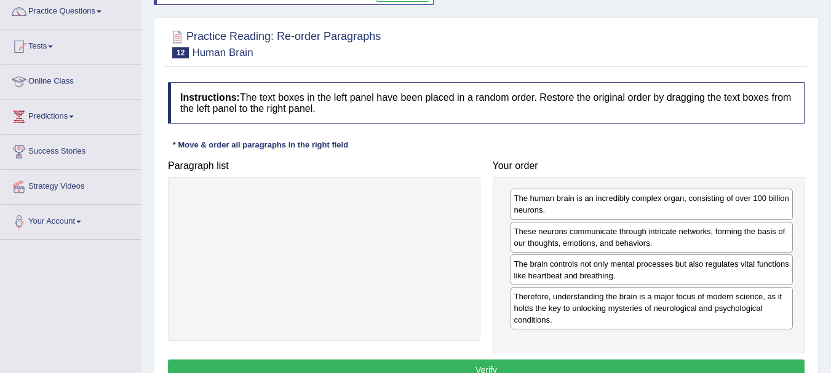
click at [413, 269] on div at bounding box center [324, 259] width 312 height 164
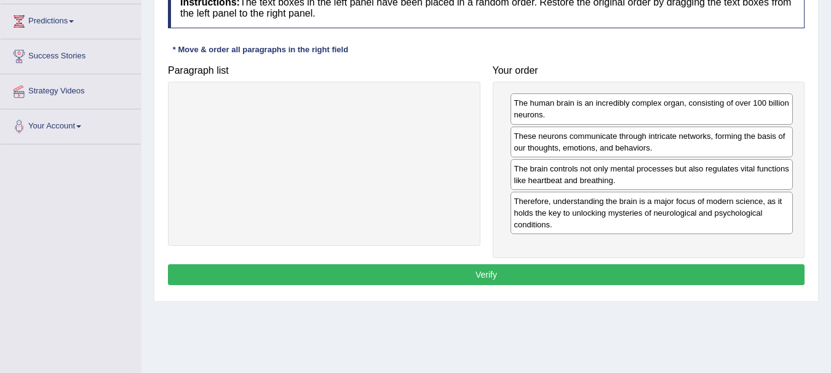
scroll to position [197, 0]
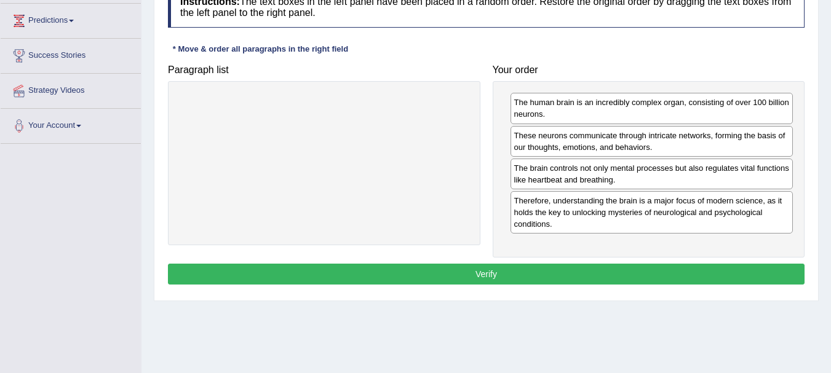
click at [463, 274] on button "Verify" at bounding box center [486, 274] width 637 height 21
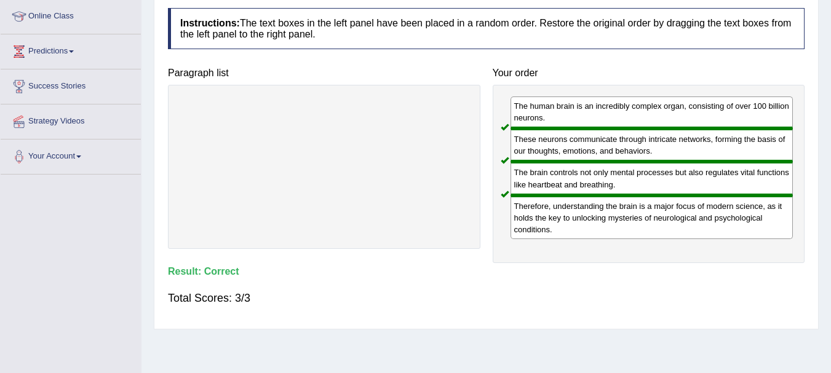
scroll to position [0, 0]
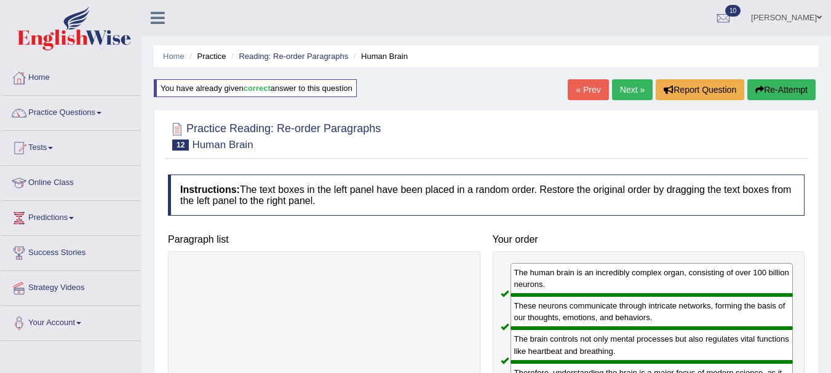
click at [625, 92] on link "Next »" at bounding box center [632, 89] width 41 height 21
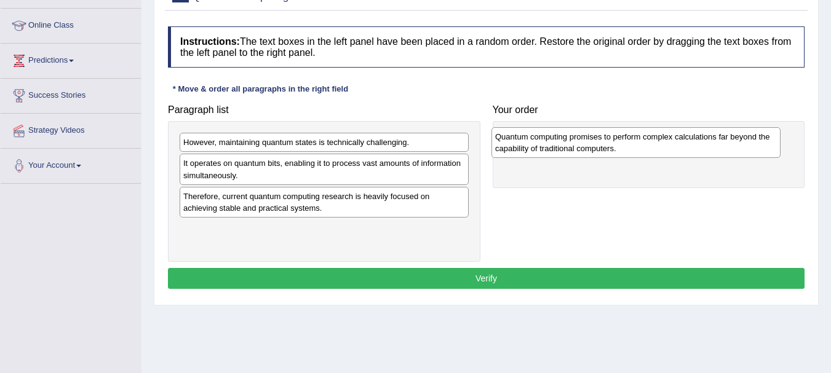
drag, startPoint x: 355, startPoint y: 233, endPoint x: 665, endPoint y: 129, distance: 327.5
click at [662, 133] on div "Quantum computing promises to perform complex calculations far beyond the capab…" at bounding box center [635, 142] width 289 height 31
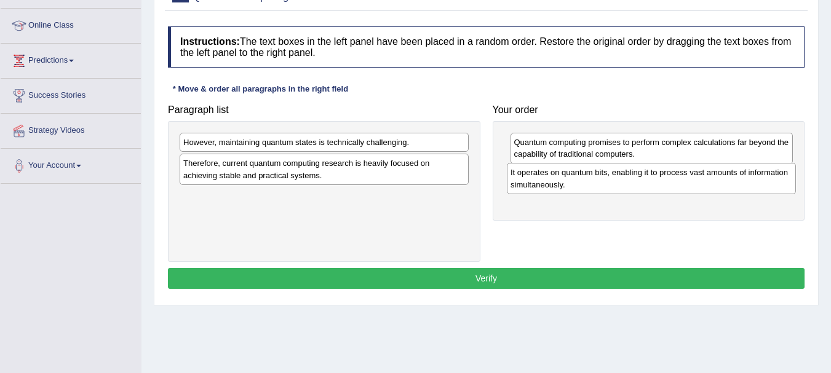
drag, startPoint x: 400, startPoint y: 173, endPoint x: 729, endPoint y: 183, distance: 329.8
click at [729, 183] on div "It operates on quantum bits, enabling it to process vast amounts of information…" at bounding box center [651, 178] width 289 height 31
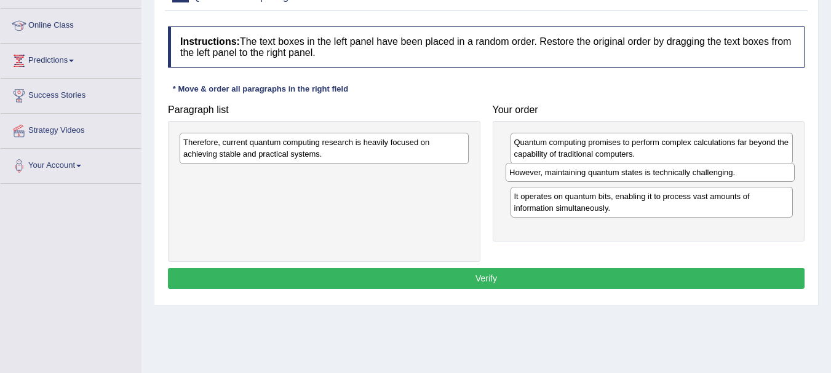
drag, startPoint x: 366, startPoint y: 140, endPoint x: 692, endPoint y: 170, distance: 327.4
click at [692, 170] on div "However, maintaining quantum states is technically challenging." at bounding box center [650, 172] width 289 height 19
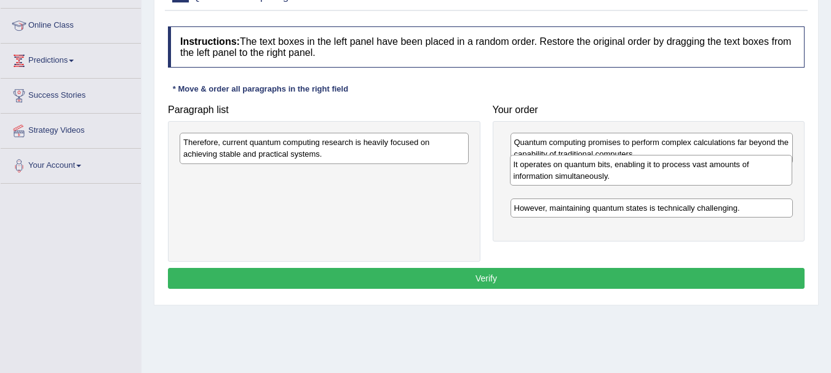
drag, startPoint x: 637, startPoint y: 199, endPoint x: 633, endPoint y: 169, distance: 30.3
click at [634, 169] on div "It operates on quantum bits, enabling it to process vast amounts of information…" at bounding box center [651, 170] width 283 height 31
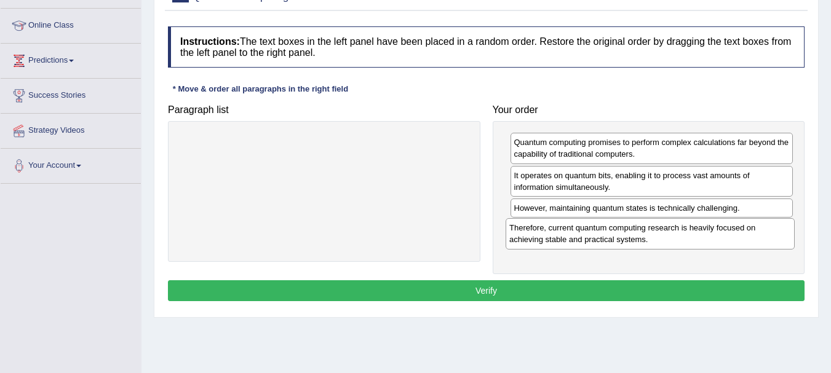
drag, startPoint x: 371, startPoint y: 148, endPoint x: 708, endPoint y: 235, distance: 347.4
click at [708, 235] on div "Therefore, current quantum computing research is heavily focused on achieving s…" at bounding box center [650, 233] width 289 height 31
click at [509, 289] on button "Verify" at bounding box center [486, 290] width 637 height 21
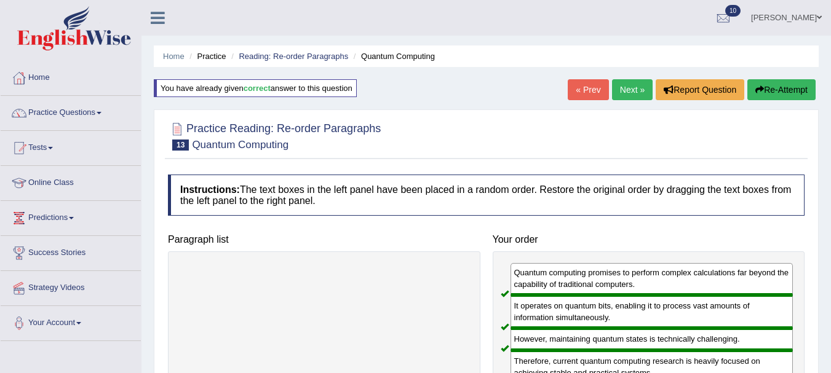
click at [624, 89] on link "Next »" at bounding box center [632, 89] width 41 height 21
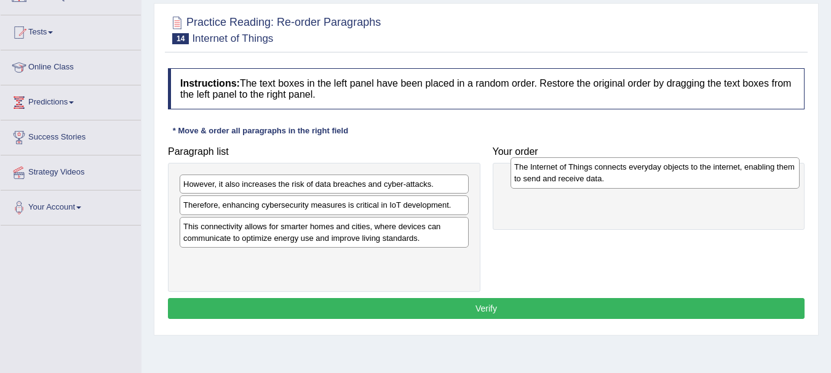
drag, startPoint x: 326, startPoint y: 194, endPoint x: 657, endPoint y: 177, distance: 331.3
click at [657, 177] on div "The Internet of Things connects everyday objects to the internet, enabling them…" at bounding box center [654, 172] width 289 height 31
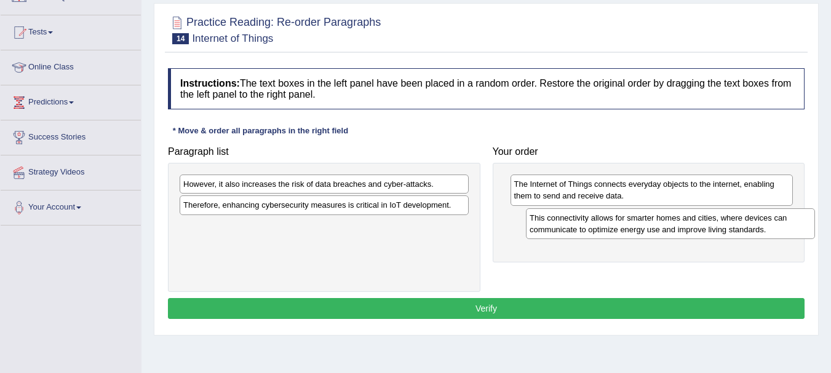
drag, startPoint x: 355, startPoint y: 240, endPoint x: 699, endPoint y: 231, distance: 344.5
click at [700, 231] on div "This connectivity allows for smarter homes and cities, where devices can commun…" at bounding box center [670, 223] width 289 height 31
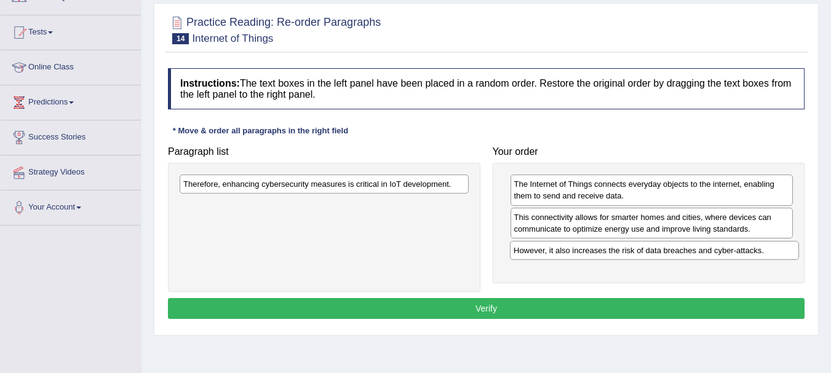
drag, startPoint x: 383, startPoint y: 185, endPoint x: 707, endPoint y: 248, distance: 330.3
click at [707, 248] on div "However, it also increases the risk of data breaches and cyber-attacks." at bounding box center [654, 250] width 289 height 19
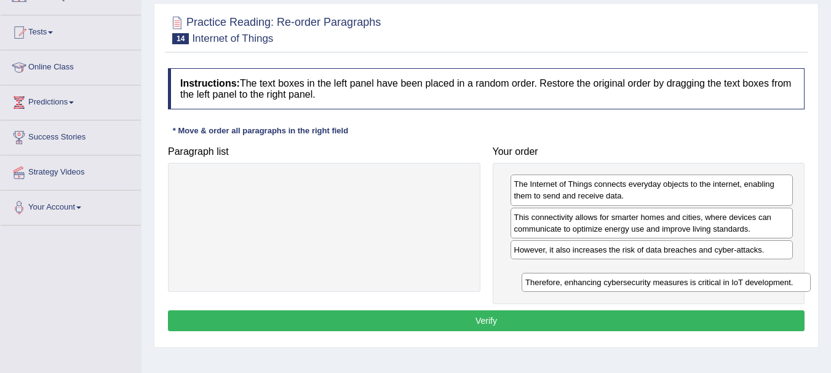
drag, startPoint x: 432, startPoint y: 184, endPoint x: 756, endPoint y: 267, distance: 335.2
click at [758, 273] on div "Therefore, enhancing cybersecurity measures is critical in IoT development." at bounding box center [666, 282] width 289 height 19
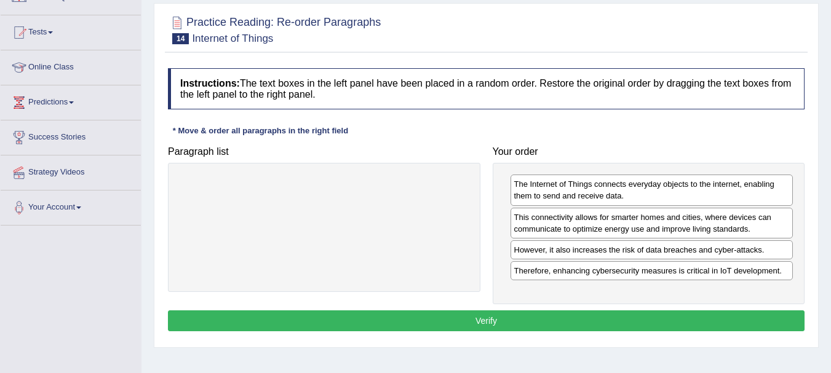
click at [499, 320] on button "Verify" at bounding box center [486, 321] width 637 height 21
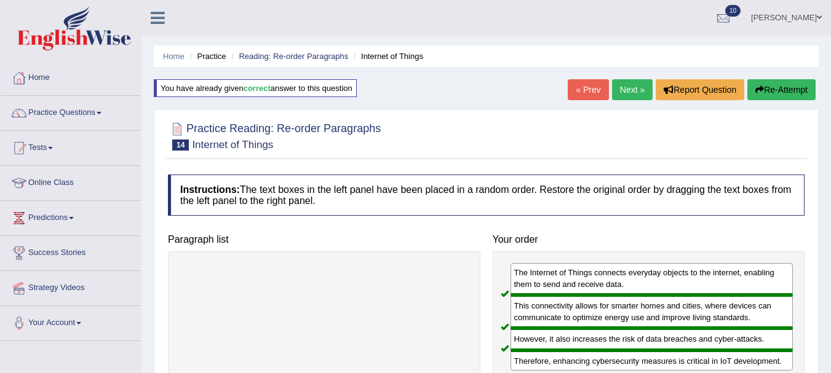
click at [615, 90] on link "Next »" at bounding box center [632, 89] width 41 height 21
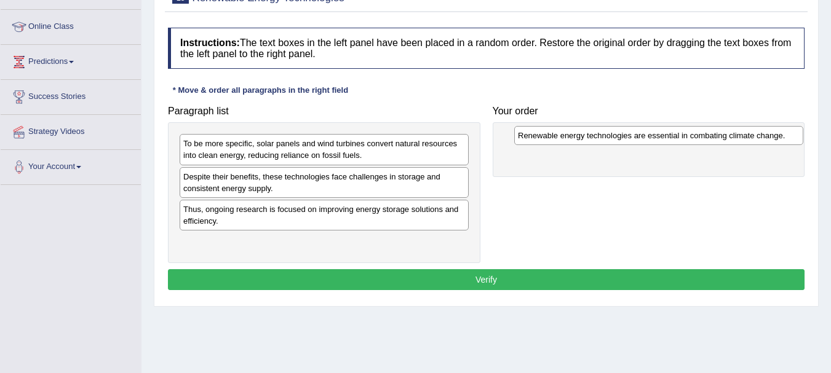
drag, startPoint x: 370, startPoint y: 140, endPoint x: 704, endPoint y: 130, distance: 334.1
click at [704, 130] on div "Renewable energy technologies are essential in combating climate change." at bounding box center [658, 135] width 289 height 19
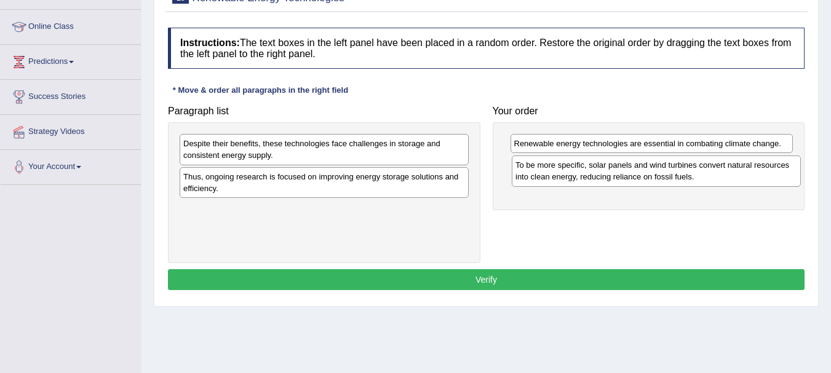
drag, startPoint x: 407, startPoint y: 154, endPoint x: 740, endPoint y: 175, distance: 334.0
click at [740, 175] on div "To be more specific, solar panels and wind turbines convert natural resources i…" at bounding box center [656, 171] width 289 height 31
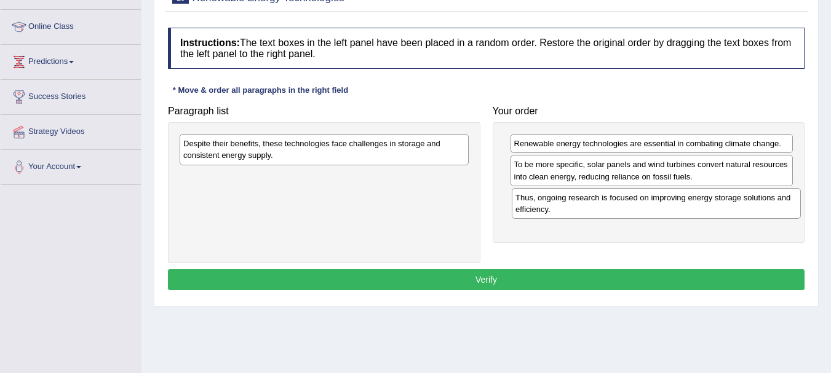
drag, startPoint x: 362, startPoint y: 192, endPoint x: 694, endPoint y: 213, distance: 332.2
click at [694, 213] on div "Thus, ongoing research is focused on improving energy storage solutions and eff…" at bounding box center [656, 203] width 289 height 31
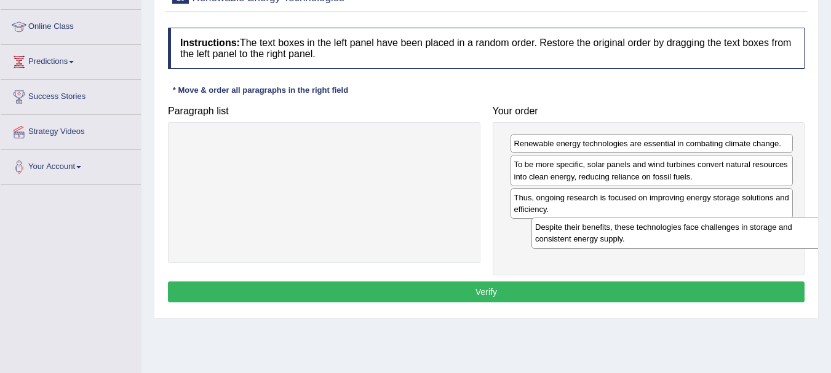
drag, startPoint x: 378, startPoint y: 147, endPoint x: 712, endPoint y: 232, distance: 344.1
click at [713, 232] on div "Despite their benefits, these technologies face challenges in storage and consi…" at bounding box center [675, 233] width 289 height 31
click at [630, 290] on button "Verify" at bounding box center [486, 292] width 637 height 21
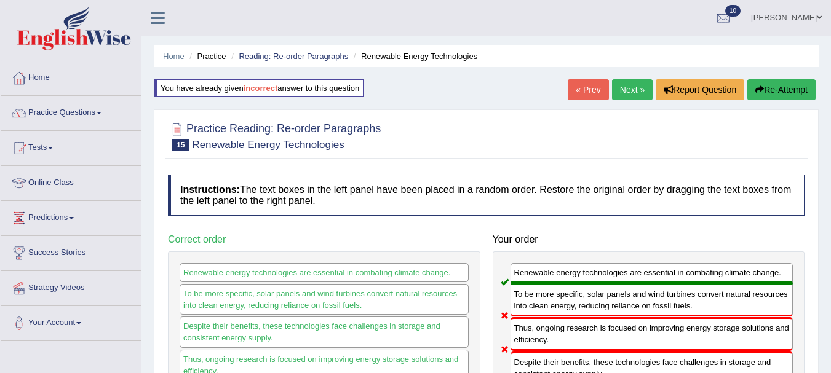
click at [617, 92] on link "Next »" at bounding box center [632, 89] width 41 height 21
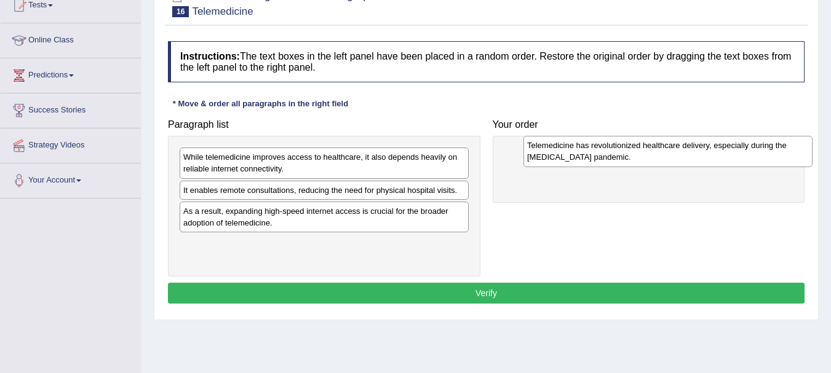
drag, startPoint x: 392, startPoint y: 165, endPoint x: 737, endPoint y: 153, distance: 345.2
click at [737, 153] on div "Telemedicine has revolutionized healthcare delivery, especially during the COVI…" at bounding box center [667, 151] width 289 height 31
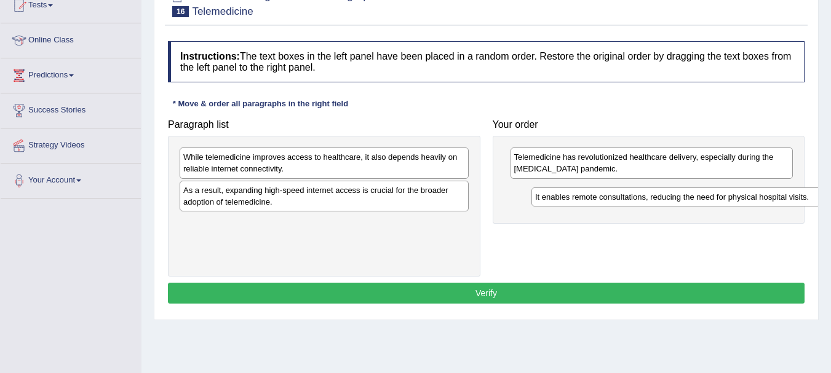
drag, startPoint x: 389, startPoint y: 188, endPoint x: 738, endPoint y: 191, distance: 348.7
click at [738, 191] on div "It enables remote consultations, reducing the need for physical hospital visits." at bounding box center [675, 197] width 289 height 19
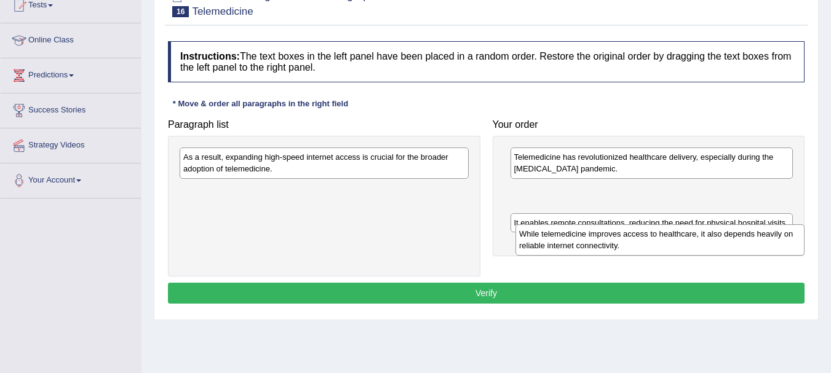
drag, startPoint x: 427, startPoint y: 169, endPoint x: 763, endPoint y: 245, distance: 344.4
click at [763, 245] on div "While telemedicine improves access to healthcare, it also depends heavily on re…" at bounding box center [659, 239] width 289 height 31
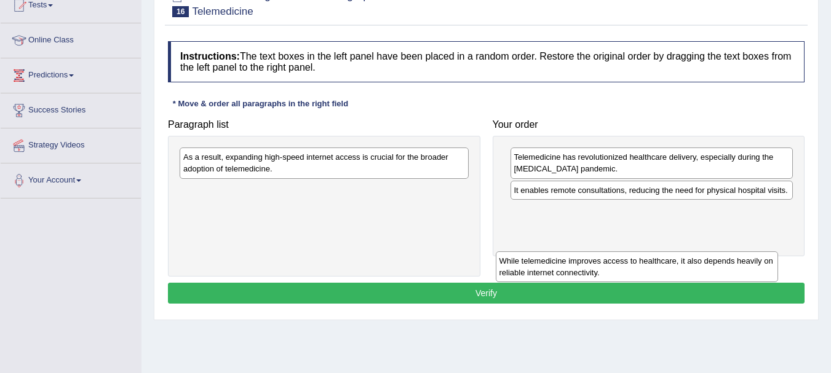
drag, startPoint x: 713, startPoint y: 197, endPoint x: 710, endPoint y: 223, distance: 25.4
click at [710, 252] on div "While telemedicine improves access to healthcare, it also depends heavily on re…" at bounding box center [637, 267] width 283 height 31
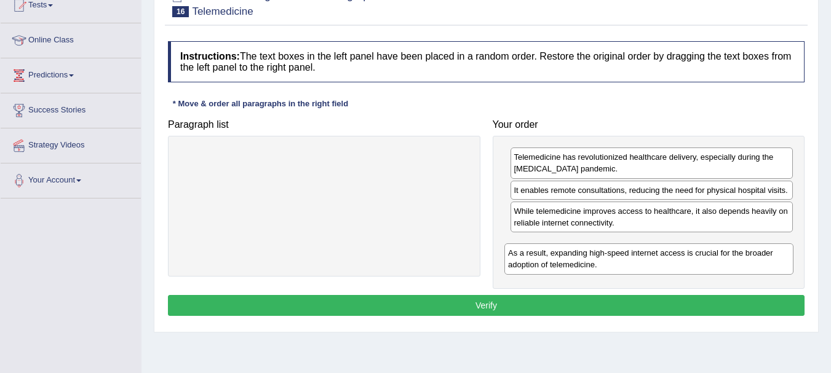
drag, startPoint x: 420, startPoint y: 160, endPoint x: 744, endPoint y: 255, distance: 337.9
click at [744, 255] on div "As a result, expanding high-speed internet access is crucial for the broader ad…" at bounding box center [648, 259] width 289 height 31
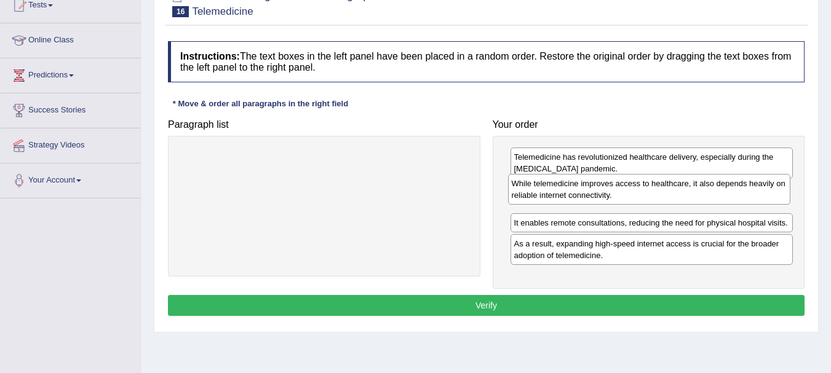
drag, startPoint x: 712, startPoint y: 220, endPoint x: 709, endPoint y: 193, distance: 27.8
click at [709, 193] on div "While telemedicine improves access to healthcare, it also depends heavily on re…" at bounding box center [649, 189] width 283 height 31
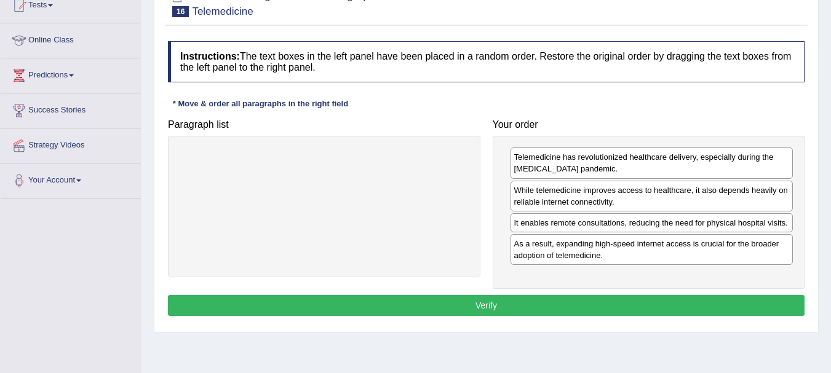
click at [600, 303] on button "Verify" at bounding box center [486, 305] width 637 height 21
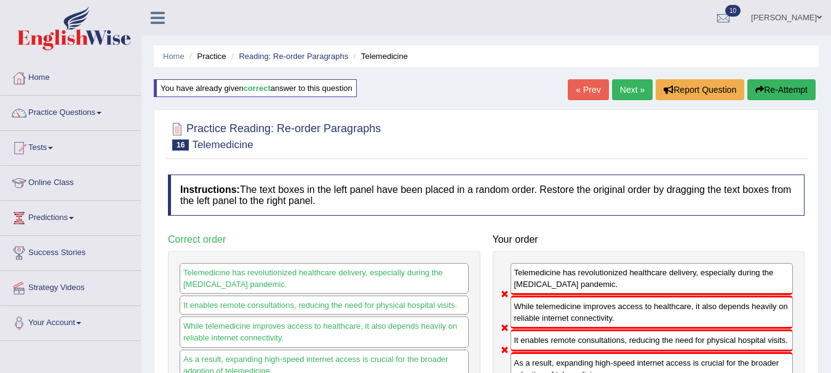
click at [623, 84] on link "Next »" at bounding box center [632, 89] width 41 height 21
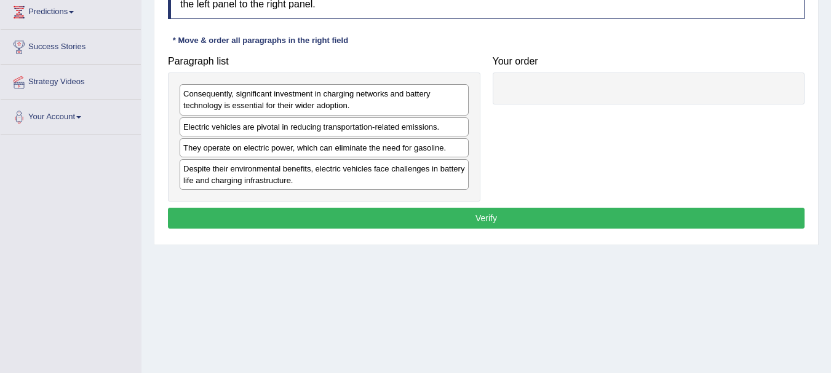
scroll to position [162, 0]
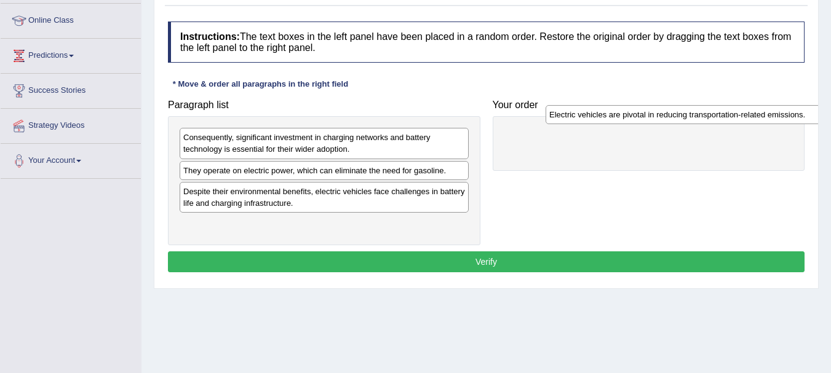
drag, startPoint x: 373, startPoint y: 170, endPoint x: 722, endPoint y: 116, distance: 353.4
click at [728, 115] on div "Electric vehicles are pivotal in reducing transportation-related emissions." at bounding box center [690, 114] width 289 height 19
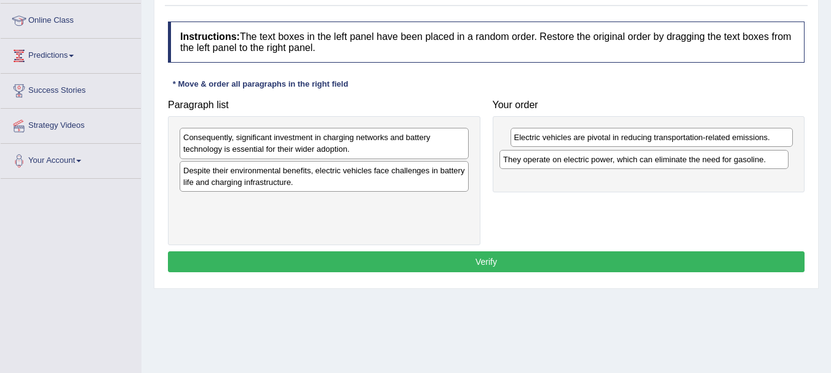
drag, startPoint x: 408, startPoint y: 175, endPoint x: 732, endPoint y: 163, distance: 323.7
click at [732, 163] on div "They operate on electric power, which can eliminate the need for gasoline." at bounding box center [643, 159] width 289 height 19
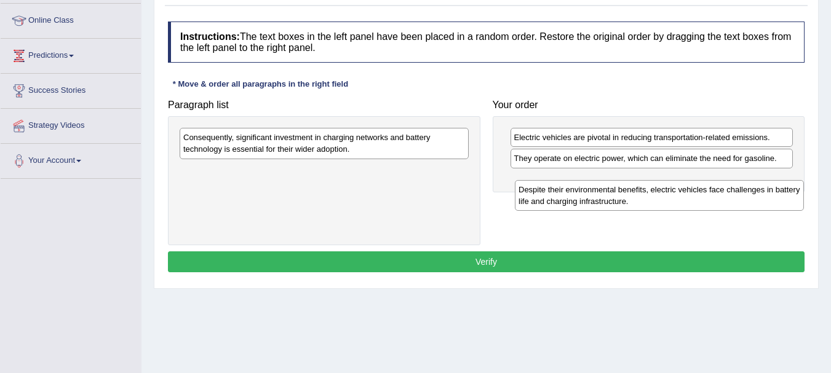
drag, startPoint x: 407, startPoint y: 178, endPoint x: 742, endPoint y: 195, distance: 335.0
click at [742, 196] on div "Despite their environmental benefits, electric vehicles face challenges in batt…" at bounding box center [659, 195] width 289 height 31
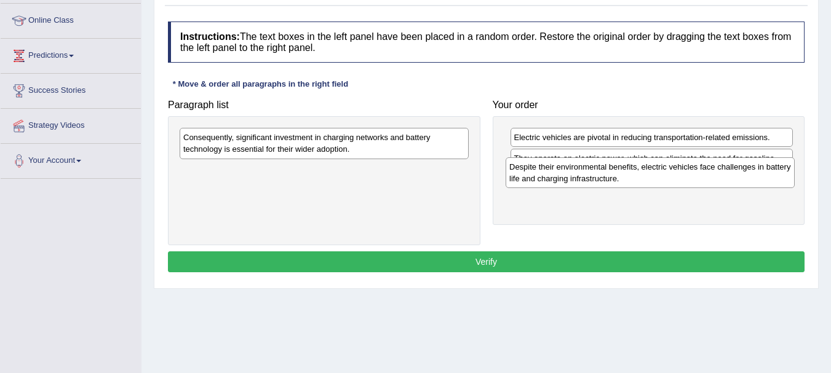
drag, startPoint x: 400, startPoint y: 177, endPoint x: 729, endPoint y: 178, distance: 329.0
click at [729, 178] on div "Despite their environmental benefits, electric vehicles face challenges in batt…" at bounding box center [650, 172] width 289 height 31
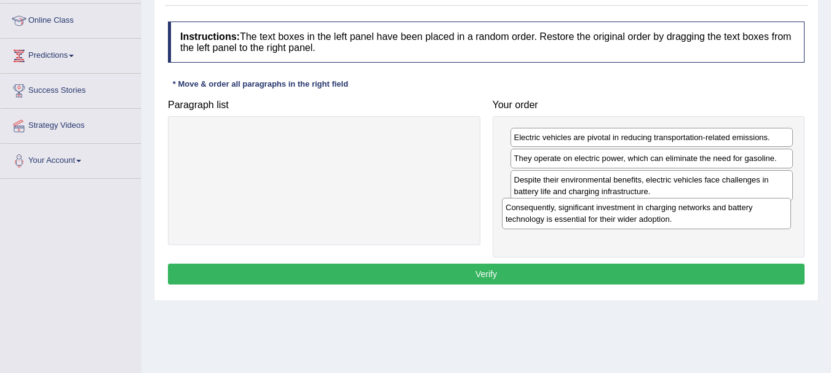
drag, startPoint x: 381, startPoint y: 147, endPoint x: 703, endPoint y: 217, distance: 329.8
click at [703, 217] on div "Consequently, significant investment in charging networks and battery technolog…" at bounding box center [646, 213] width 289 height 31
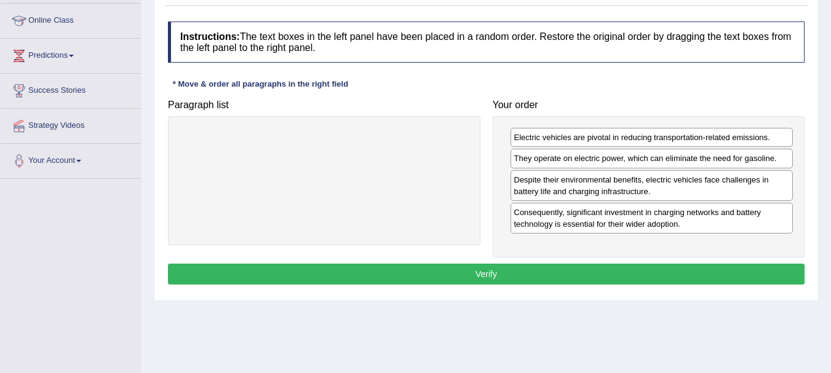
click at [483, 276] on button "Verify" at bounding box center [486, 274] width 637 height 21
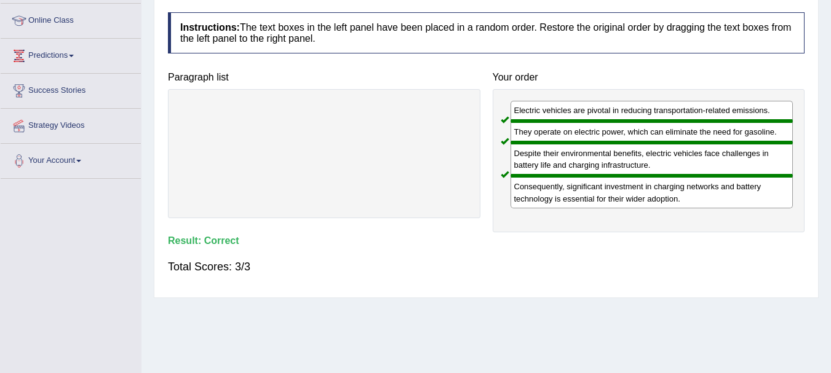
scroll to position [0, 0]
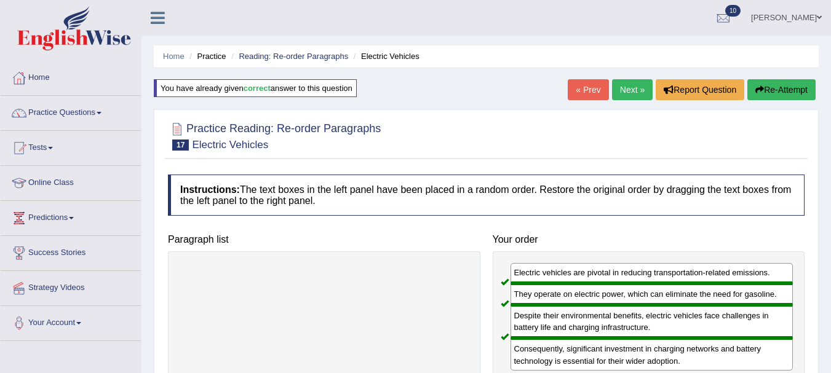
click at [622, 85] on link "Next »" at bounding box center [632, 89] width 41 height 21
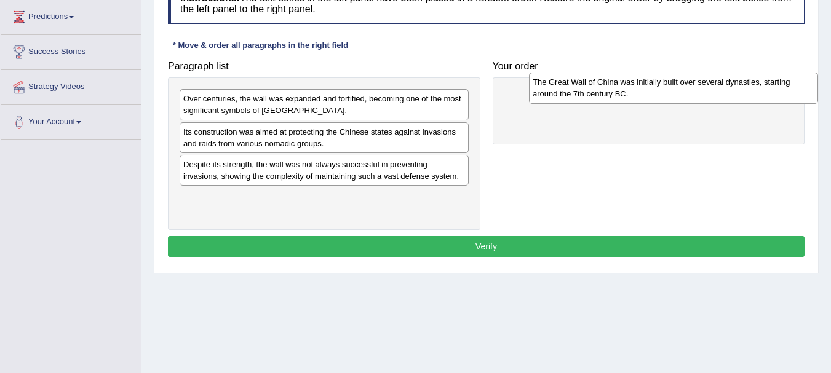
drag, startPoint x: 370, startPoint y: 107, endPoint x: 718, endPoint y: 90, distance: 349.1
click at [718, 90] on div "The Great Wall of China was initially built over several dynasties, starting ar…" at bounding box center [673, 88] width 289 height 31
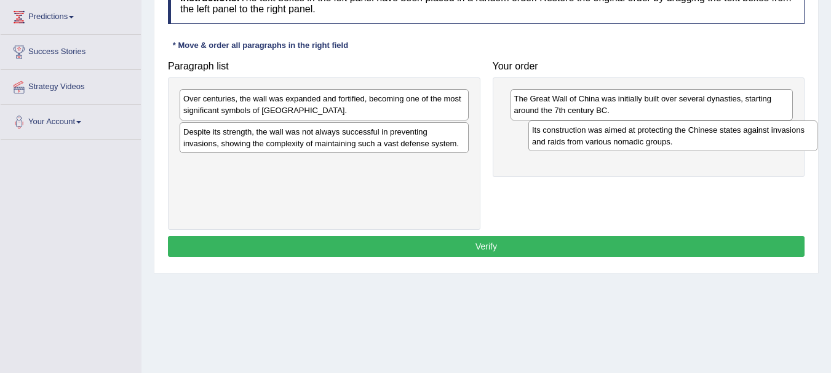
drag, startPoint x: 355, startPoint y: 140, endPoint x: 694, endPoint y: 140, distance: 338.3
click at [694, 140] on div "Its construction was aimed at protecting the Chinese states against invasions a…" at bounding box center [672, 136] width 289 height 31
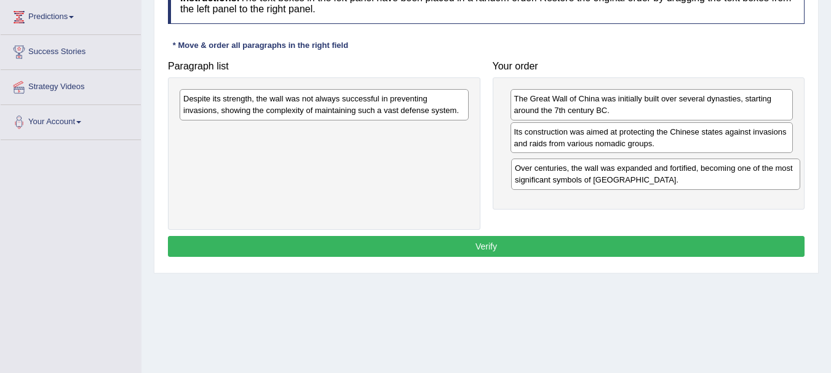
drag, startPoint x: 351, startPoint y: 101, endPoint x: 682, endPoint y: 171, distance: 338.1
click at [682, 171] on div "Over centuries, the wall was expanded and fortified, becoming one of the most s…" at bounding box center [655, 174] width 289 height 31
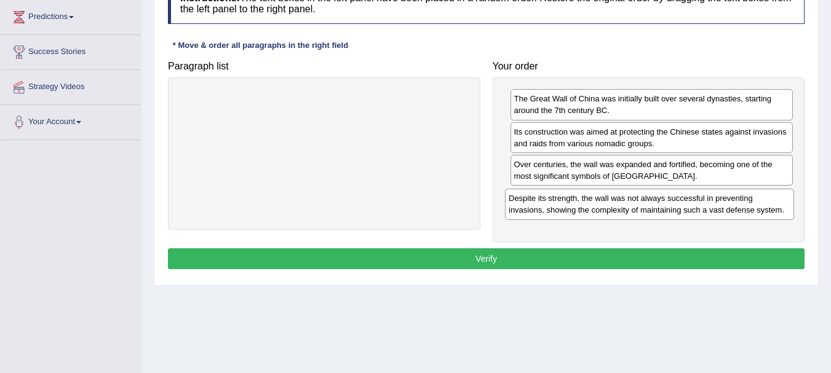
drag, startPoint x: 320, startPoint y: 105, endPoint x: 645, endPoint y: 204, distance: 339.7
click at [645, 204] on div "Despite its strength, the wall was not always successful in preventing invasion…" at bounding box center [649, 204] width 289 height 31
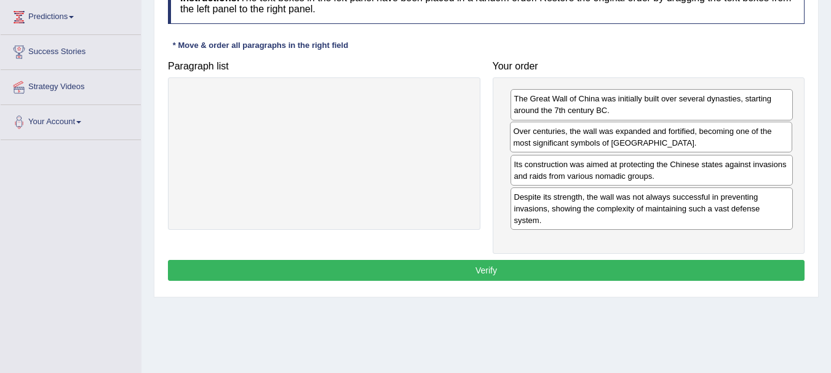
drag, startPoint x: 658, startPoint y: 173, endPoint x: 657, endPoint y: 141, distance: 32.0
click at [657, 141] on div "Over centuries, the wall was expanded and fortified, becoming one of the most s…" at bounding box center [651, 137] width 283 height 31
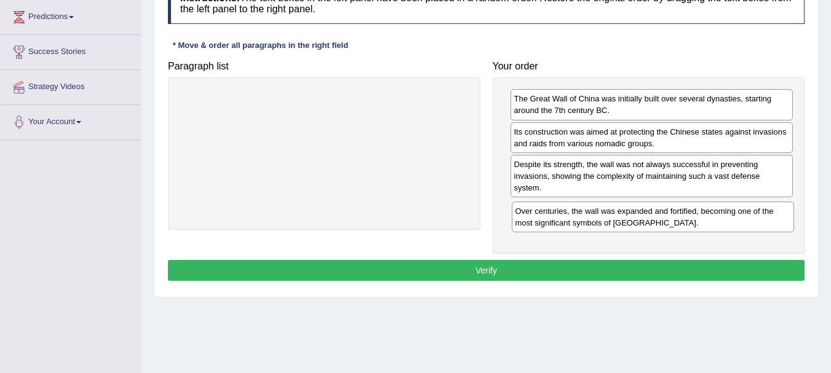
drag, startPoint x: 657, startPoint y: 141, endPoint x: 659, endPoint y: 220, distance: 79.3
click at [659, 220] on div "Over centuries, the wall was expanded and fortified, becoming one of the most s…" at bounding box center [653, 217] width 283 height 31
click at [480, 269] on button "Verify" at bounding box center [486, 270] width 637 height 21
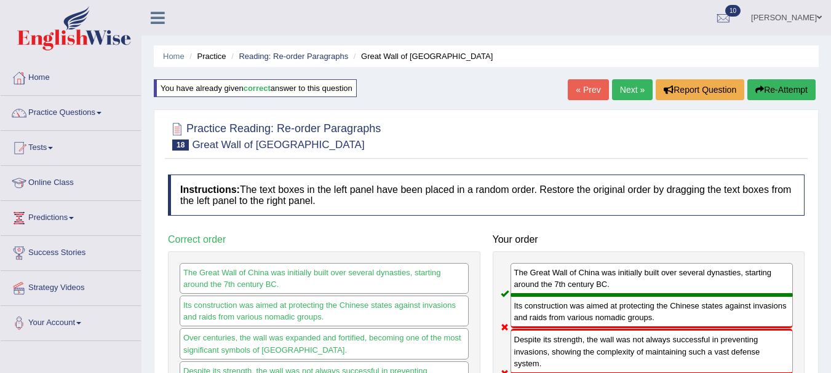
click at [630, 89] on link "Next »" at bounding box center [632, 89] width 41 height 21
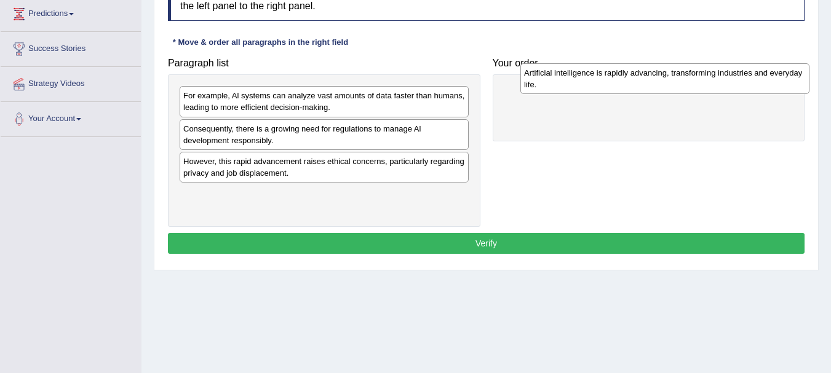
drag, startPoint x: 407, startPoint y: 170, endPoint x: 740, endPoint y: 83, distance: 344.4
click at [740, 83] on div "Artificial intelligence is rapidly advancing, transforming industries and every…" at bounding box center [664, 78] width 289 height 31
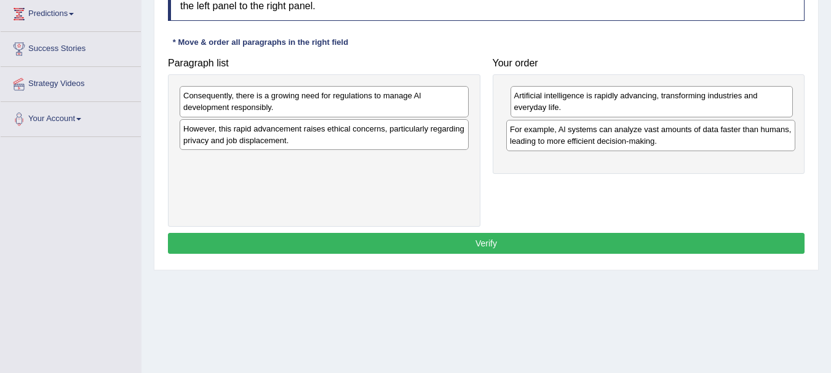
drag, startPoint x: 404, startPoint y: 102, endPoint x: 730, endPoint y: 135, distance: 327.7
click at [730, 135] on div "For example, Al systems can analyze vast amounts of data faster than humans, le…" at bounding box center [650, 135] width 289 height 31
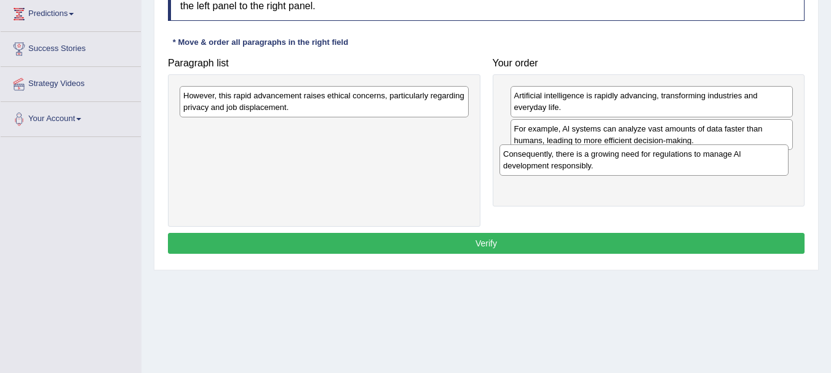
drag, startPoint x: 347, startPoint y: 105, endPoint x: 666, endPoint y: 163, distance: 323.8
click at [666, 163] on div "Consequently, there is a growing need for regulations to manage Al development …" at bounding box center [643, 160] width 289 height 31
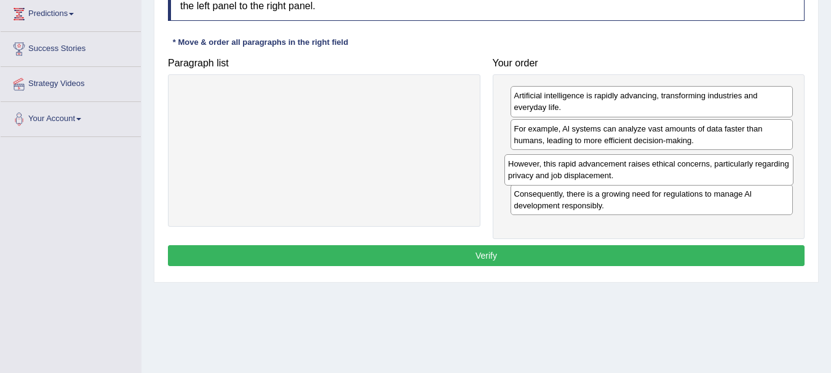
drag, startPoint x: 322, startPoint y: 114, endPoint x: 646, endPoint y: 181, distance: 331.5
click at [646, 181] on div "However, this rapid advancement raises ethical concerns, particularly regarding…" at bounding box center [648, 169] width 289 height 31
click at [504, 255] on button "Verify" at bounding box center [486, 255] width 637 height 21
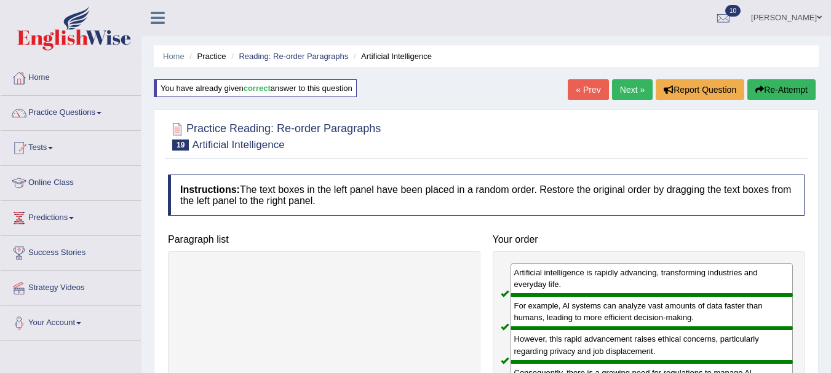
click at [622, 89] on link "Next »" at bounding box center [632, 89] width 41 height 21
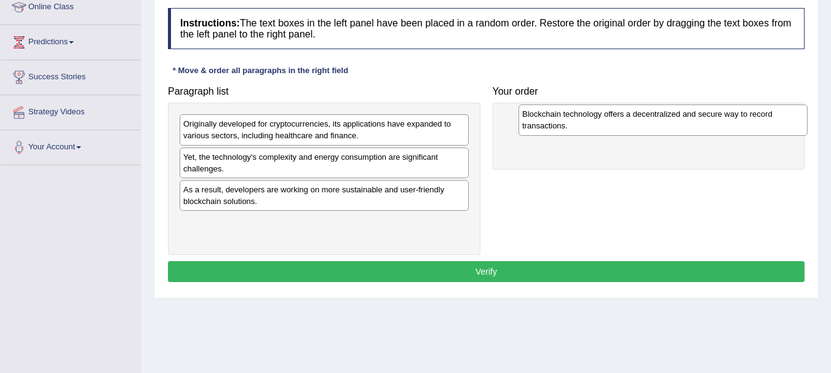
drag, startPoint x: 343, startPoint y: 132, endPoint x: 681, endPoint y: 121, distance: 339.1
click at [681, 121] on div "Blockchain technology offers a decentralized and secure way to record transacti…" at bounding box center [662, 120] width 289 height 31
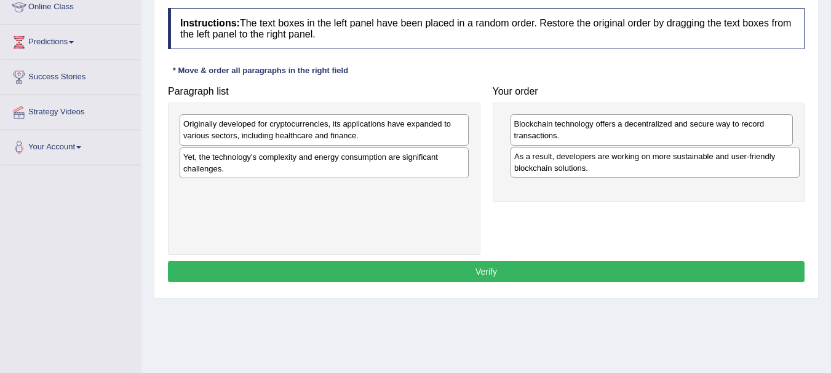
drag, startPoint x: 378, startPoint y: 199, endPoint x: 709, endPoint y: 165, distance: 332.6
click at [709, 165] on div "As a result, developers are working on more sustainable and user-friendly block…" at bounding box center [654, 162] width 289 height 31
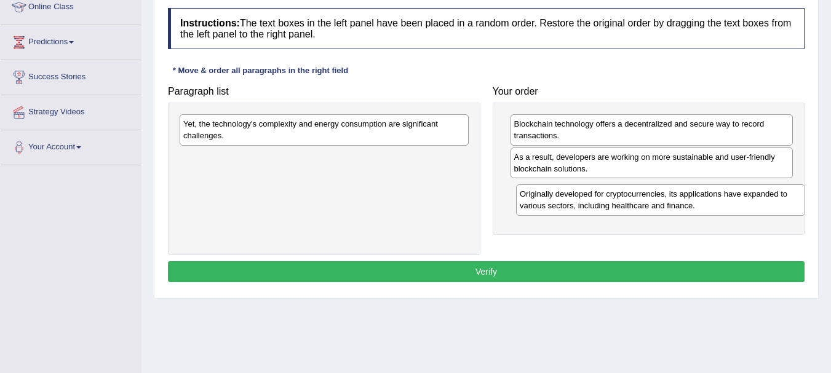
drag, startPoint x: 348, startPoint y: 130, endPoint x: 688, endPoint y: 201, distance: 346.7
click at [688, 201] on div "Originally developed for cryptocurrencies, its applications have expanded to va…" at bounding box center [660, 200] width 289 height 31
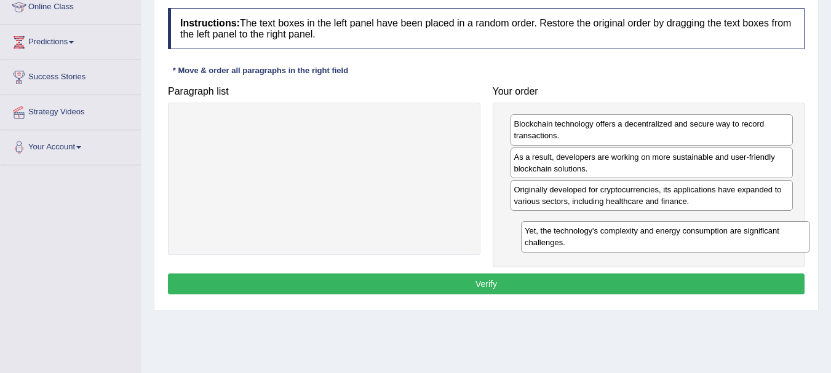
drag, startPoint x: 409, startPoint y: 133, endPoint x: 748, endPoint y: 234, distance: 354.3
click at [748, 234] on div "Yet, the technology's complexity and energy consumption are significant challen…" at bounding box center [665, 236] width 289 height 31
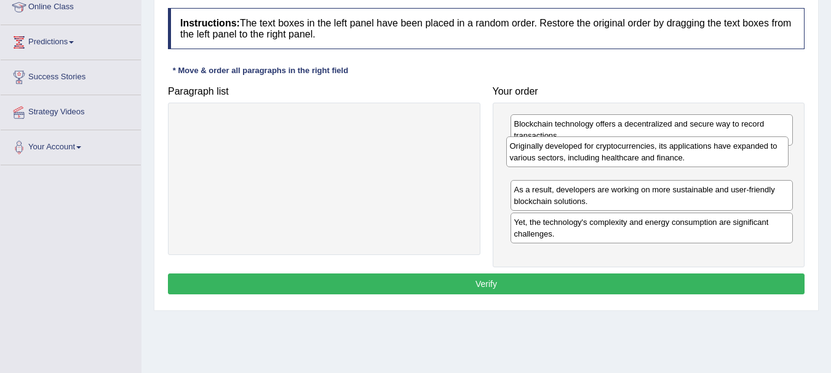
drag, startPoint x: 723, startPoint y: 201, endPoint x: 720, endPoint y: 157, distance: 44.4
click at [719, 157] on div "Originally developed for cryptocurrencies, its applications have expanded to va…" at bounding box center [647, 152] width 283 height 31
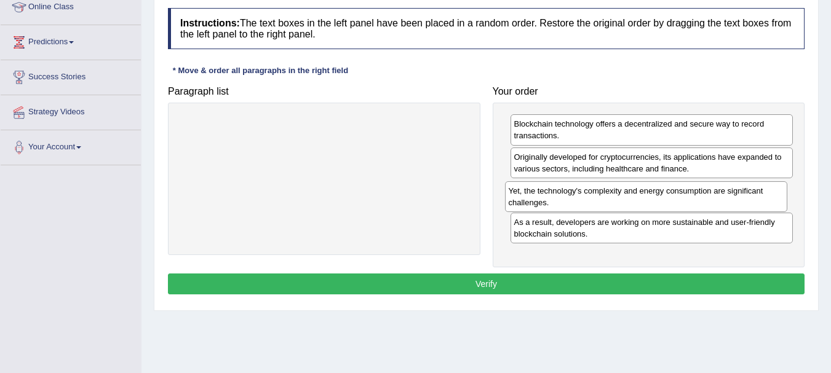
drag, startPoint x: 653, startPoint y: 229, endPoint x: 647, endPoint y: 198, distance: 31.9
click at [647, 198] on div "Yet, the technology's complexity and energy consumption are significant challen…" at bounding box center [646, 196] width 283 height 31
click at [539, 289] on button "Verify" at bounding box center [486, 284] width 637 height 21
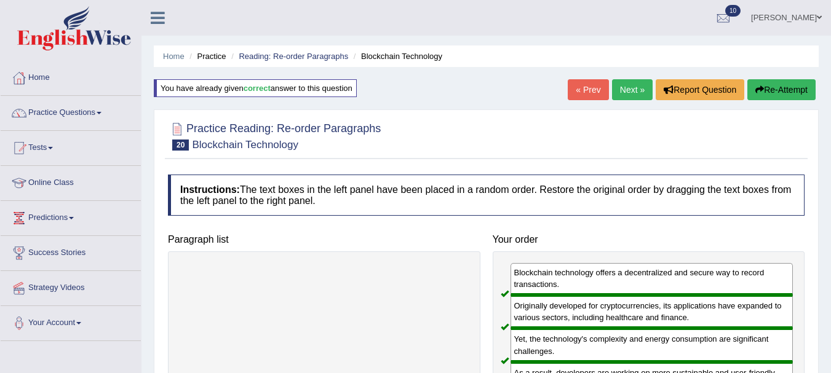
click at [624, 93] on link "Next »" at bounding box center [632, 89] width 41 height 21
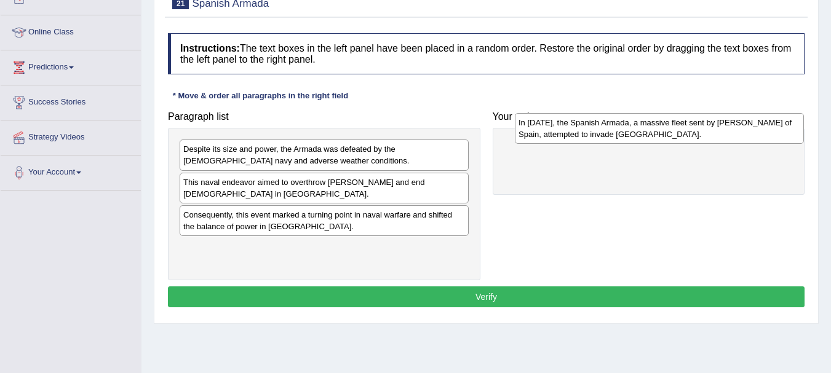
drag, startPoint x: 359, startPoint y: 214, endPoint x: 687, endPoint y: 124, distance: 340.1
click at [693, 122] on div "In [DATE], the Spanish Armada, a massive fleet sent by [PERSON_NAME] of Spain, …" at bounding box center [659, 128] width 289 height 31
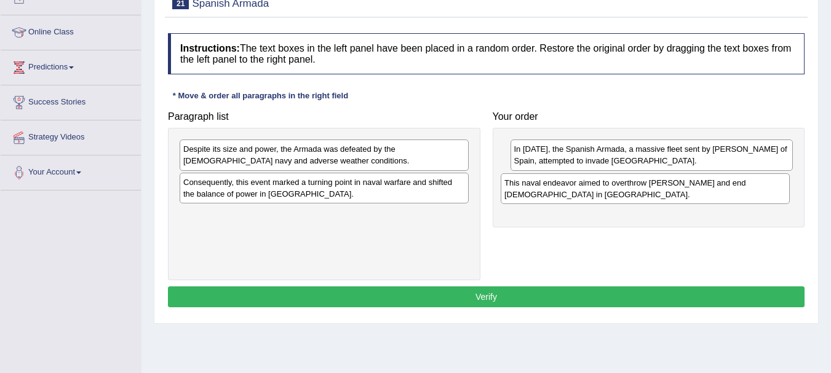
drag, startPoint x: 354, startPoint y: 191, endPoint x: 675, endPoint y: 191, distance: 321.7
click at [675, 191] on div "This naval endeavor aimed to overthrow [PERSON_NAME] and end [DEMOGRAPHIC_DATA]…" at bounding box center [645, 188] width 289 height 31
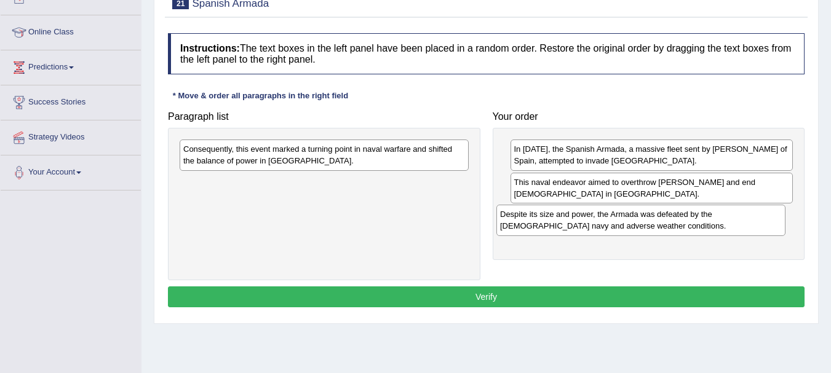
drag, startPoint x: 390, startPoint y: 162, endPoint x: 707, endPoint y: 228, distance: 323.4
click at [707, 228] on div "Despite its size and power, the Armada was defeated by the [DEMOGRAPHIC_DATA] n…" at bounding box center [640, 220] width 289 height 31
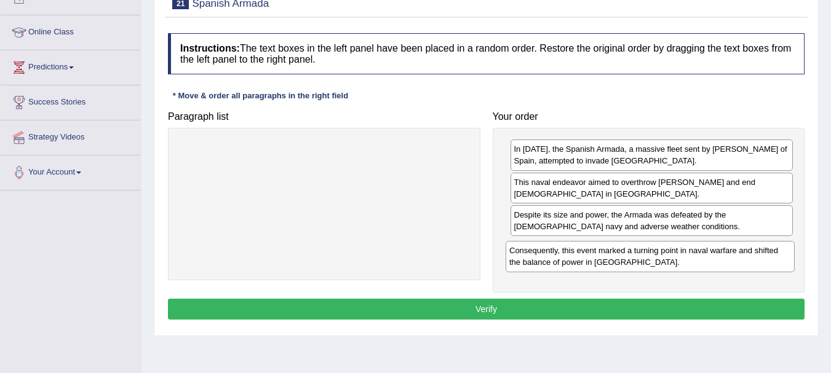
drag, startPoint x: 320, startPoint y: 148, endPoint x: 645, endPoint y: 247, distance: 339.7
click at [645, 247] on div "Consequently, this event marked a turning point in naval warfare and shifted th…" at bounding box center [650, 256] width 289 height 31
click at [474, 312] on button "Verify" at bounding box center [486, 309] width 637 height 21
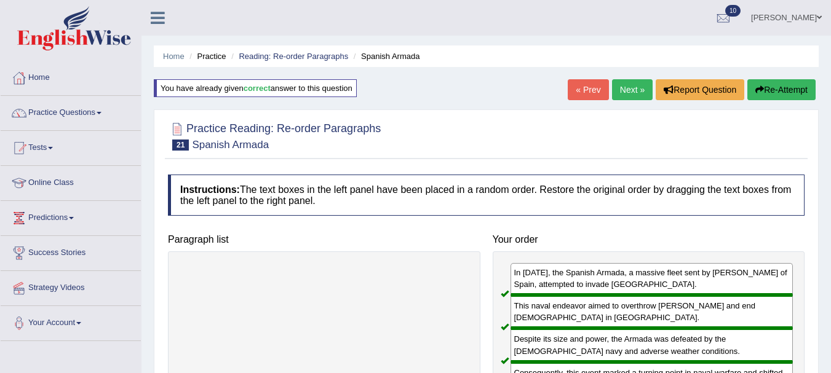
click at [617, 89] on link "Next »" at bounding box center [632, 89] width 41 height 21
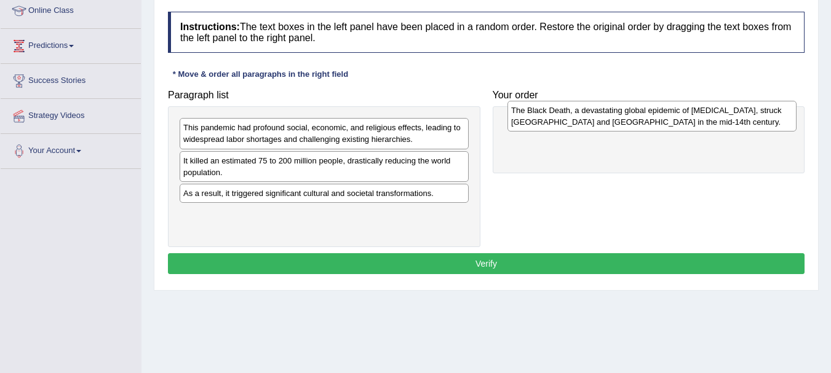
drag, startPoint x: 364, startPoint y: 202, endPoint x: 715, endPoint y: 116, distance: 361.1
click at [715, 116] on div "The Black Death, a devastating global epidemic of bubonic plague, struck Europe…" at bounding box center [651, 116] width 289 height 31
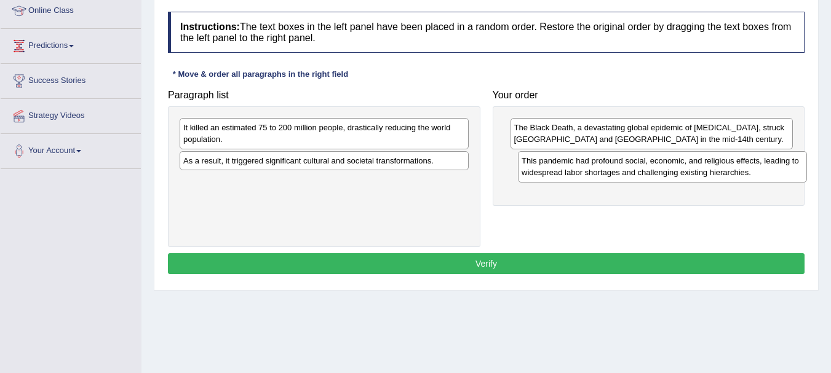
drag, startPoint x: 375, startPoint y: 137, endPoint x: 713, endPoint y: 169, distance: 340.4
click at [713, 170] on div "This pandemic had profound social, economic, and religious effects, leading to …" at bounding box center [662, 166] width 289 height 31
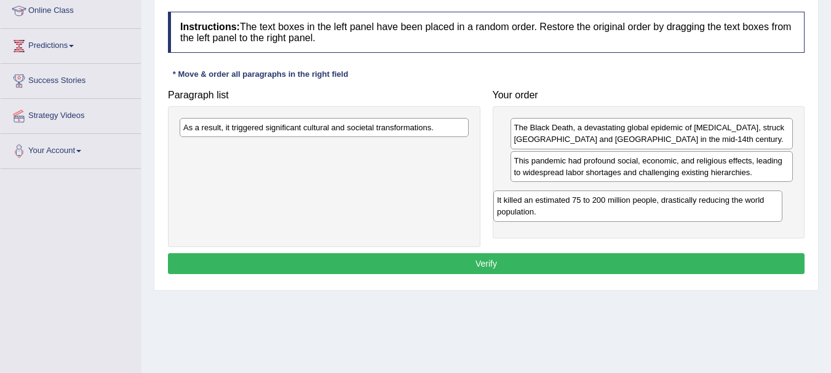
drag, startPoint x: 365, startPoint y: 135, endPoint x: 680, endPoint y: 201, distance: 322.3
click at [680, 202] on div "It killed an estimated 75 to 200 million people, drastically reducing the world…" at bounding box center [637, 206] width 289 height 31
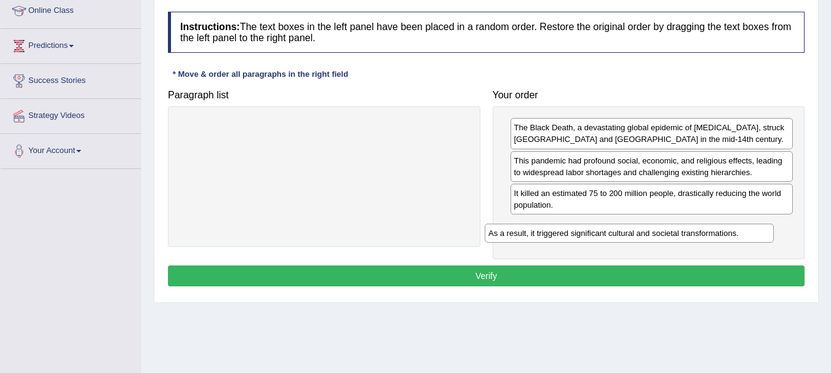
drag, startPoint x: 324, startPoint y: 131, endPoint x: 633, endPoint y: 234, distance: 326.0
click at [633, 234] on div "As a result, it triggered significant cultural and societal transformations." at bounding box center [629, 233] width 289 height 19
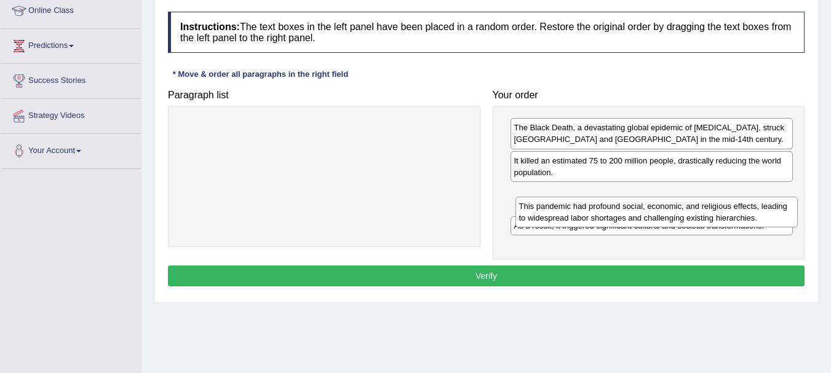
drag, startPoint x: 625, startPoint y: 164, endPoint x: 627, endPoint y: 203, distance: 39.4
click at [627, 204] on div "This pandemic had profound social, economic, and religious effects, leading to …" at bounding box center [656, 212] width 283 height 31
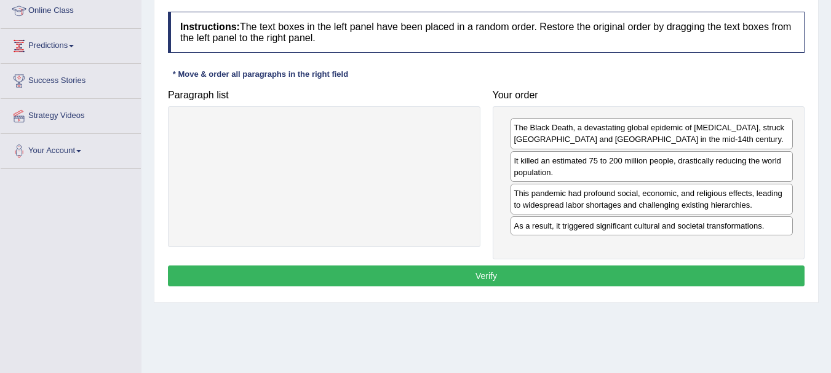
click at [539, 274] on button "Verify" at bounding box center [486, 276] width 637 height 21
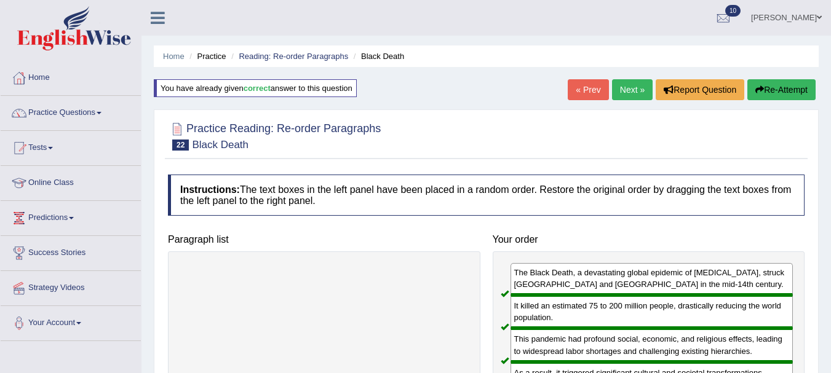
click at [624, 87] on link "Next »" at bounding box center [632, 89] width 41 height 21
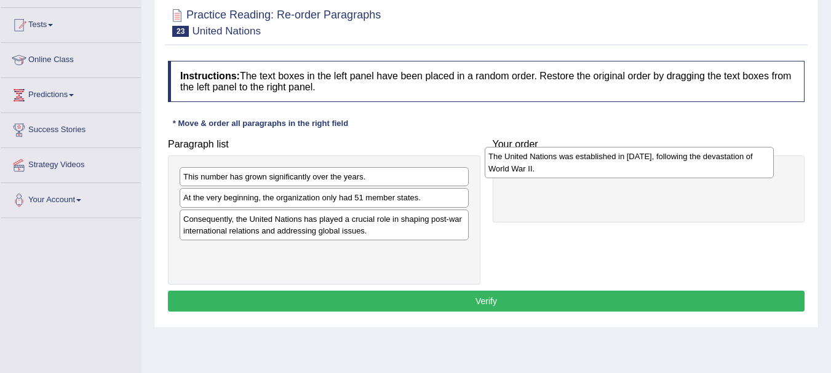
drag, startPoint x: 380, startPoint y: 207, endPoint x: 695, endPoint y: 168, distance: 317.3
click at [695, 168] on div "The United Nations was established in [DATE], following the devastation of Worl…" at bounding box center [629, 162] width 289 height 31
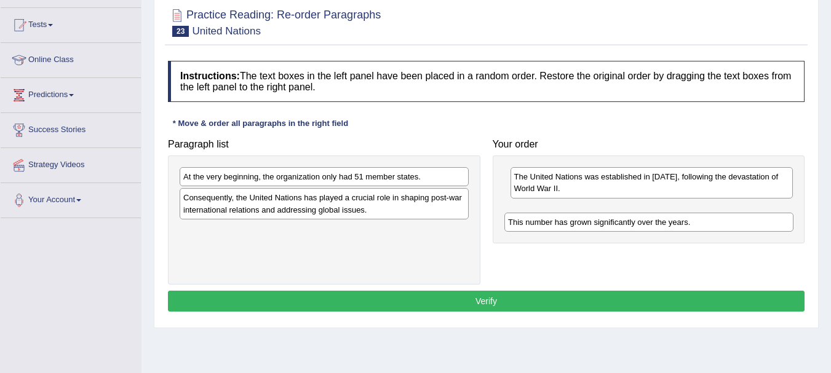
drag, startPoint x: 374, startPoint y: 175, endPoint x: 697, endPoint y: 213, distance: 325.7
click at [698, 213] on div "This number has grown significantly over the years." at bounding box center [648, 222] width 289 height 19
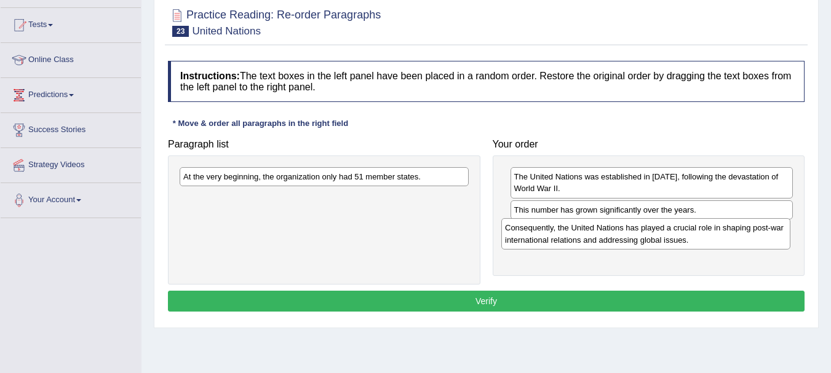
drag, startPoint x: 408, startPoint y: 206, endPoint x: 731, endPoint y: 234, distance: 324.1
click at [731, 234] on div "Consequently, the United Nations has played a crucial role in shaping post-war …" at bounding box center [645, 233] width 289 height 31
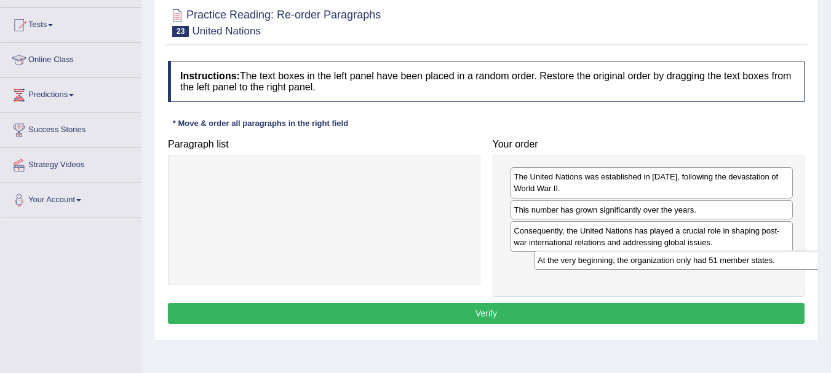
drag, startPoint x: 359, startPoint y: 177, endPoint x: 712, endPoint y: 261, distance: 363.4
click at [712, 261] on div "At the very beginning, the organization only had 51 member states." at bounding box center [678, 260] width 289 height 19
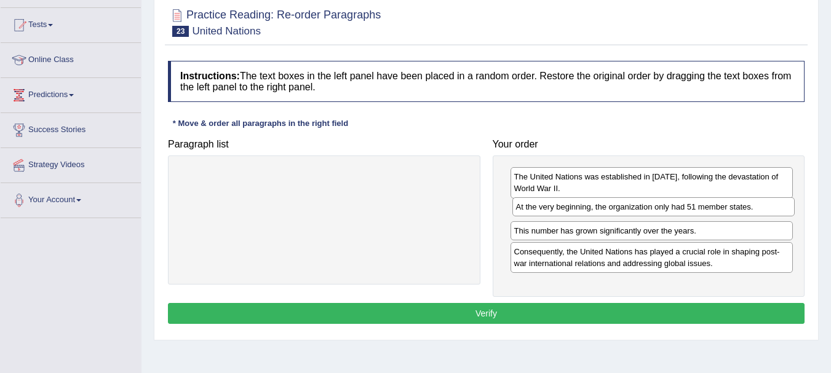
drag, startPoint x: 661, startPoint y: 264, endPoint x: 662, endPoint y: 208, distance: 56.6
click at [662, 208] on div "At the very beginning, the organization only had 51 member states." at bounding box center [653, 206] width 283 height 19
click at [547, 308] on button "Verify" at bounding box center [486, 313] width 637 height 21
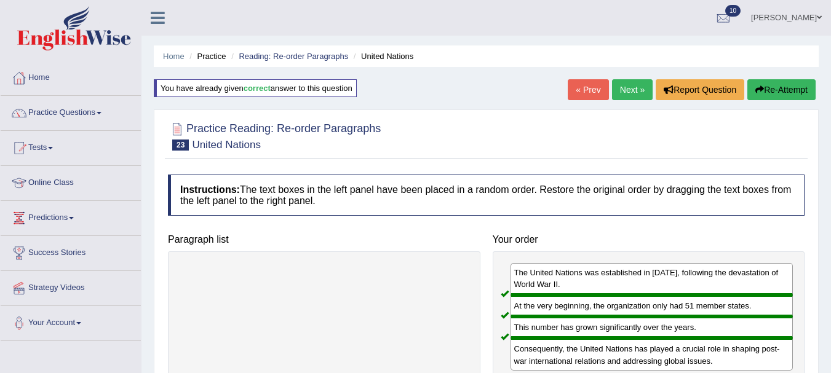
click at [625, 84] on link "Next »" at bounding box center [632, 89] width 41 height 21
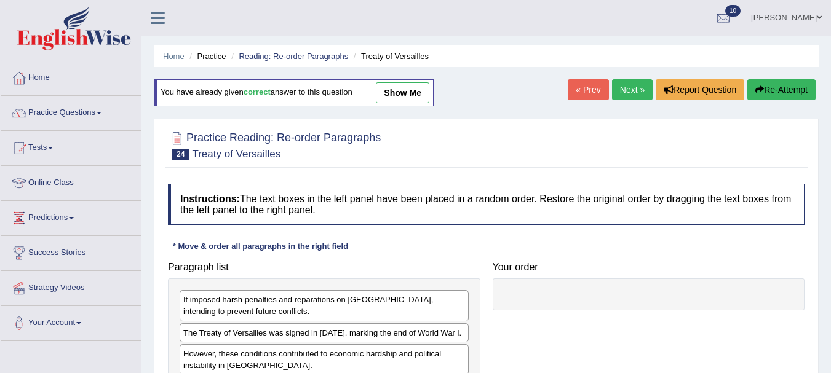
click at [314, 57] on link "Reading: Re-order Paragraphs" at bounding box center [293, 56] width 109 height 9
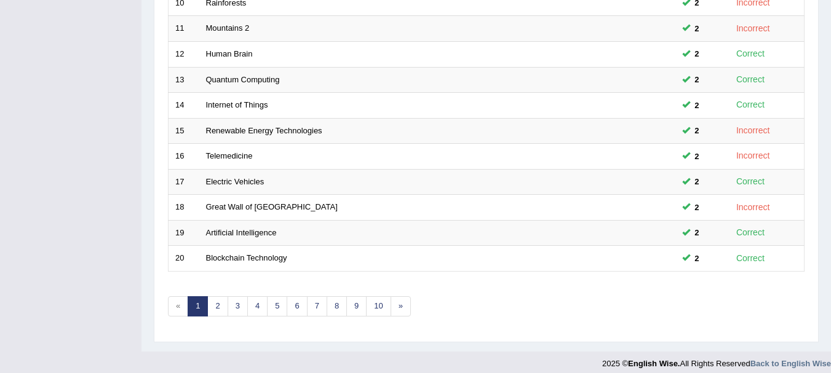
scroll to position [441, 0]
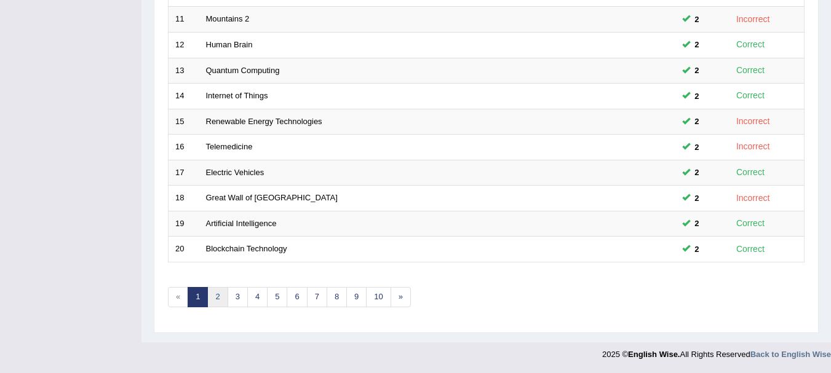
click at [220, 303] on link "2" at bounding box center [217, 297] width 20 height 20
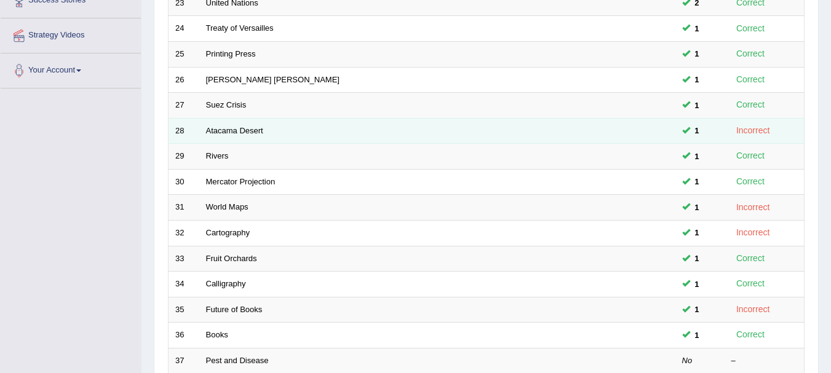
click at [233, 124] on td "Atacama Desert" at bounding box center [391, 131] width 384 height 26
click at [235, 130] on link "Atacama Desert" at bounding box center [234, 130] width 57 height 9
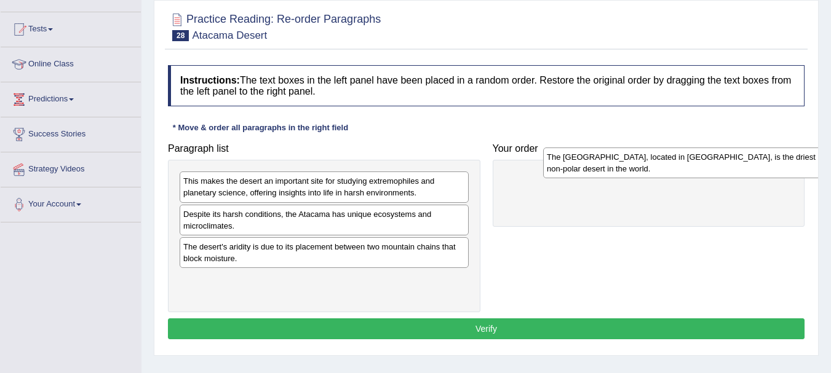
drag, startPoint x: 355, startPoint y: 254, endPoint x: 713, endPoint y: 166, distance: 368.0
click at [713, 166] on div "The [GEOGRAPHIC_DATA], located in [GEOGRAPHIC_DATA], is the driest non-polar de…" at bounding box center [687, 163] width 289 height 31
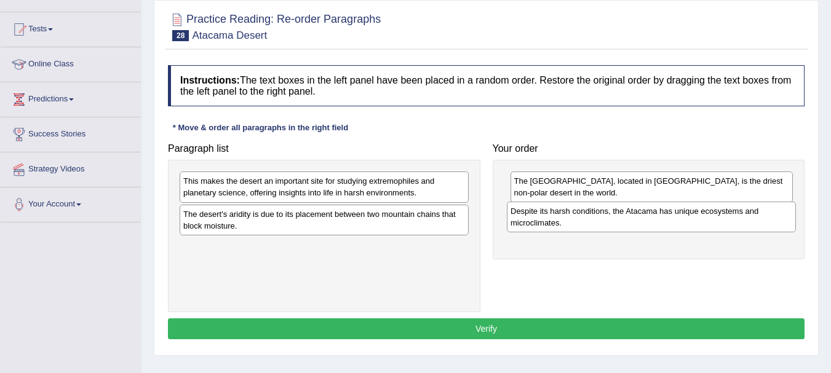
drag, startPoint x: 381, startPoint y: 222, endPoint x: 709, endPoint y: 218, distance: 328.4
click at [709, 218] on div "Despite its harsh conditions, the Atacama has unique ecosystems and microclimat…" at bounding box center [651, 217] width 289 height 31
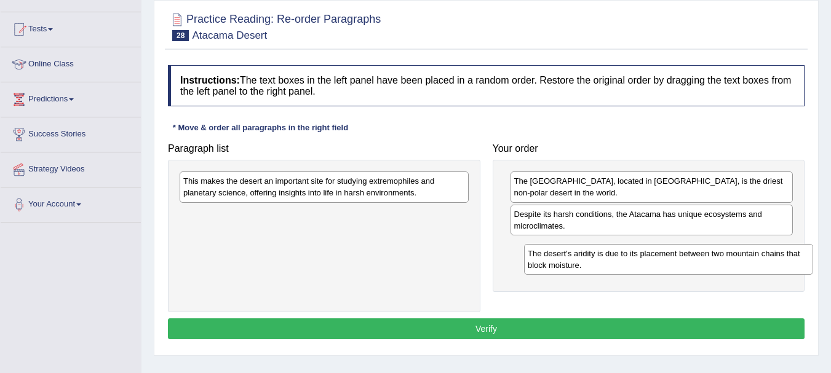
drag, startPoint x: 319, startPoint y: 216, endPoint x: 663, endPoint y: 256, distance: 346.7
click at [663, 256] on div "The desert's aridity is due to its placement between two mountain chains that b…" at bounding box center [668, 259] width 289 height 31
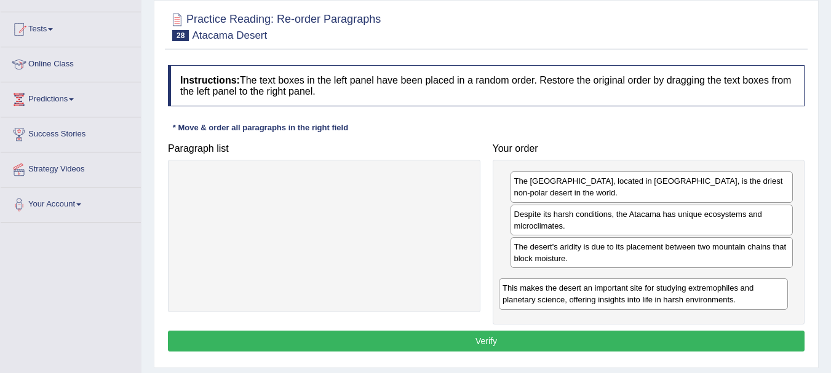
drag, startPoint x: 402, startPoint y: 180, endPoint x: 720, endPoint y: 283, distance: 334.3
click at [720, 283] on div "This makes the desert an important site for studying extremophiles and planetar…" at bounding box center [643, 294] width 289 height 31
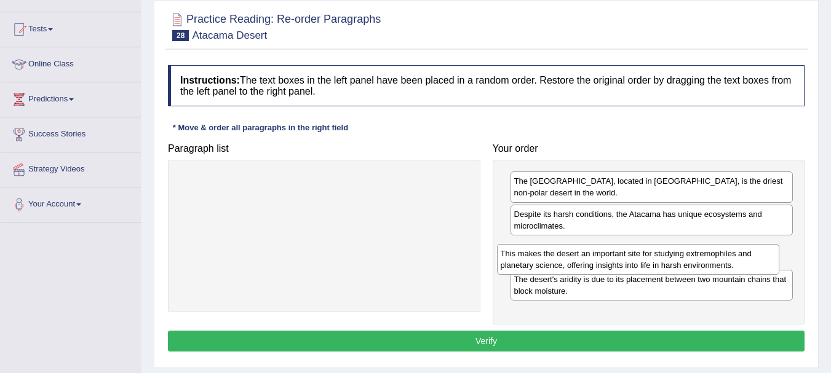
drag, startPoint x: 693, startPoint y: 288, endPoint x: 679, endPoint y: 263, distance: 28.9
click at [679, 263] on div "This makes the desert an important site for studying extremophiles and planetar…" at bounding box center [638, 259] width 283 height 31
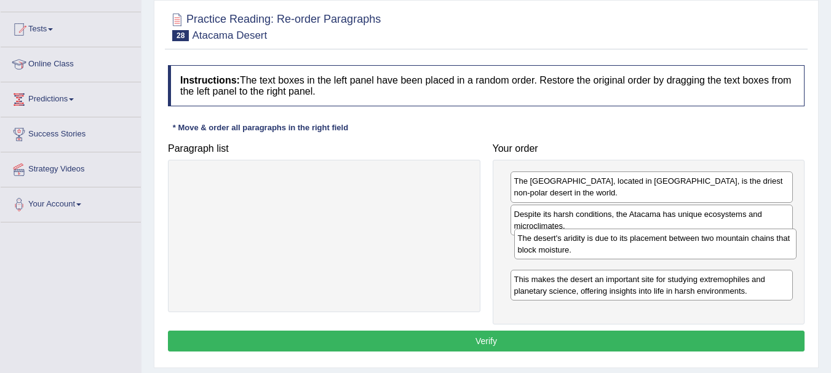
drag, startPoint x: 632, startPoint y: 290, endPoint x: 635, endPoint y: 249, distance: 41.4
click at [635, 249] on div "The desert's aridity is due to its placement between two mountain chains that b…" at bounding box center [655, 244] width 283 height 31
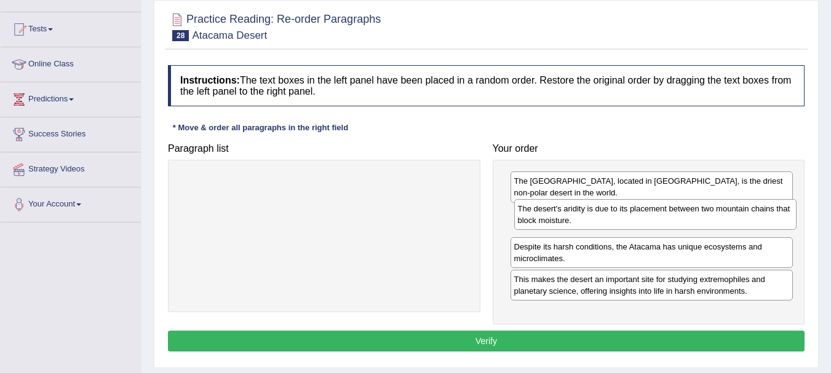
drag, startPoint x: 635, startPoint y: 249, endPoint x: 636, endPoint y: 212, distance: 36.9
click at [636, 212] on div "The desert's aridity is due to its placement between two mountain chains that b…" at bounding box center [655, 214] width 283 height 31
click at [494, 338] on button "Verify" at bounding box center [486, 341] width 637 height 21
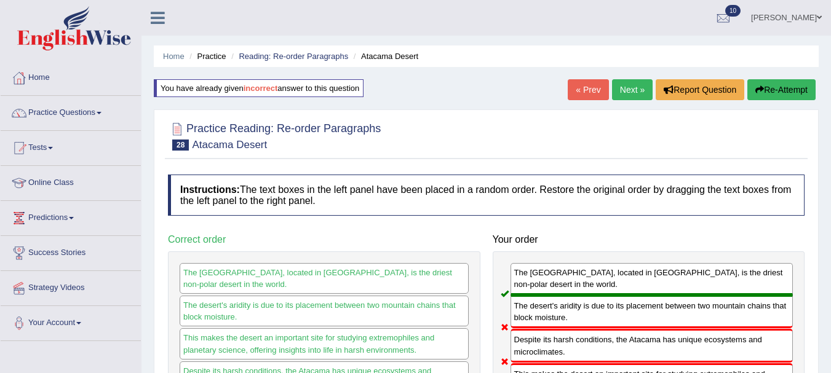
click at [630, 88] on link "Next »" at bounding box center [632, 89] width 41 height 21
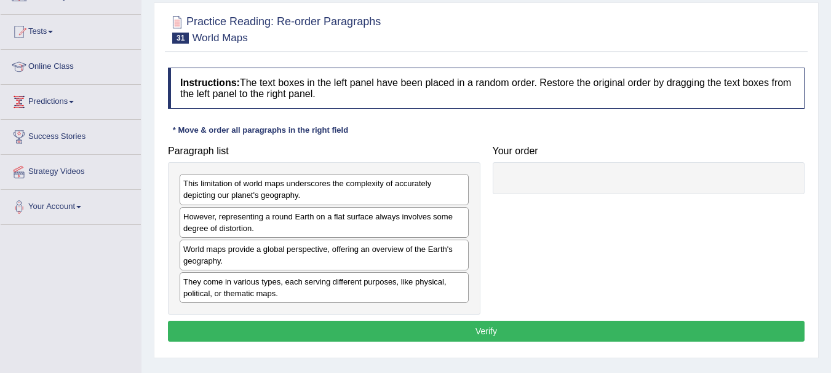
scroll to position [117, 0]
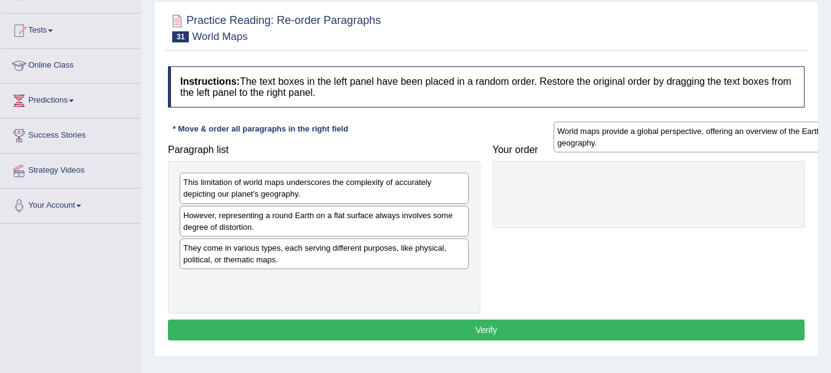
drag, startPoint x: 339, startPoint y: 258, endPoint x: 669, endPoint y: 164, distance: 342.4
click at [671, 153] on div "World maps provide a global perspective, offering an overview of the Earth's ge…" at bounding box center [698, 137] width 289 height 31
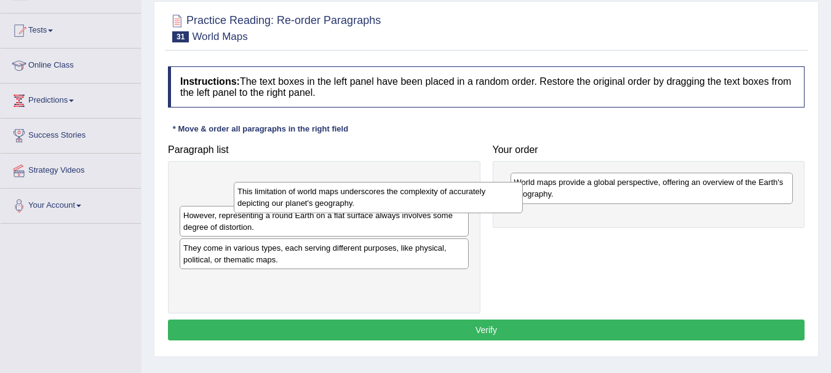
drag, startPoint x: 379, startPoint y: 193, endPoint x: 430, endPoint y: 202, distance: 51.3
click at [431, 202] on div "This limitation of world maps underscores the complexity of accurately depictin…" at bounding box center [378, 197] width 289 height 31
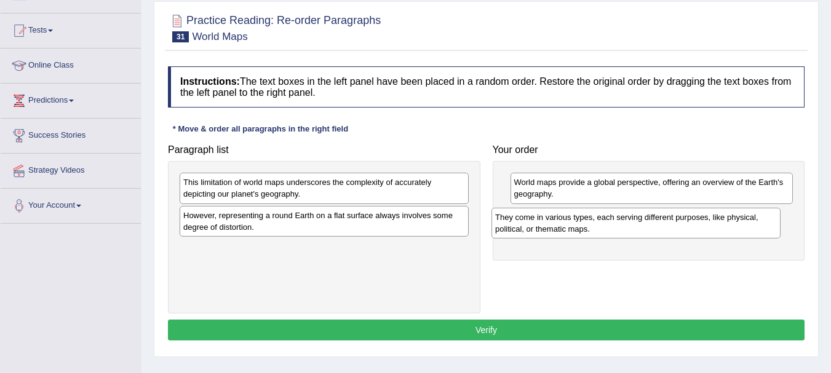
drag, startPoint x: 408, startPoint y: 250, endPoint x: 724, endPoint y: 219, distance: 317.1
click at [723, 219] on div "They come in various types, each serving different purposes, like physical, pol…" at bounding box center [635, 223] width 289 height 31
click at [725, 218] on div "They come in various types, each serving different purposes, like physical, pol…" at bounding box center [649, 221] width 289 height 31
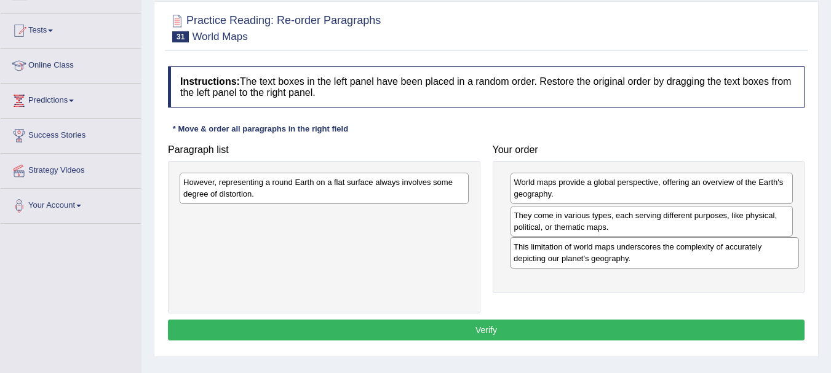
drag, startPoint x: 365, startPoint y: 186, endPoint x: 696, endPoint y: 251, distance: 336.5
click at [696, 251] on div "This limitation of world maps underscores the complexity of accurately depictin…" at bounding box center [654, 252] width 289 height 31
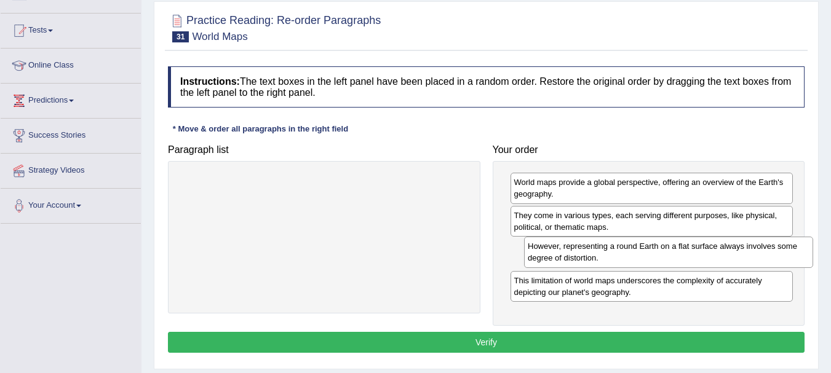
drag, startPoint x: 335, startPoint y: 187, endPoint x: 675, endPoint y: 250, distance: 345.9
click at [678, 251] on div "However, representing a round Earth on a flat surface always involves some degr…" at bounding box center [668, 252] width 289 height 31
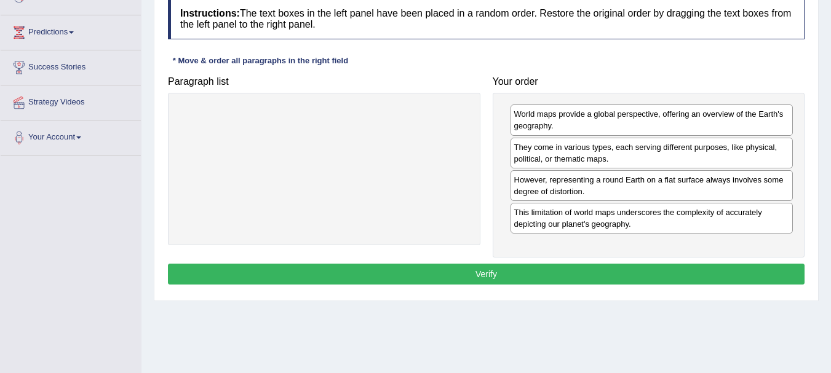
scroll to position [187, 0]
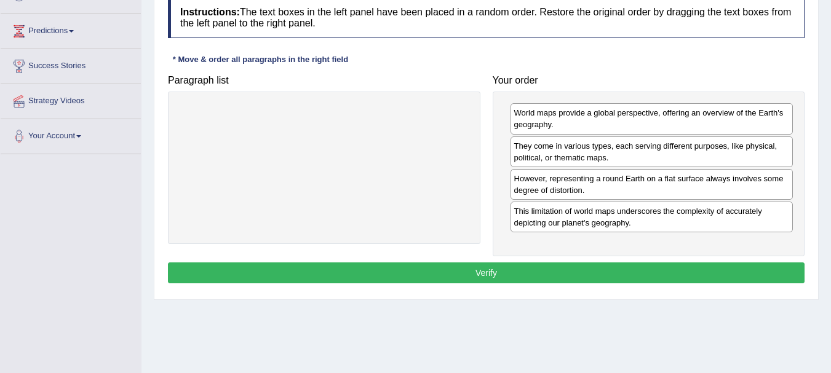
click at [478, 272] on button "Verify" at bounding box center [486, 273] width 637 height 21
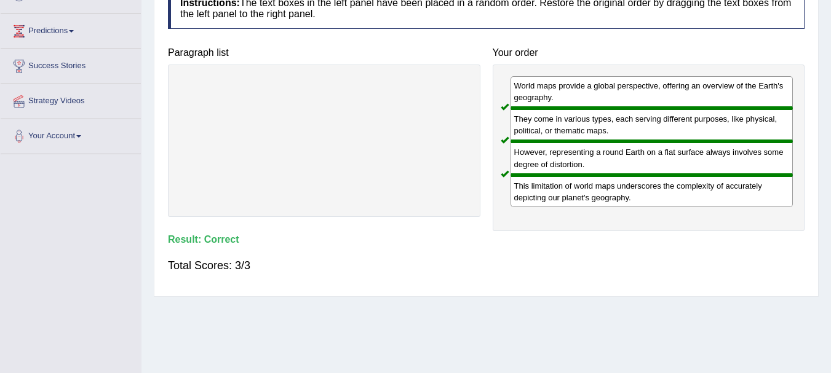
scroll to position [0, 0]
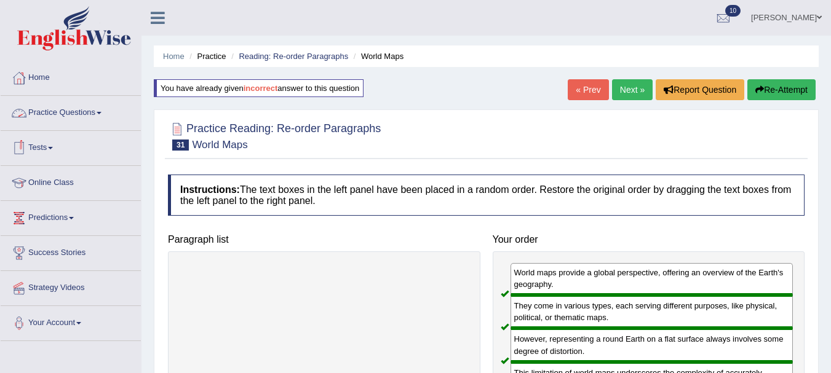
click at [95, 113] on link "Practice Questions" at bounding box center [71, 111] width 140 height 31
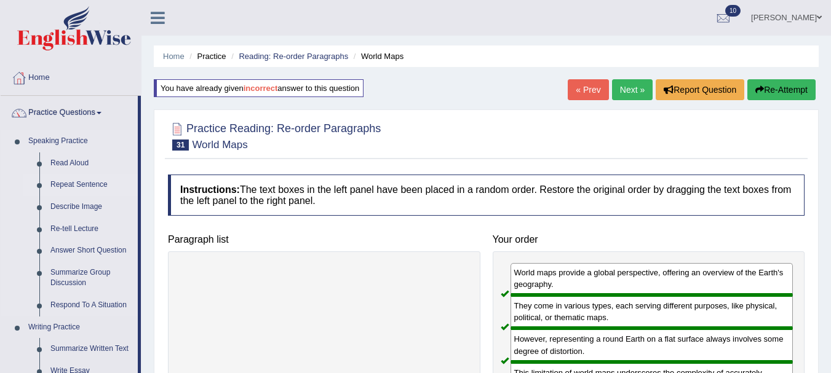
click at [83, 184] on link "Repeat Sentence" at bounding box center [91, 185] width 93 height 22
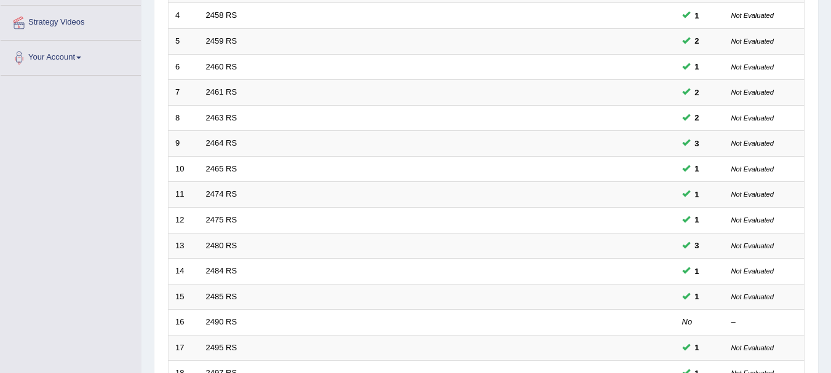
scroll to position [441, 0]
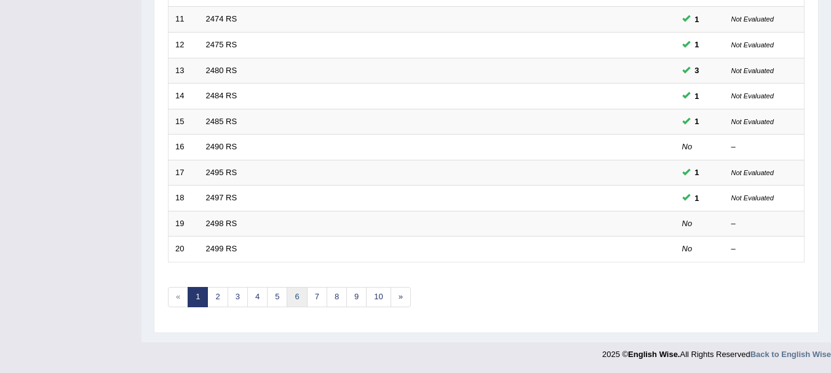
click at [296, 298] on link "6" at bounding box center [297, 297] width 20 height 20
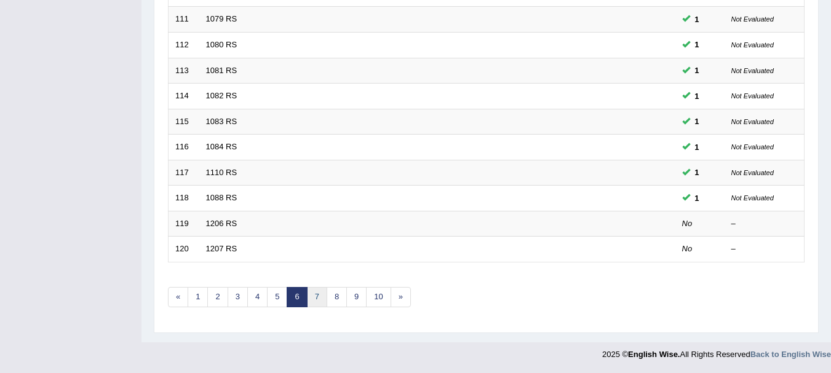
click at [318, 298] on link "7" at bounding box center [317, 297] width 20 height 20
click at [315, 300] on link "8" at bounding box center [317, 297] width 20 height 20
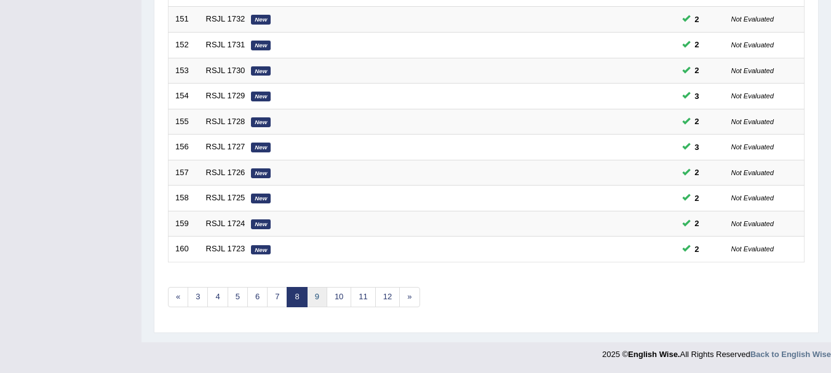
click at [316, 300] on link "9" at bounding box center [317, 297] width 20 height 20
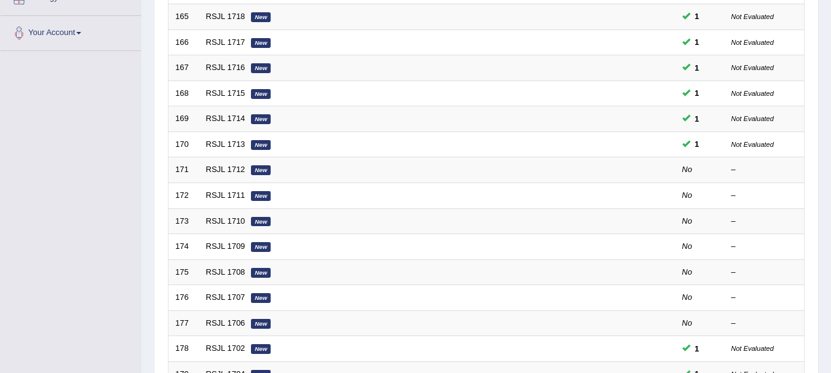
scroll to position [441, 0]
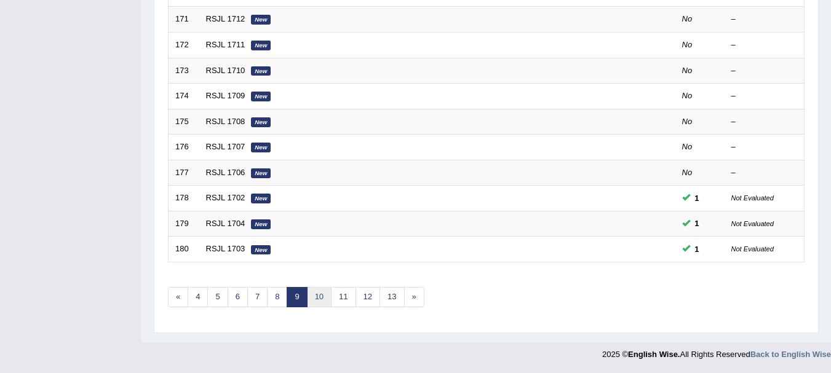
click at [318, 298] on link "10" at bounding box center [319, 297] width 25 height 20
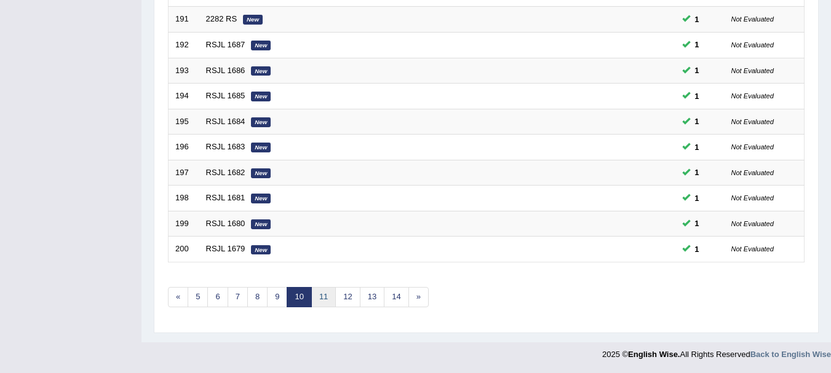
scroll to position [441, 0]
click at [331, 298] on link "11" at bounding box center [323, 297] width 25 height 20
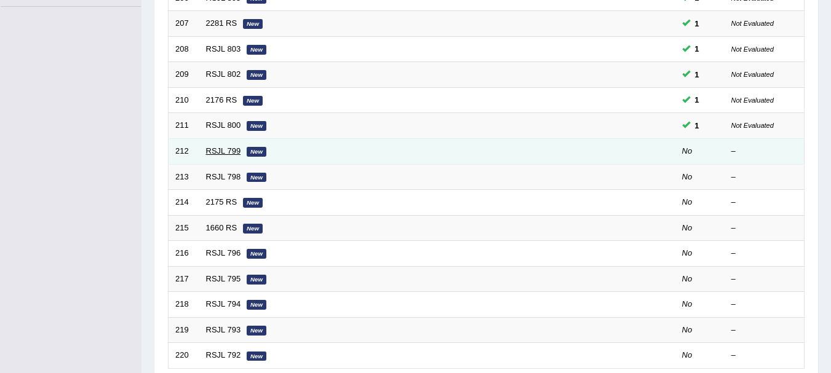
click at [223, 151] on link "RSJL 799" at bounding box center [223, 150] width 35 height 9
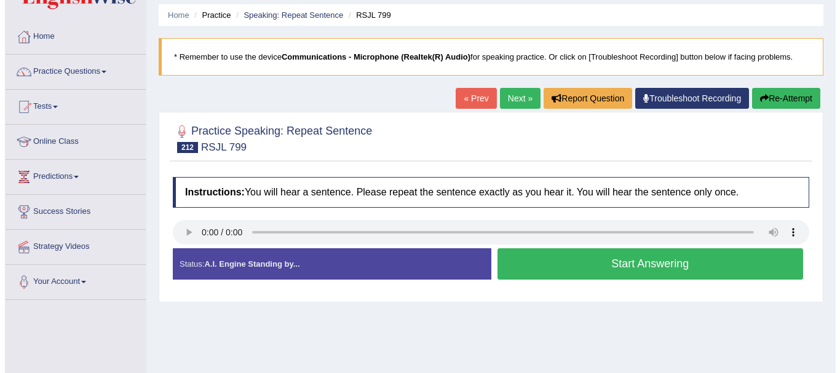
scroll to position [42, 0]
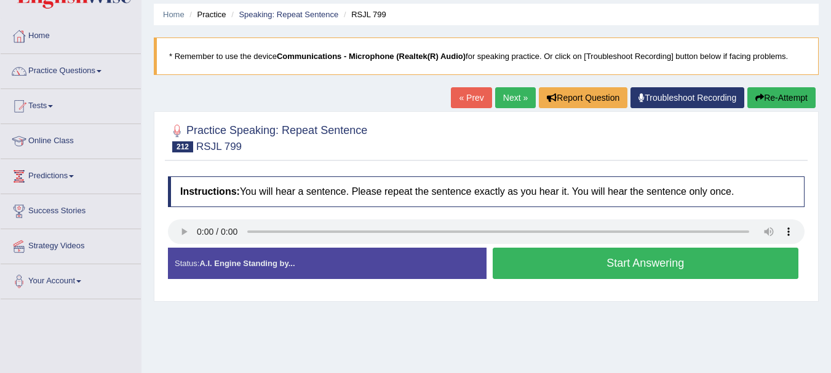
click at [541, 266] on button "Start Answering" at bounding box center [646, 263] width 306 height 31
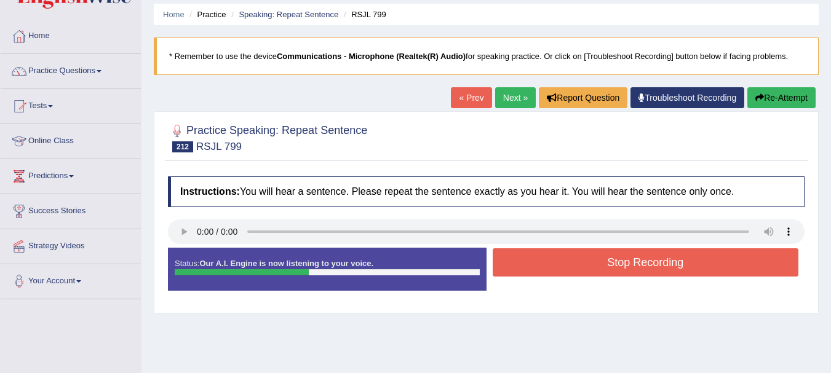
click at [541, 266] on button "Stop Recording" at bounding box center [646, 262] width 306 height 28
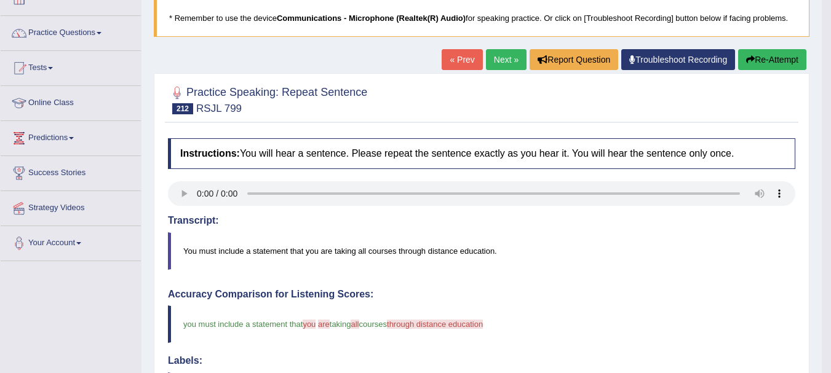
scroll to position [0, 0]
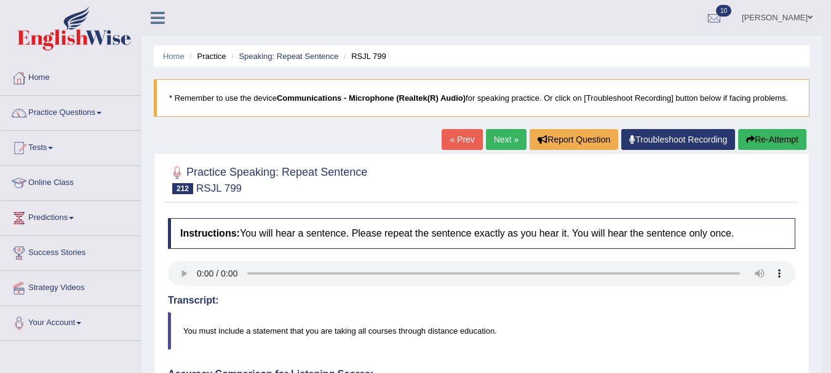
click at [489, 135] on link "Next »" at bounding box center [506, 139] width 41 height 21
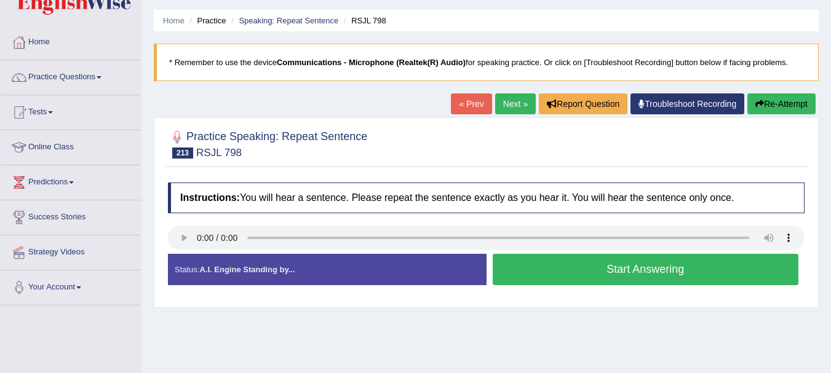
click at [585, 260] on button "Start Answering" at bounding box center [646, 269] width 306 height 31
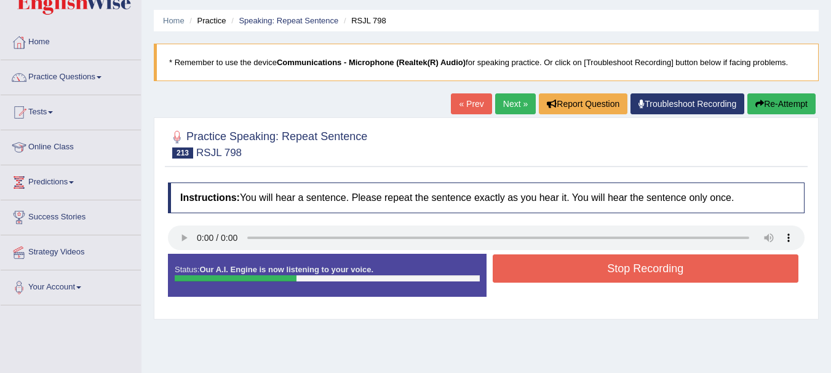
click at [585, 260] on button "Stop Recording" at bounding box center [646, 269] width 306 height 28
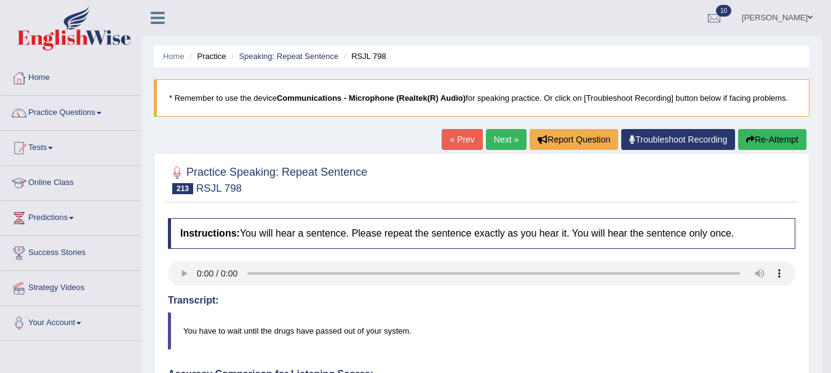
click at [496, 137] on link "Next »" at bounding box center [506, 139] width 41 height 21
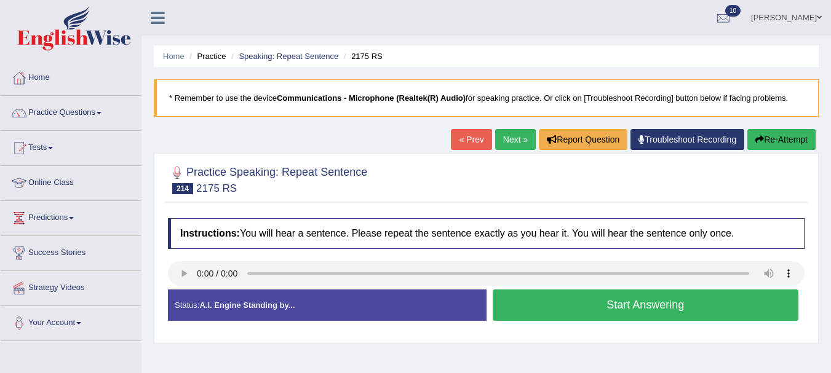
click at [557, 316] on button "Start Answering" at bounding box center [646, 305] width 306 height 31
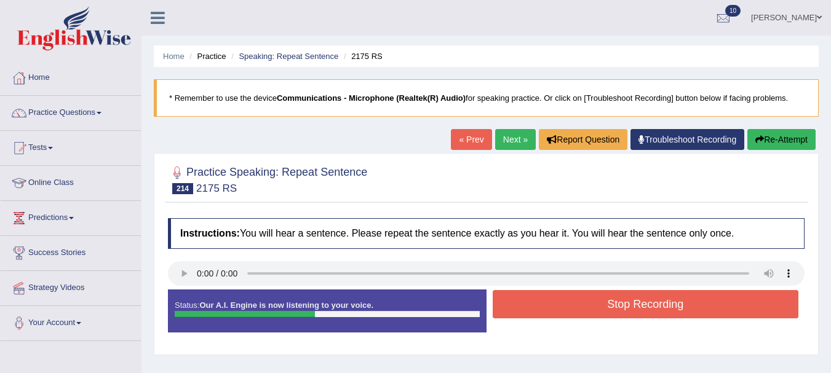
click at [557, 316] on button "Stop Recording" at bounding box center [646, 304] width 306 height 28
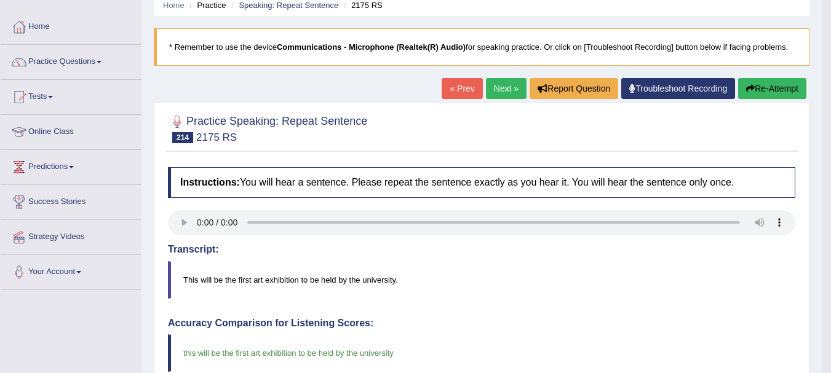
scroll to position [50, 0]
click at [493, 84] on link "Next »" at bounding box center [506, 89] width 41 height 21
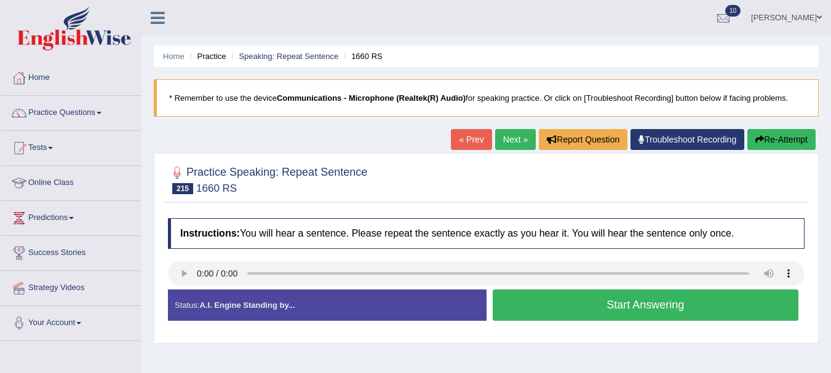
click at [577, 310] on button "Start Answering" at bounding box center [646, 305] width 306 height 31
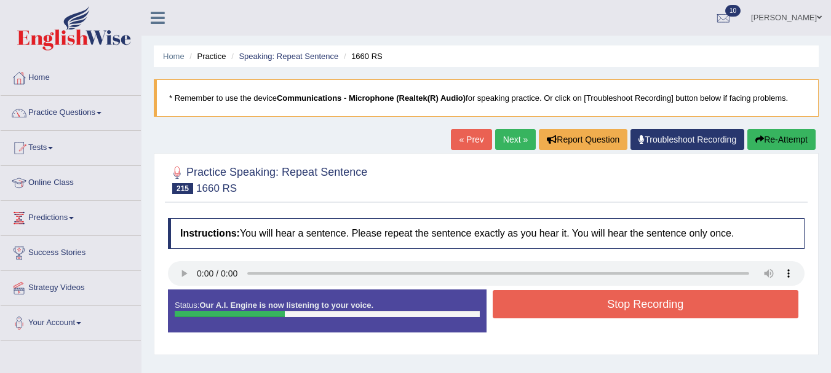
click at [577, 310] on button "Stop Recording" at bounding box center [646, 304] width 306 height 28
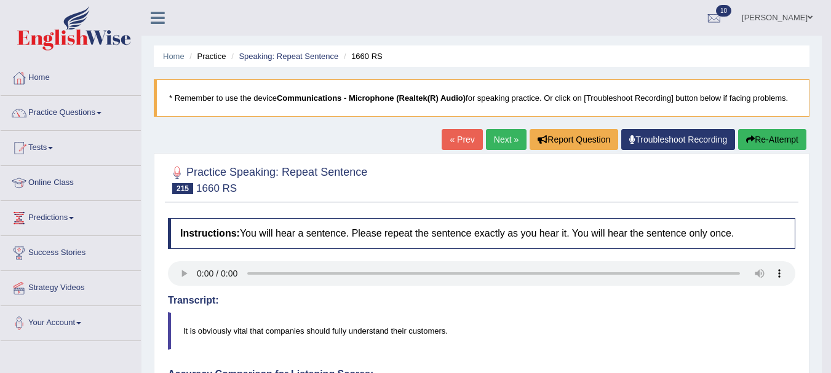
click at [502, 150] on link "Next »" at bounding box center [506, 139] width 41 height 21
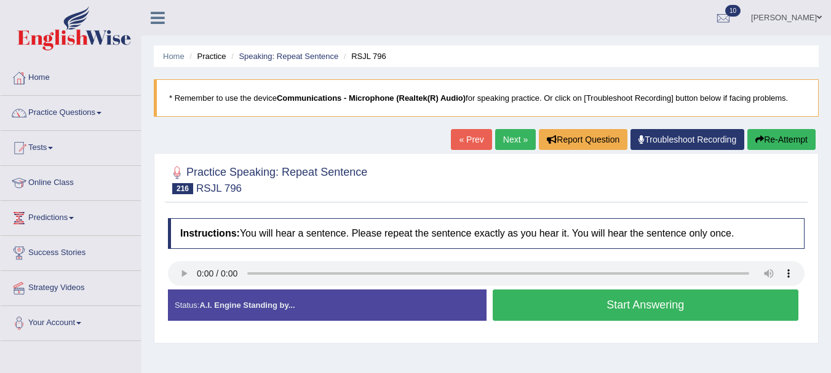
click at [579, 302] on button "Start Answering" at bounding box center [646, 305] width 306 height 31
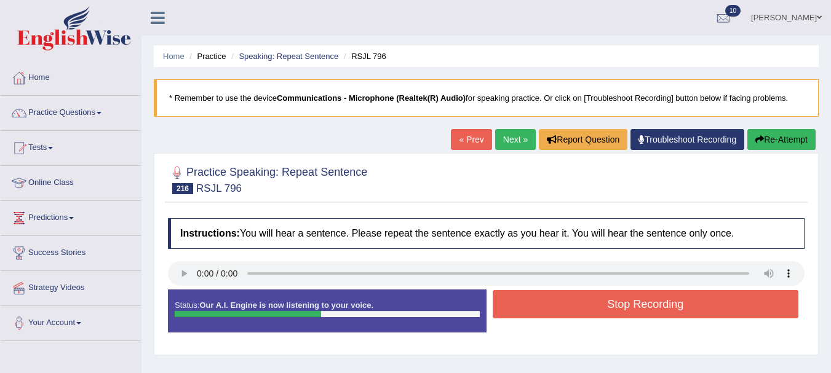
click at [579, 302] on button "Stop Recording" at bounding box center [646, 304] width 306 height 28
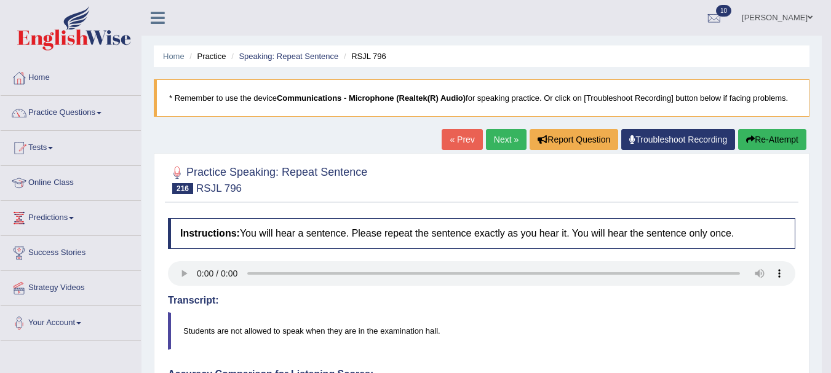
click at [491, 144] on link "Next »" at bounding box center [506, 139] width 41 height 21
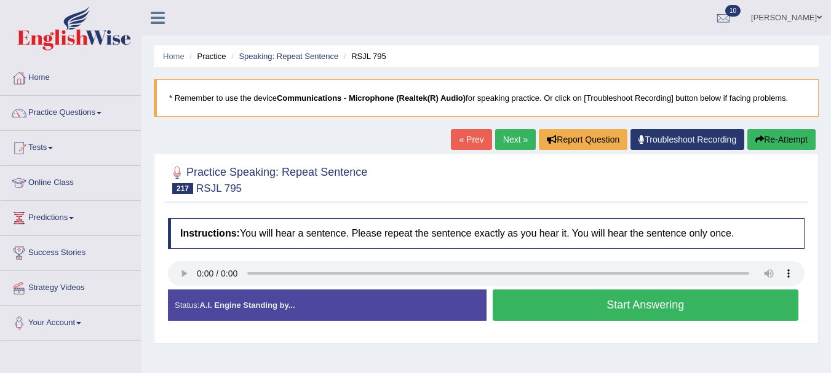
click at [588, 311] on button "Start Answering" at bounding box center [646, 305] width 306 height 31
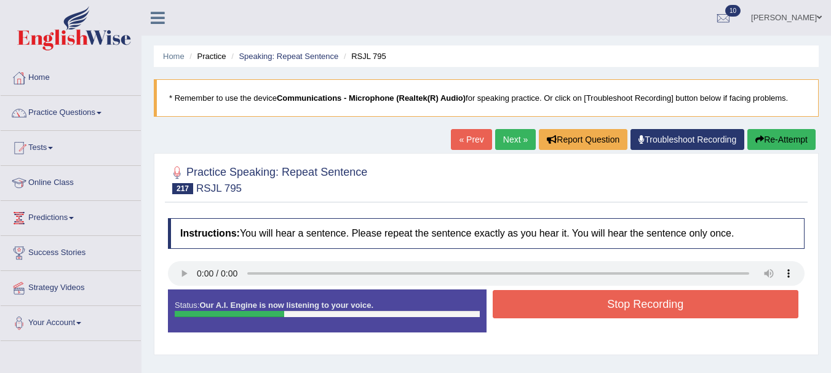
click at [588, 311] on button "Stop Recording" at bounding box center [646, 304] width 306 height 28
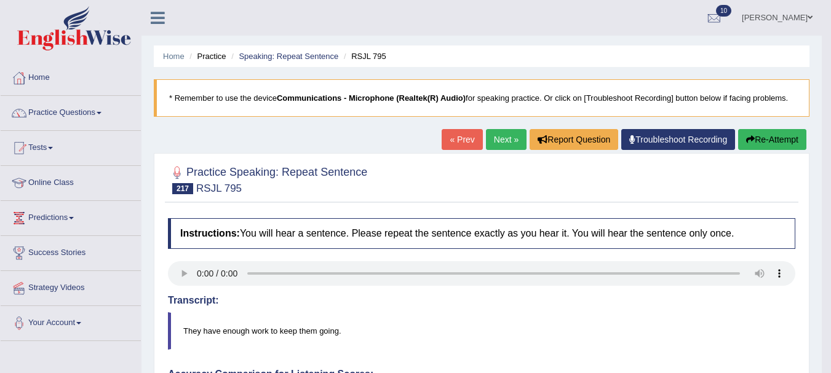
click at [494, 140] on link "Next »" at bounding box center [506, 139] width 41 height 21
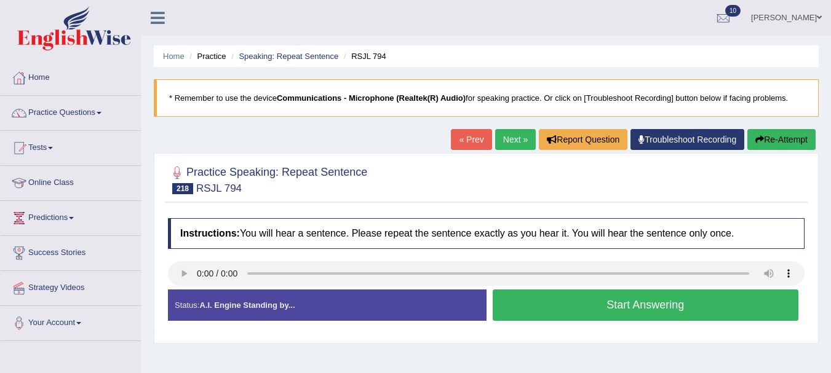
click at [594, 298] on button "Start Answering" at bounding box center [646, 305] width 306 height 31
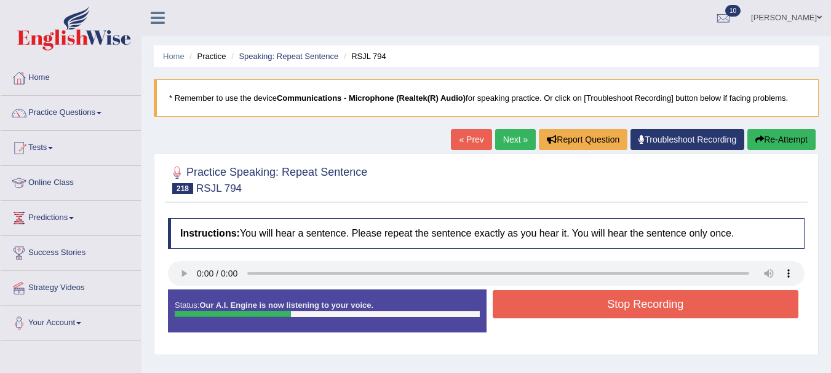
click at [594, 298] on button "Stop Recording" at bounding box center [646, 304] width 306 height 28
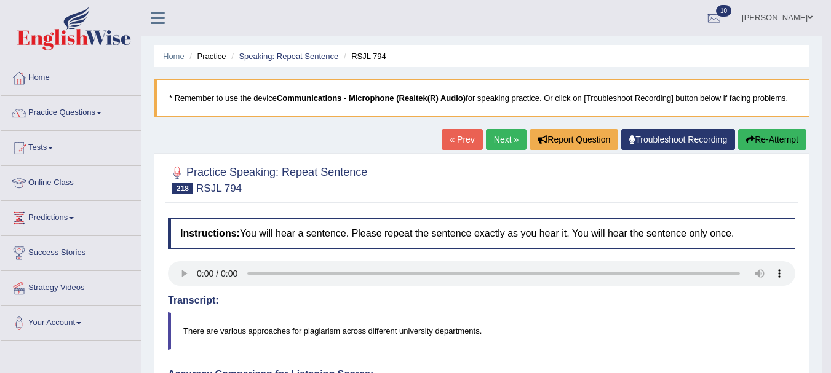
click at [502, 133] on link "Next »" at bounding box center [506, 139] width 41 height 21
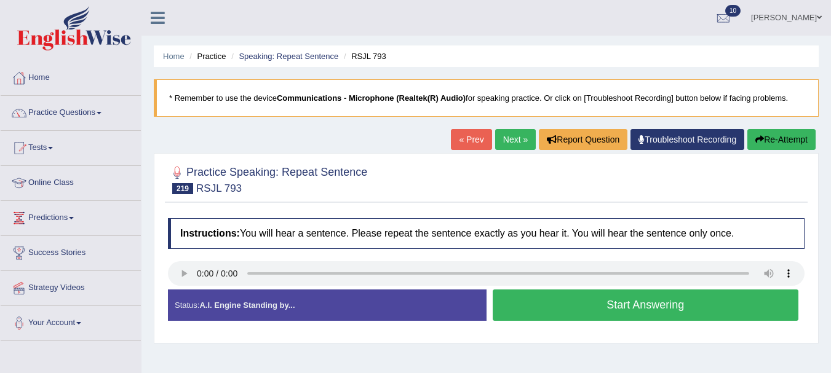
click at [572, 299] on button "Start Answering" at bounding box center [646, 305] width 306 height 31
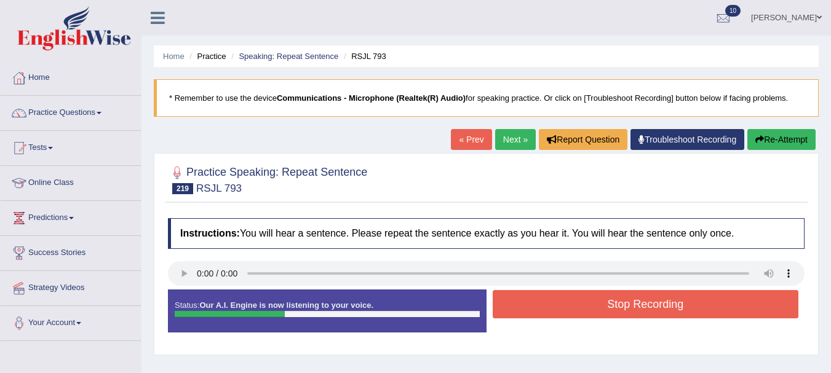
click at [572, 299] on button "Stop Recording" at bounding box center [646, 304] width 306 height 28
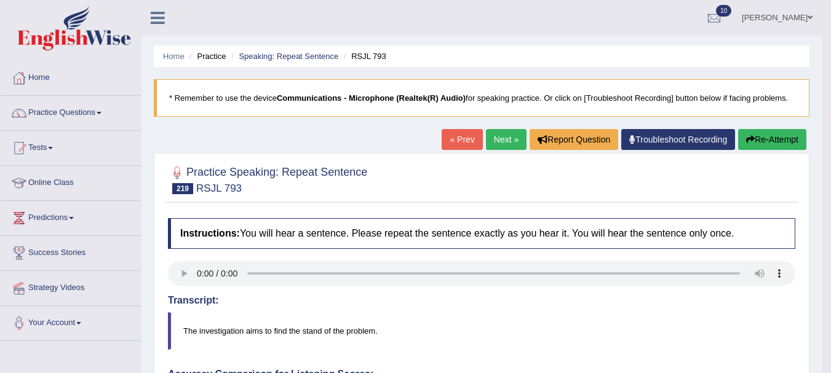
click at [506, 142] on link "Next »" at bounding box center [506, 139] width 41 height 21
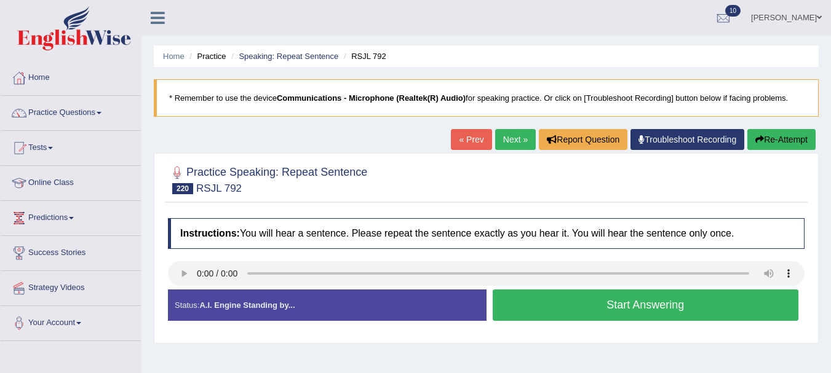
click at [596, 314] on button "Start Answering" at bounding box center [646, 305] width 306 height 31
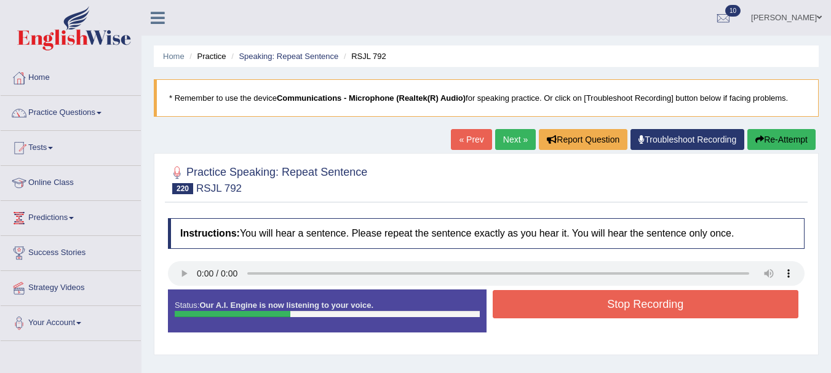
click at [596, 314] on button "Stop Recording" at bounding box center [646, 304] width 306 height 28
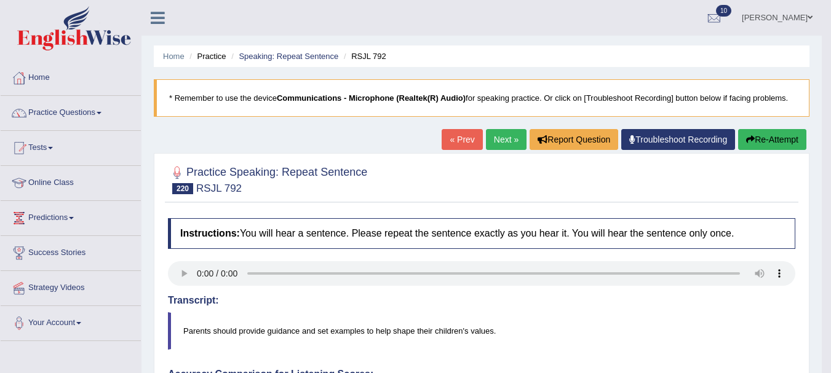
click at [490, 138] on link "Next »" at bounding box center [506, 139] width 41 height 21
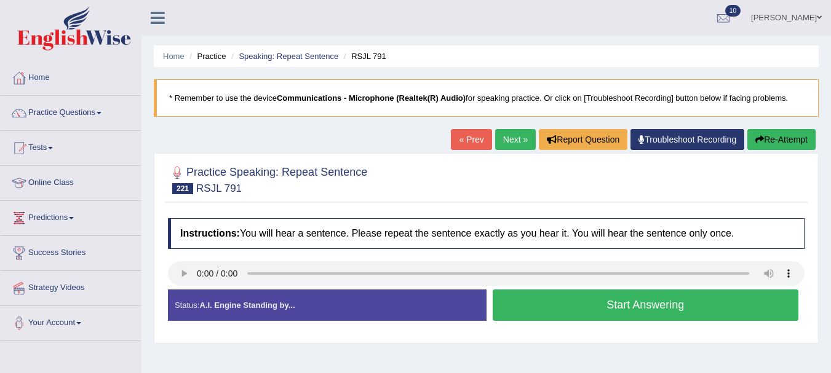
click at [524, 305] on button "Start Answering" at bounding box center [646, 305] width 306 height 31
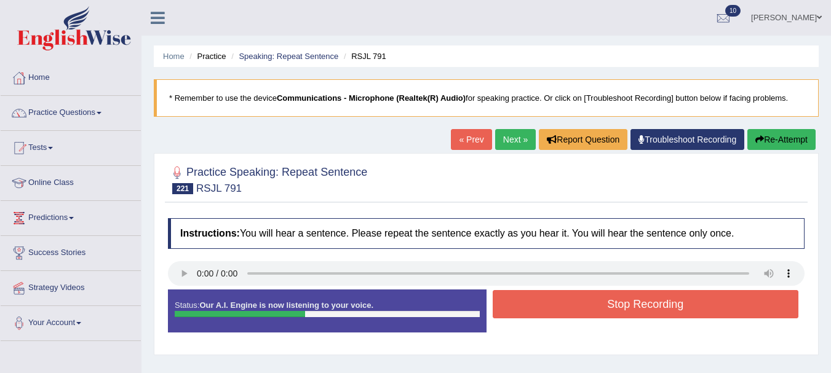
click at [524, 305] on button "Stop Recording" at bounding box center [646, 304] width 306 height 28
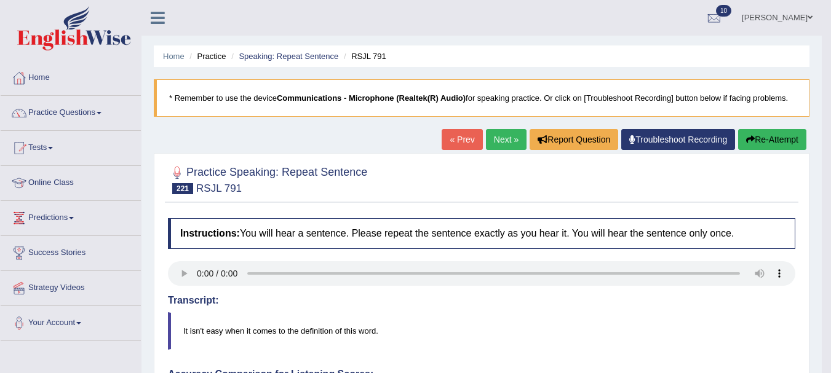
click at [497, 141] on link "Next »" at bounding box center [506, 139] width 41 height 21
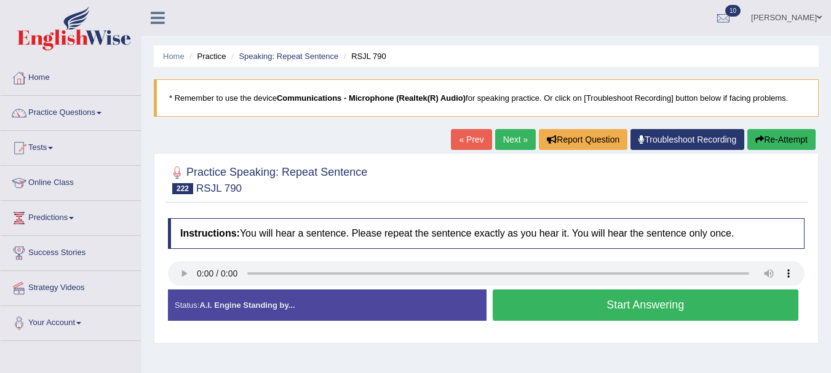
click at [597, 308] on button "Start Answering" at bounding box center [646, 305] width 306 height 31
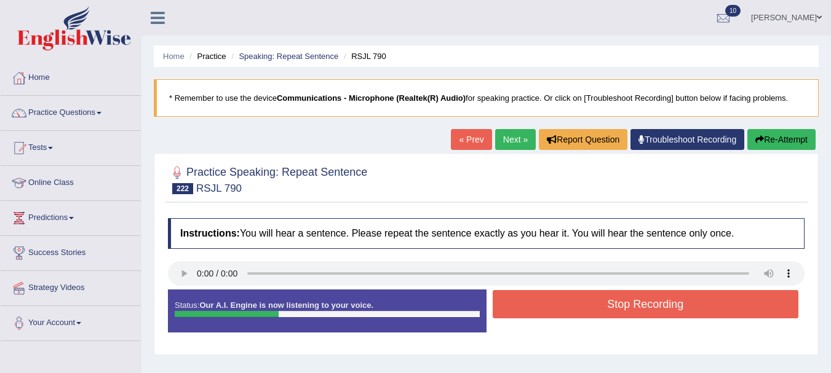
click at [597, 308] on button "Stop Recording" at bounding box center [646, 304] width 306 height 28
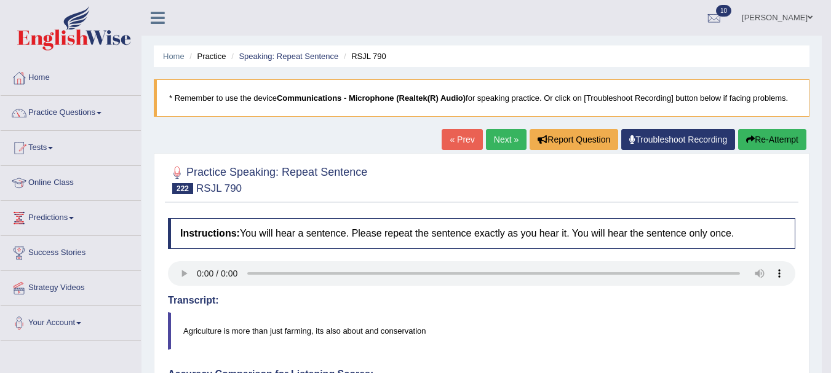
click at [502, 141] on link "Next »" at bounding box center [506, 139] width 41 height 21
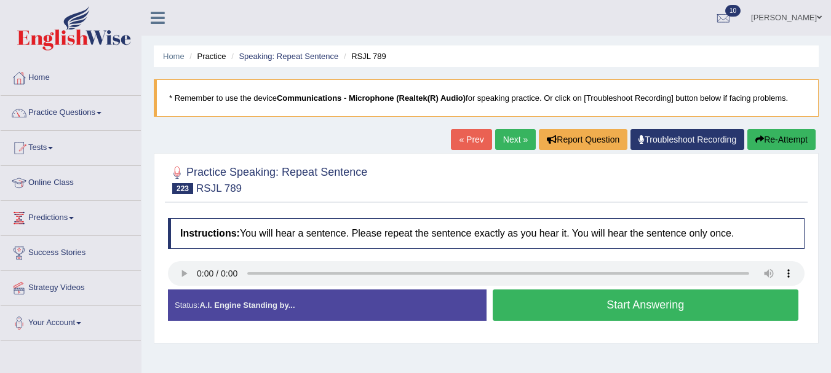
click at [573, 312] on button "Start Answering" at bounding box center [646, 305] width 306 height 31
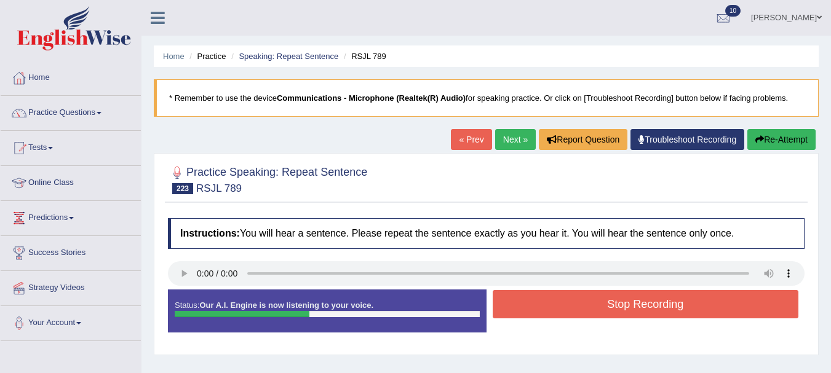
click at [573, 312] on button "Stop Recording" at bounding box center [646, 304] width 306 height 28
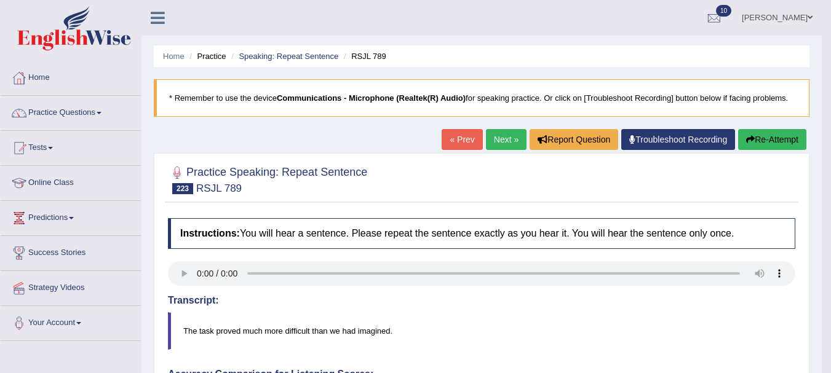
click at [502, 135] on link "Next »" at bounding box center [506, 139] width 41 height 21
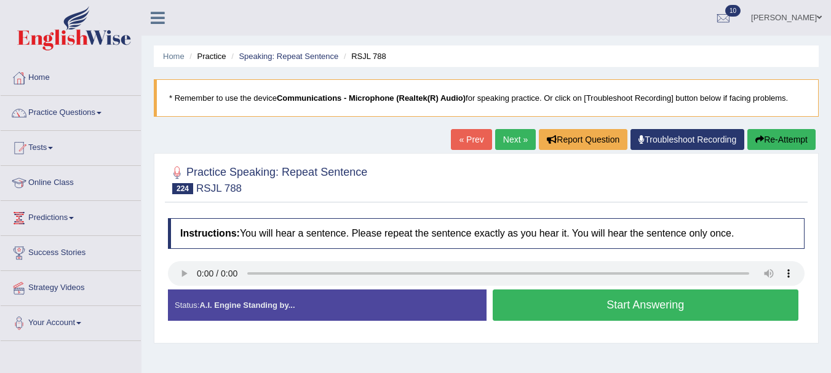
click at [637, 306] on button "Start Answering" at bounding box center [646, 305] width 306 height 31
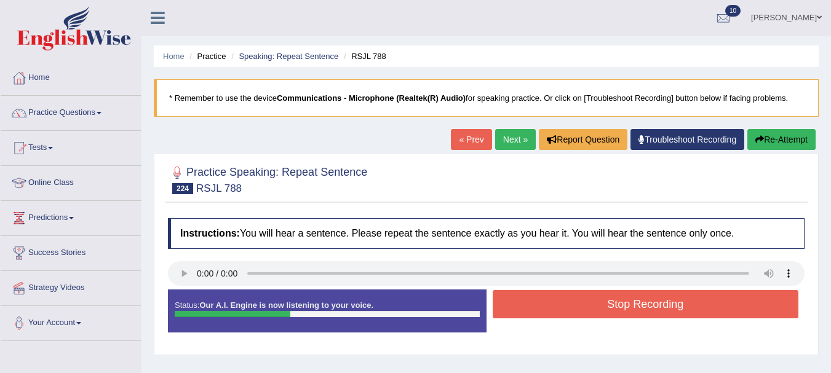
click at [637, 306] on button "Stop Recording" at bounding box center [646, 304] width 306 height 28
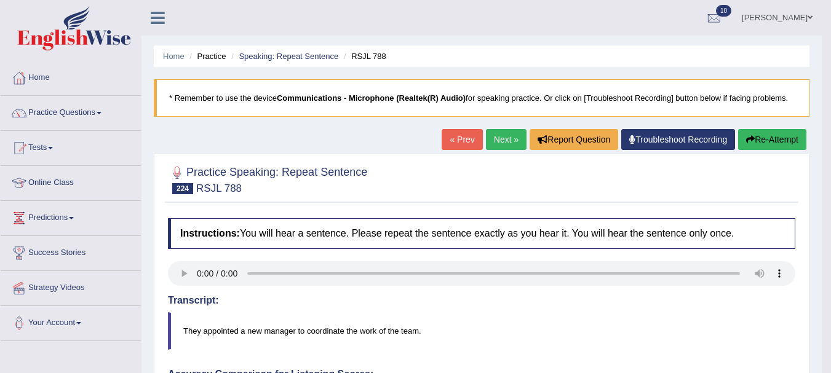
click at [504, 141] on link "Next »" at bounding box center [506, 139] width 41 height 21
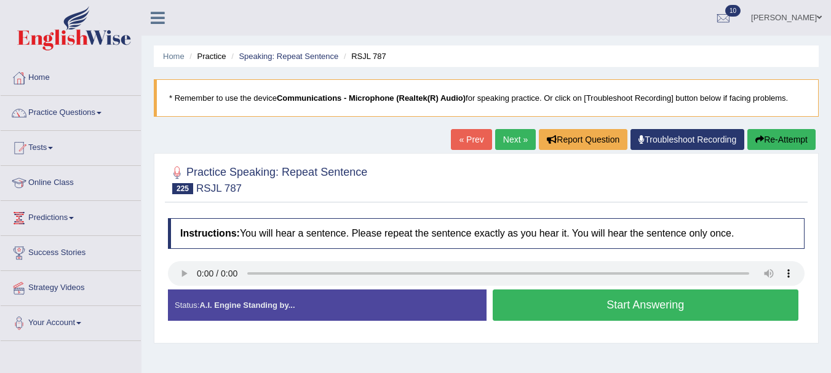
click at [596, 316] on button "Start Answering" at bounding box center [646, 305] width 306 height 31
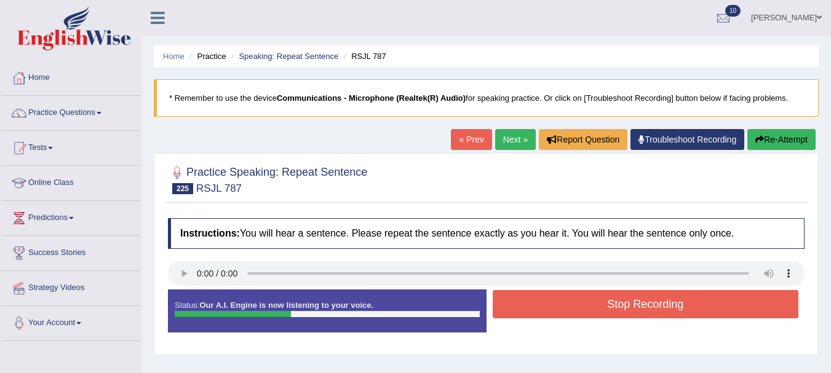
click at [596, 316] on button "Stop Recording" at bounding box center [646, 304] width 306 height 28
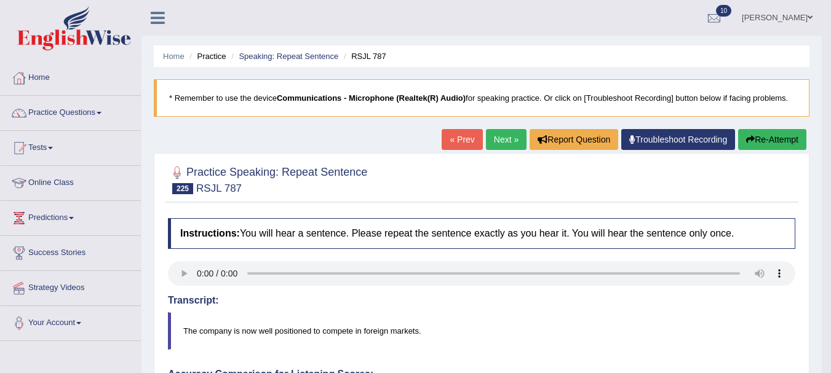
click at [499, 143] on link "Next »" at bounding box center [506, 139] width 41 height 21
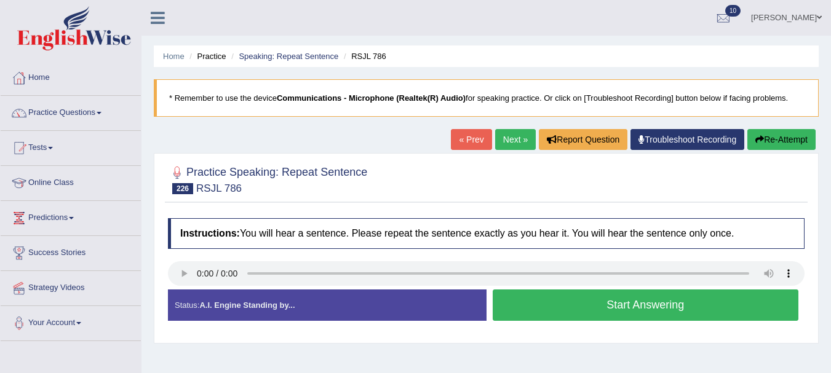
click at [531, 319] on button "Start Answering" at bounding box center [646, 305] width 306 height 31
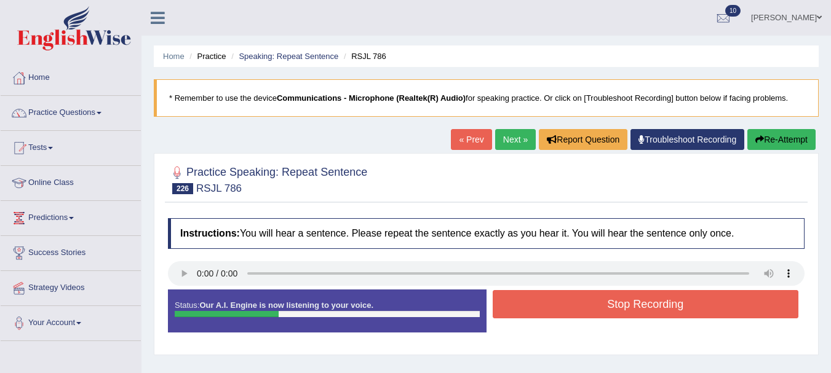
click at [531, 319] on div "Stop Recording" at bounding box center [645, 305] width 319 height 31
click at [541, 306] on button "Stop Recording" at bounding box center [646, 304] width 306 height 28
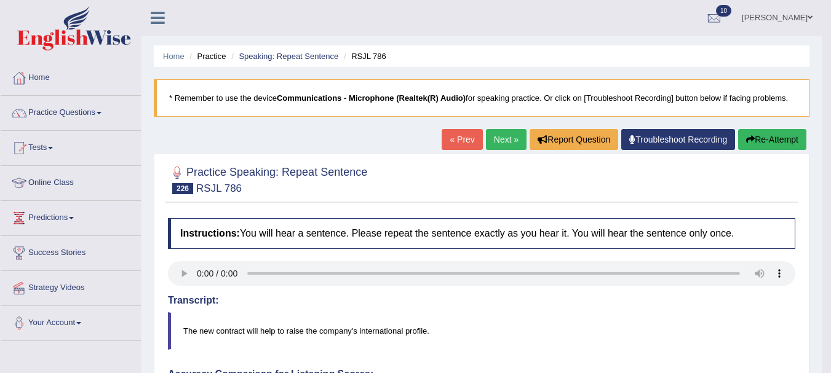
click at [502, 132] on link "Next »" at bounding box center [506, 139] width 41 height 21
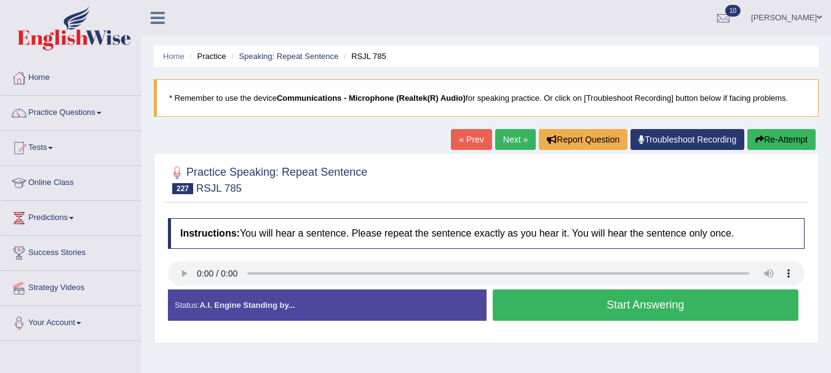
click at [559, 293] on button "Start Answering" at bounding box center [646, 305] width 306 height 31
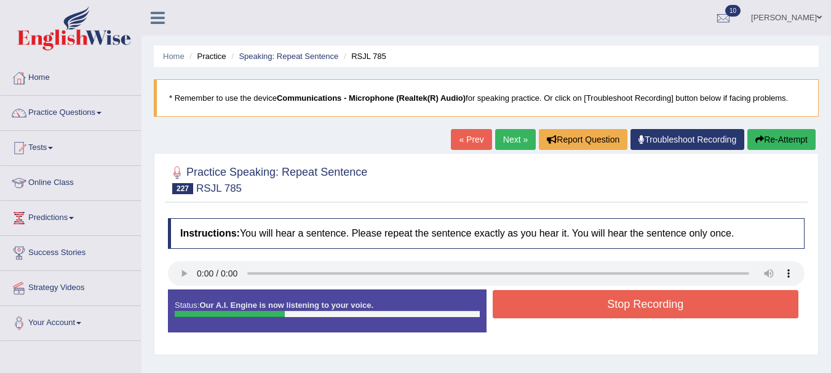
click at [559, 293] on button "Stop Recording" at bounding box center [646, 304] width 306 height 28
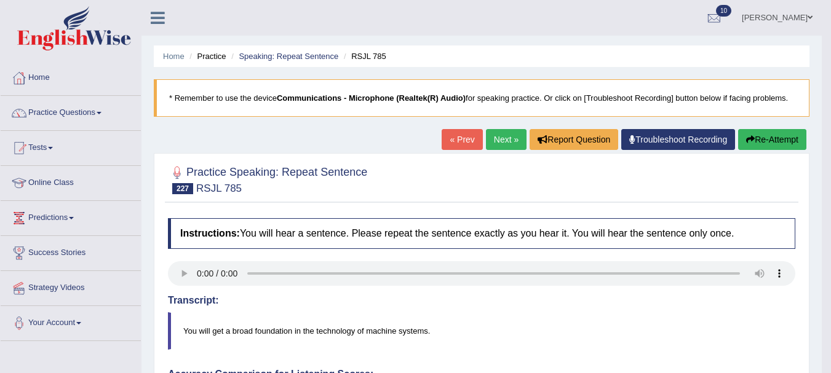
click at [500, 135] on link "Next »" at bounding box center [506, 139] width 41 height 21
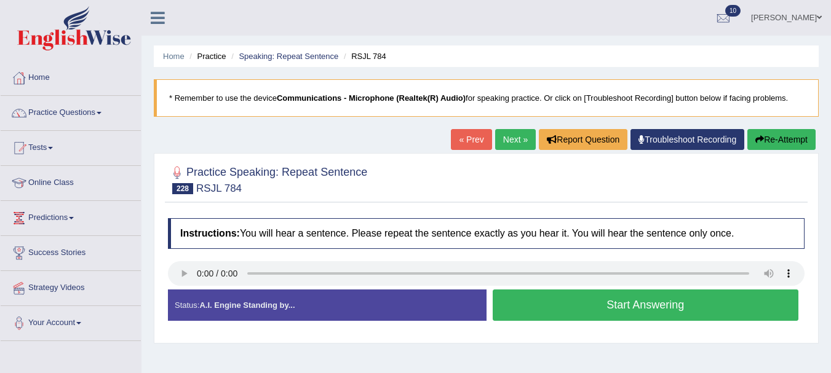
click at [565, 297] on button "Start Answering" at bounding box center [646, 305] width 306 height 31
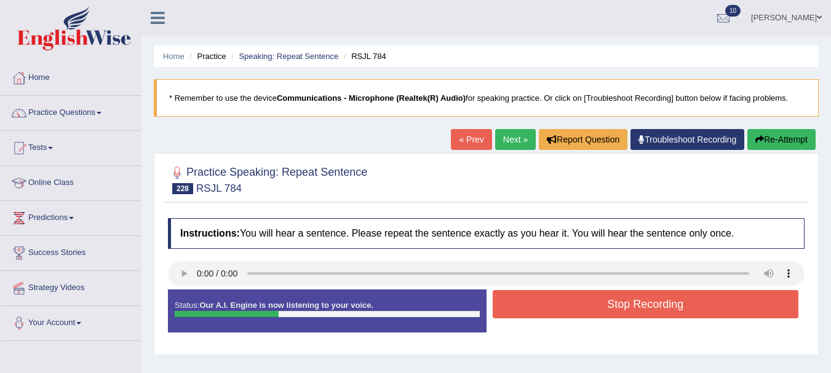
click at [565, 297] on button "Stop Recording" at bounding box center [646, 304] width 306 height 28
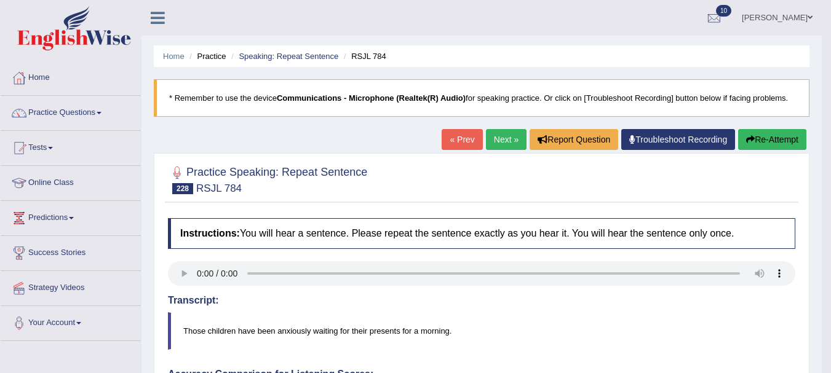
click at [501, 139] on link "Next »" at bounding box center [506, 139] width 41 height 21
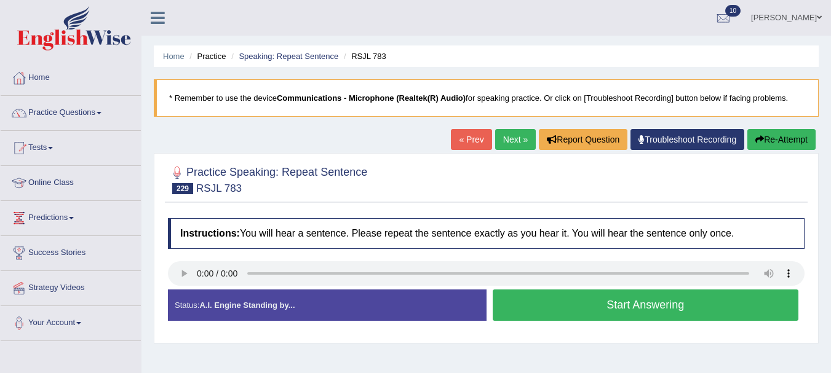
click at [541, 316] on button "Start Answering" at bounding box center [646, 305] width 306 height 31
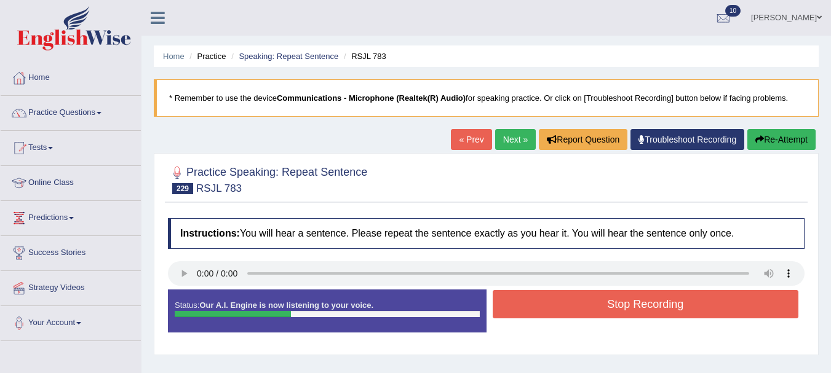
click at [541, 316] on button "Stop Recording" at bounding box center [646, 304] width 306 height 28
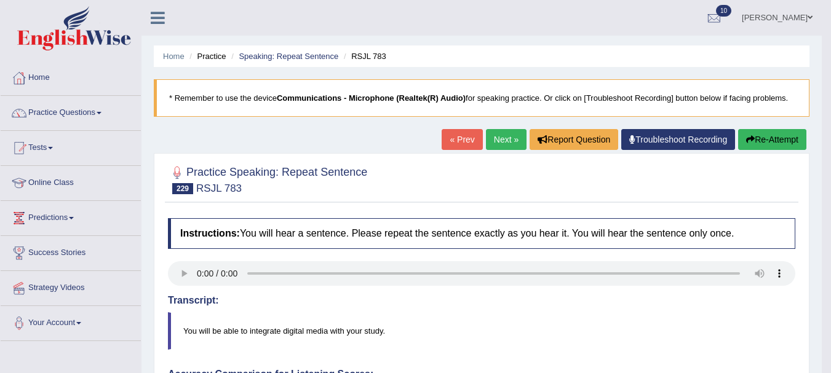
click at [497, 140] on link "Next »" at bounding box center [506, 139] width 41 height 21
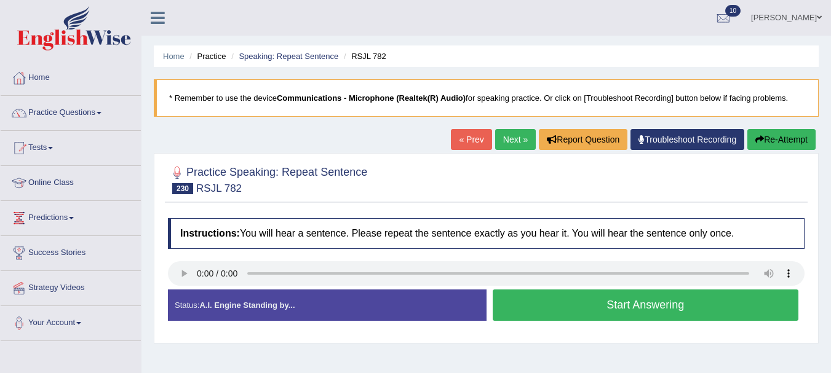
click at [571, 295] on button "Start Answering" at bounding box center [646, 305] width 306 height 31
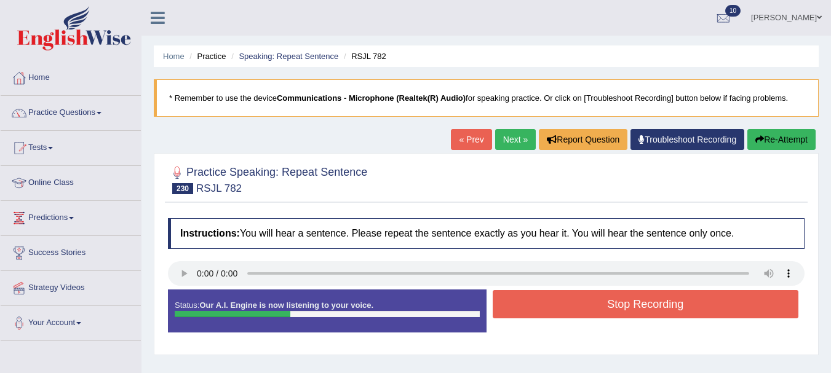
click at [571, 295] on button "Stop Recording" at bounding box center [646, 304] width 306 height 28
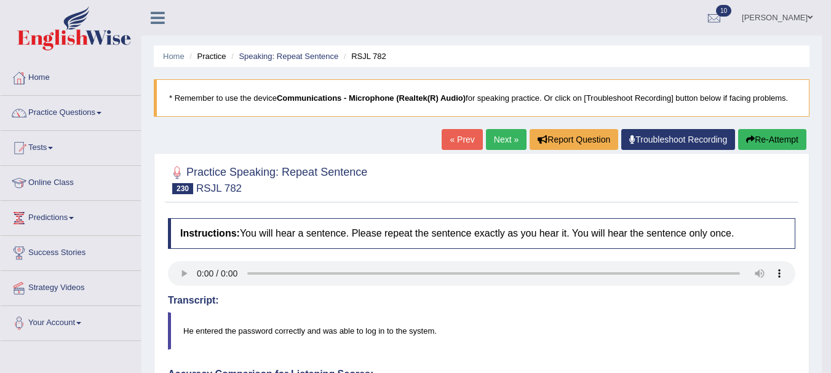
click at [495, 141] on link "Next »" at bounding box center [506, 139] width 41 height 21
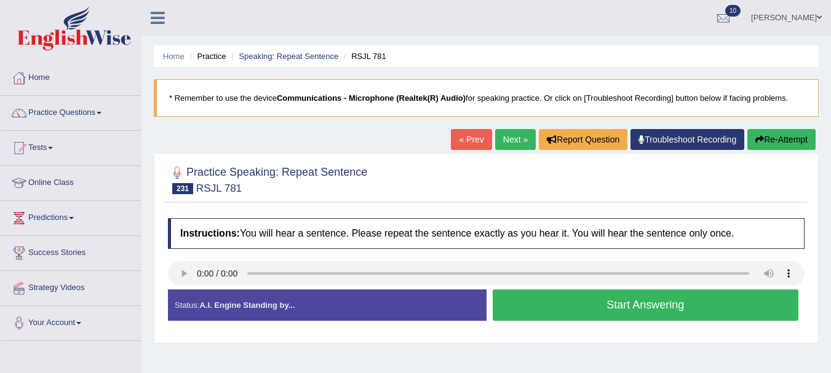
click at [563, 312] on button "Start Answering" at bounding box center [646, 305] width 306 height 31
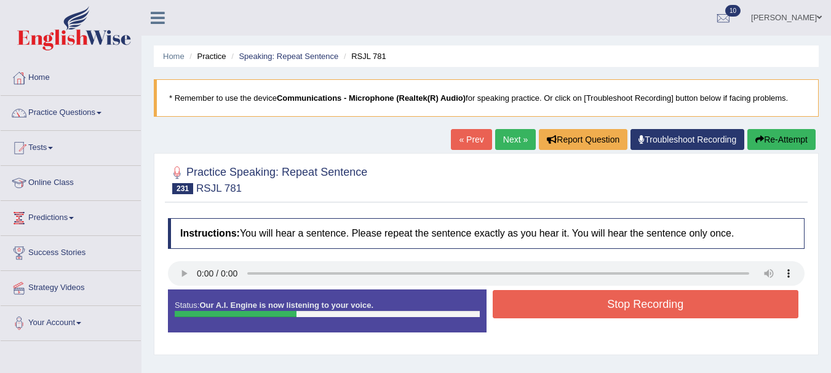
click at [563, 312] on button "Stop Recording" at bounding box center [646, 304] width 306 height 28
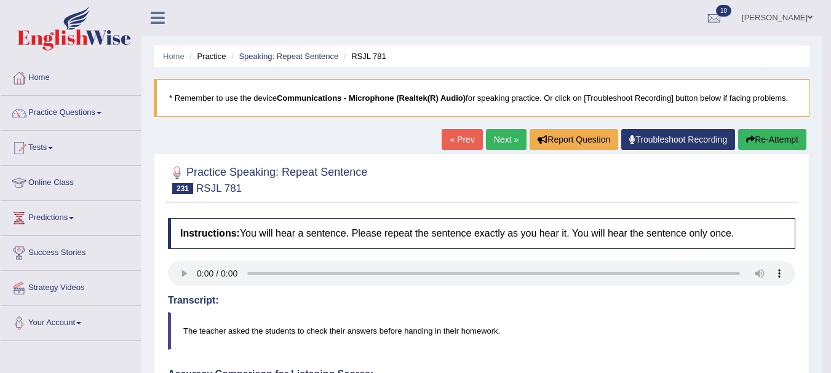
click at [498, 141] on link "Next »" at bounding box center [506, 139] width 41 height 21
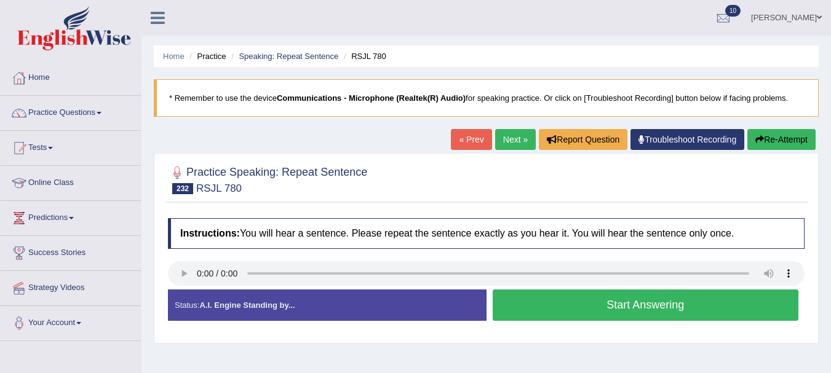
click at [561, 302] on button "Start Answering" at bounding box center [646, 305] width 306 height 31
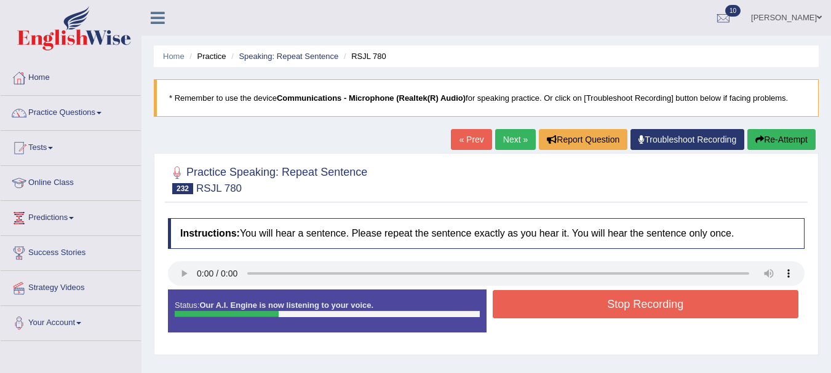
click at [561, 302] on button "Stop Recording" at bounding box center [646, 304] width 306 height 28
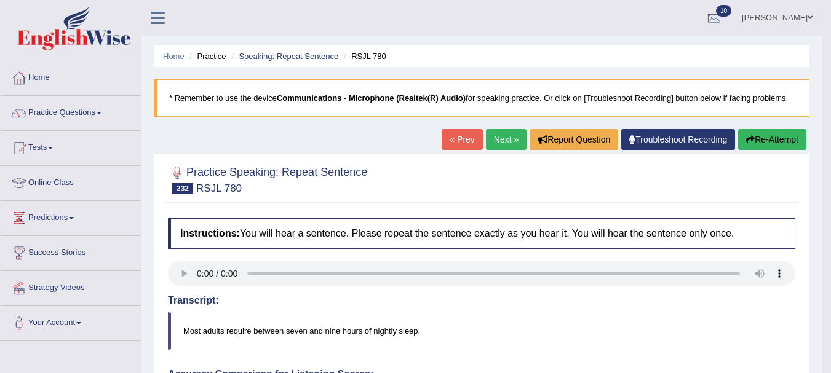
click at [500, 138] on link "Next »" at bounding box center [506, 139] width 41 height 21
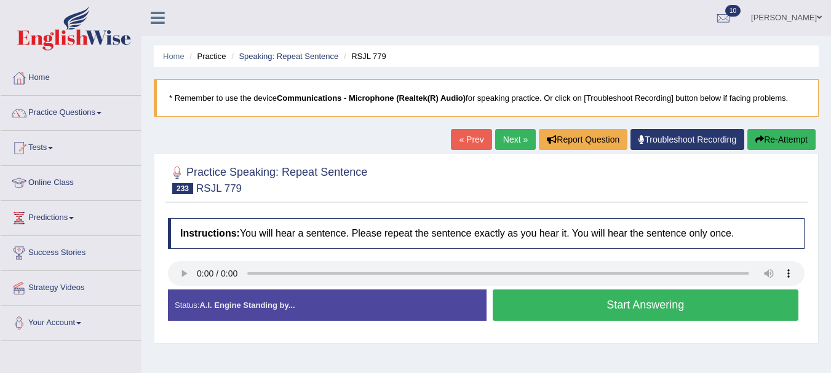
click at [575, 312] on button "Start Answering" at bounding box center [646, 305] width 306 height 31
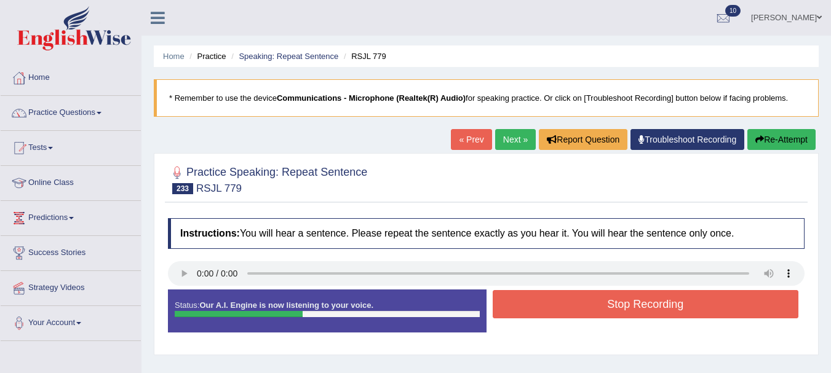
click at [575, 312] on button "Stop Recording" at bounding box center [646, 304] width 306 height 28
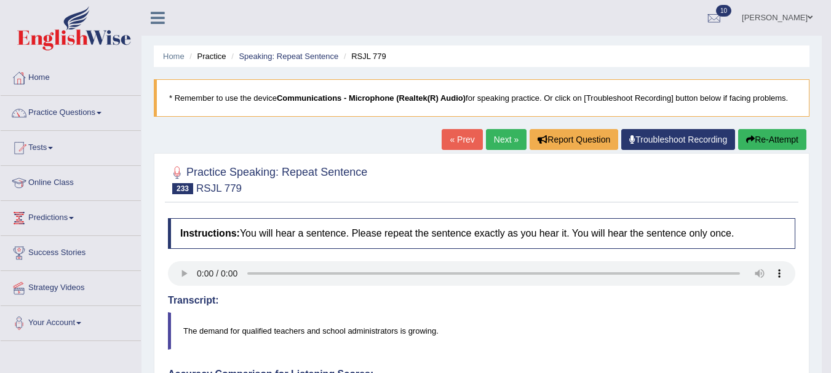
click at [502, 141] on link "Next »" at bounding box center [506, 139] width 41 height 21
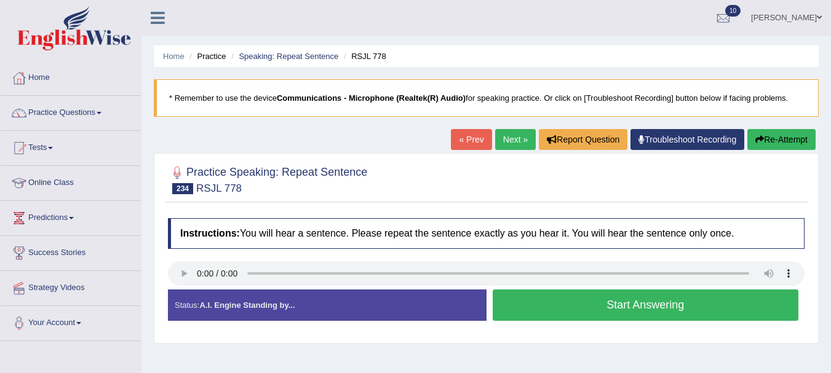
click at [574, 311] on button "Start Answering" at bounding box center [646, 305] width 306 height 31
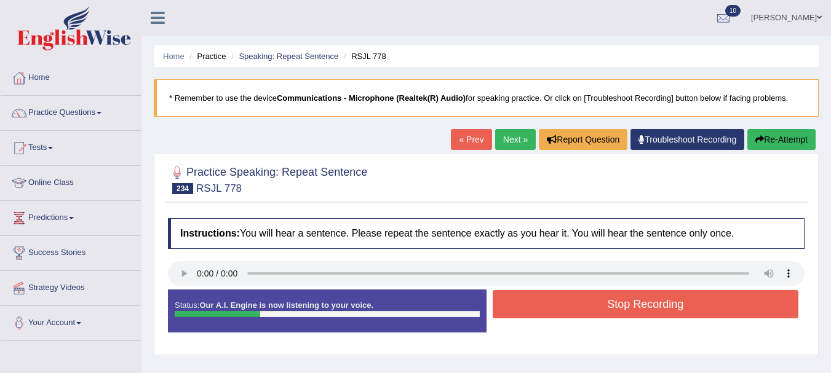
click at [574, 311] on button "Stop Recording" at bounding box center [646, 304] width 306 height 28
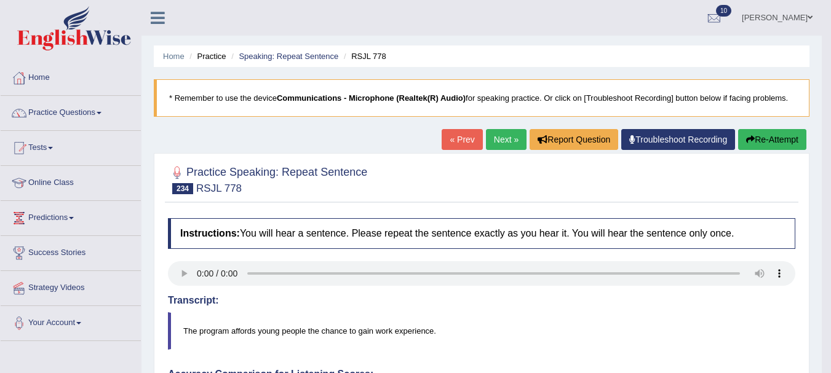
click at [493, 134] on link "Next »" at bounding box center [506, 139] width 41 height 21
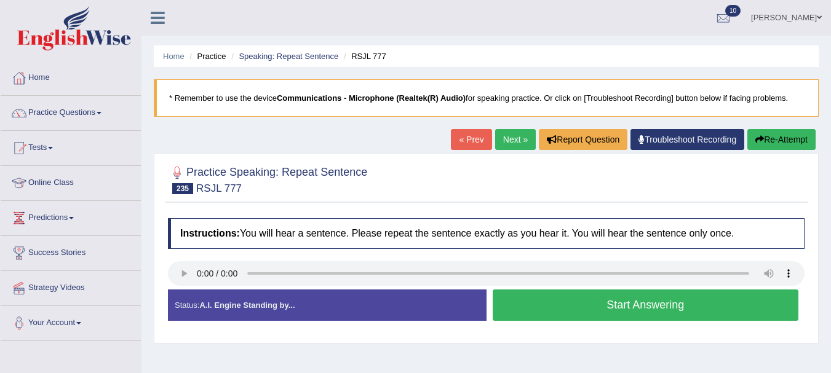
click at [550, 306] on button "Start Answering" at bounding box center [646, 305] width 306 height 31
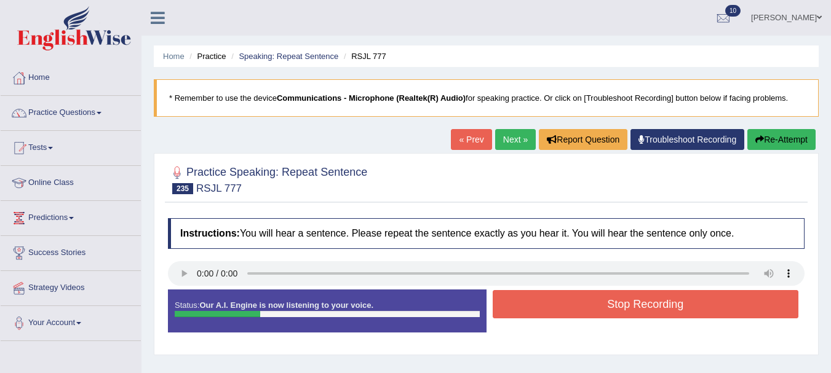
click at [550, 306] on button "Stop Recording" at bounding box center [646, 304] width 306 height 28
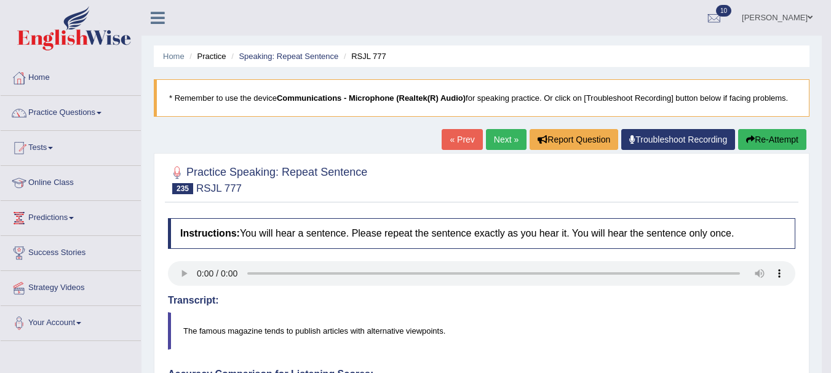
click at [495, 142] on link "Next »" at bounding box center [506, 139] width 41 height 21
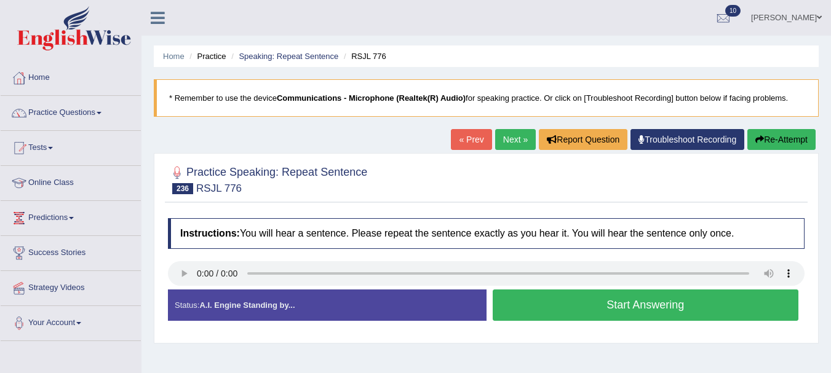
click at [580, 316] on button "Start Answering" at bounding box center [646, 305] width 306 height 31
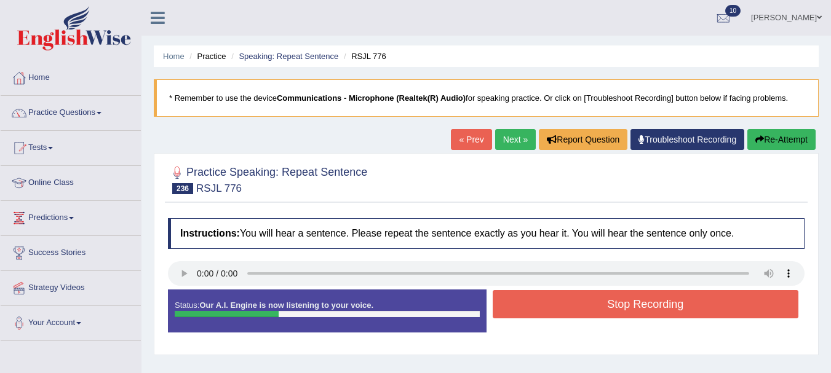
click at [580, 316] on button "Stop Recording" at bounding box center [646, 304] width 306 height 28
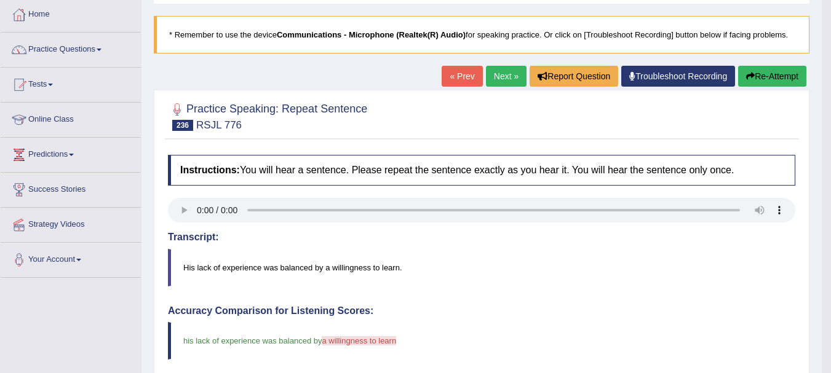
scroll to position [41, 0]
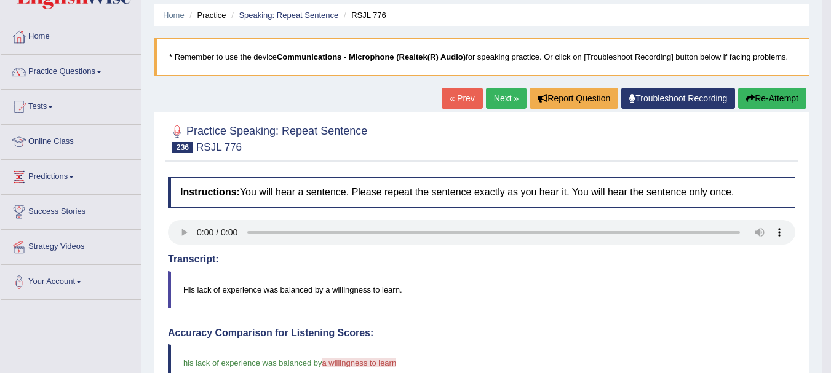
click at [493, 100] on link "Next »" at bounding box center [506, 98] width 41 height 21
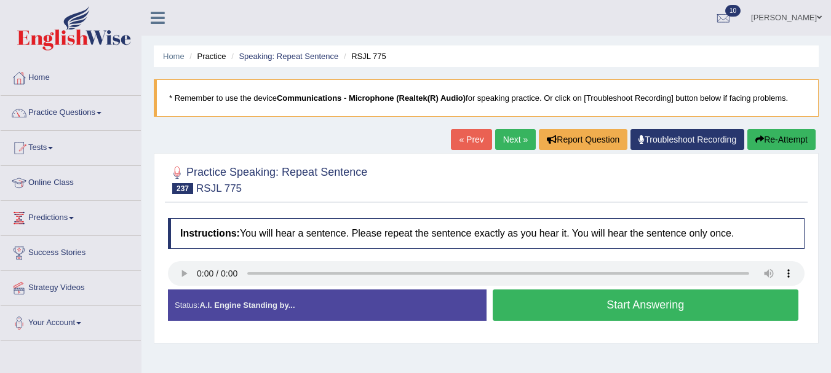
click at [610, 308] on button "Start Answering" at bounding box center [646, 305] width 306 height 31
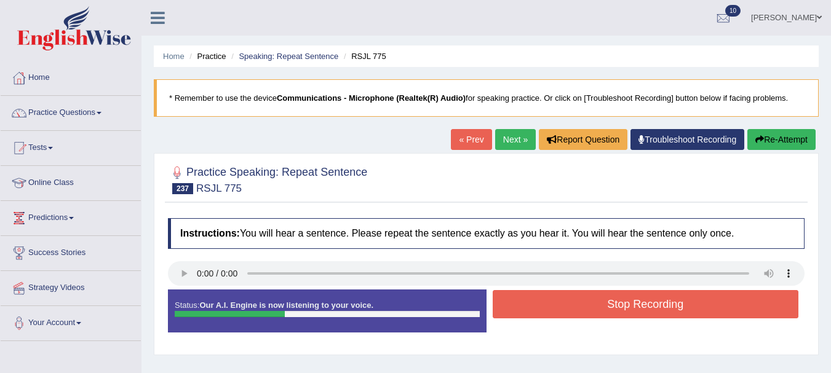
click at [610, 308] on button "Stop Recording" at bounding box center [646, 304] width 306 height 28
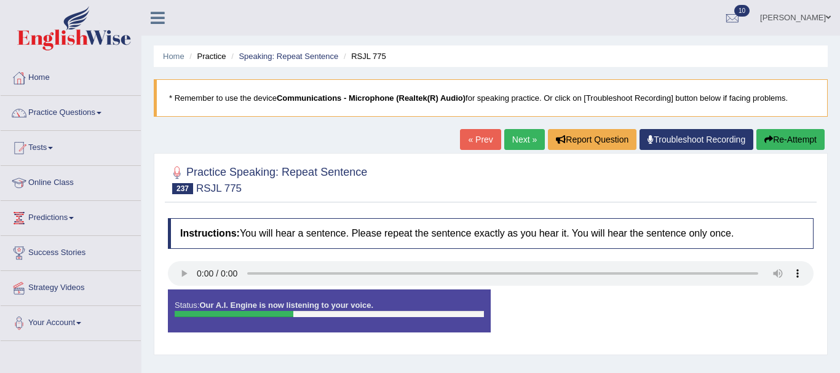
click at [610, 308] on div "Status: Our A.I. Engine is now listening to your voice. Start Answering Stop Re…" at bounding box center [491, 317] width 646 height 55
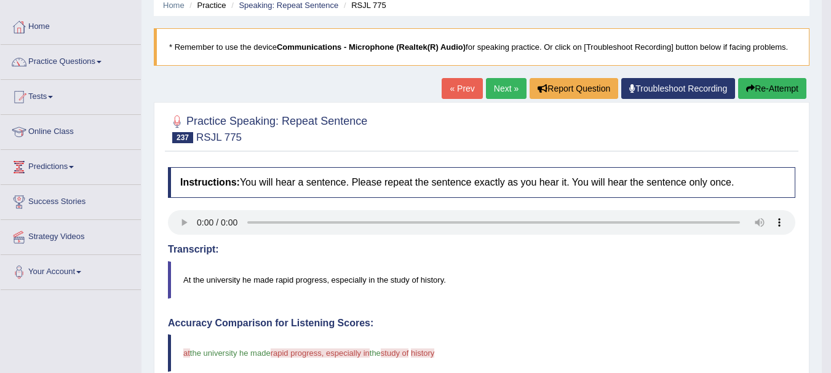
scroll to position [50, 0]
